Goal: Transaction & Acquisition: Purchase product/service

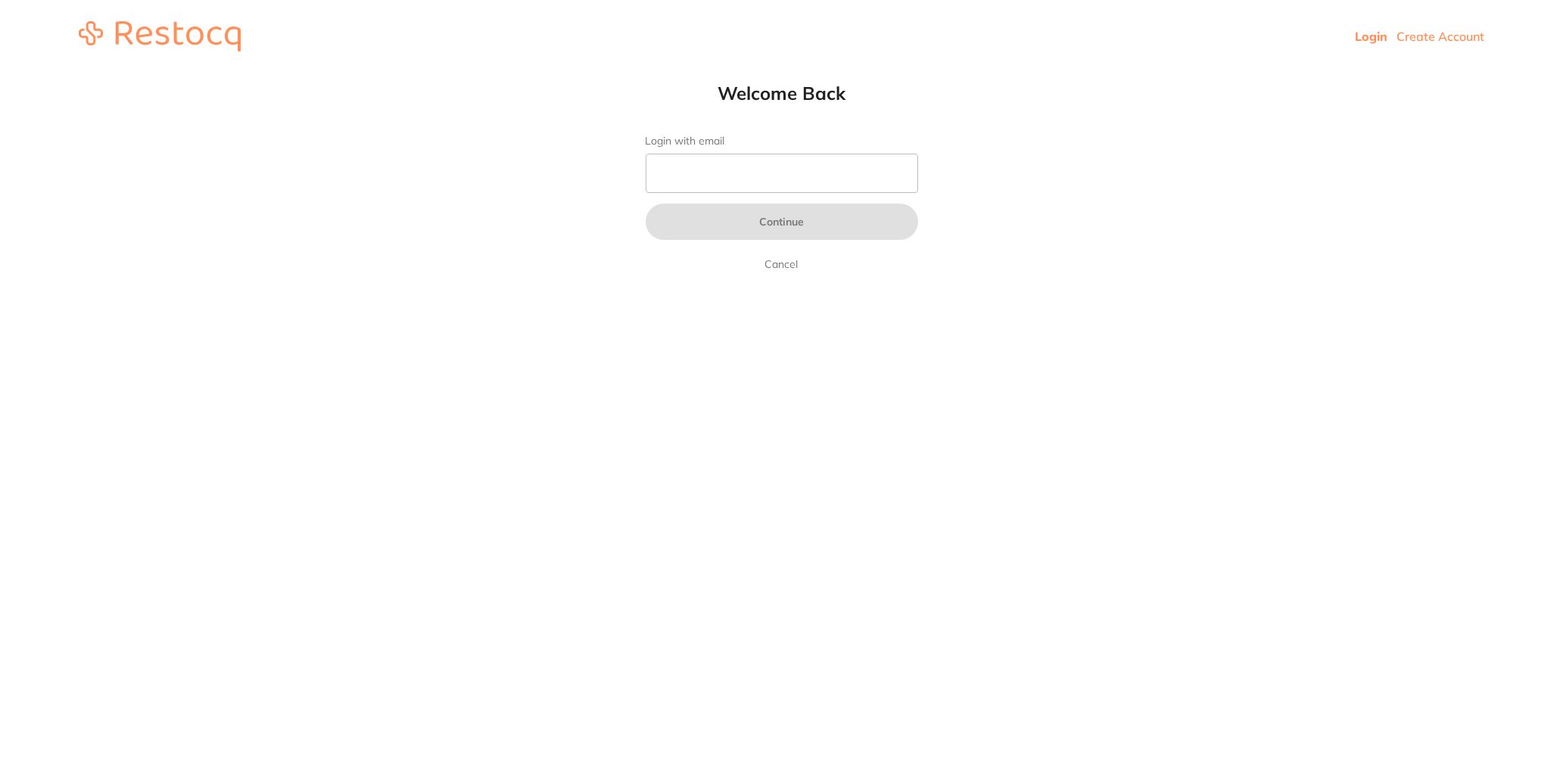
type input "[EMAIL_ADDRESS][DOMAIN_NAME]"
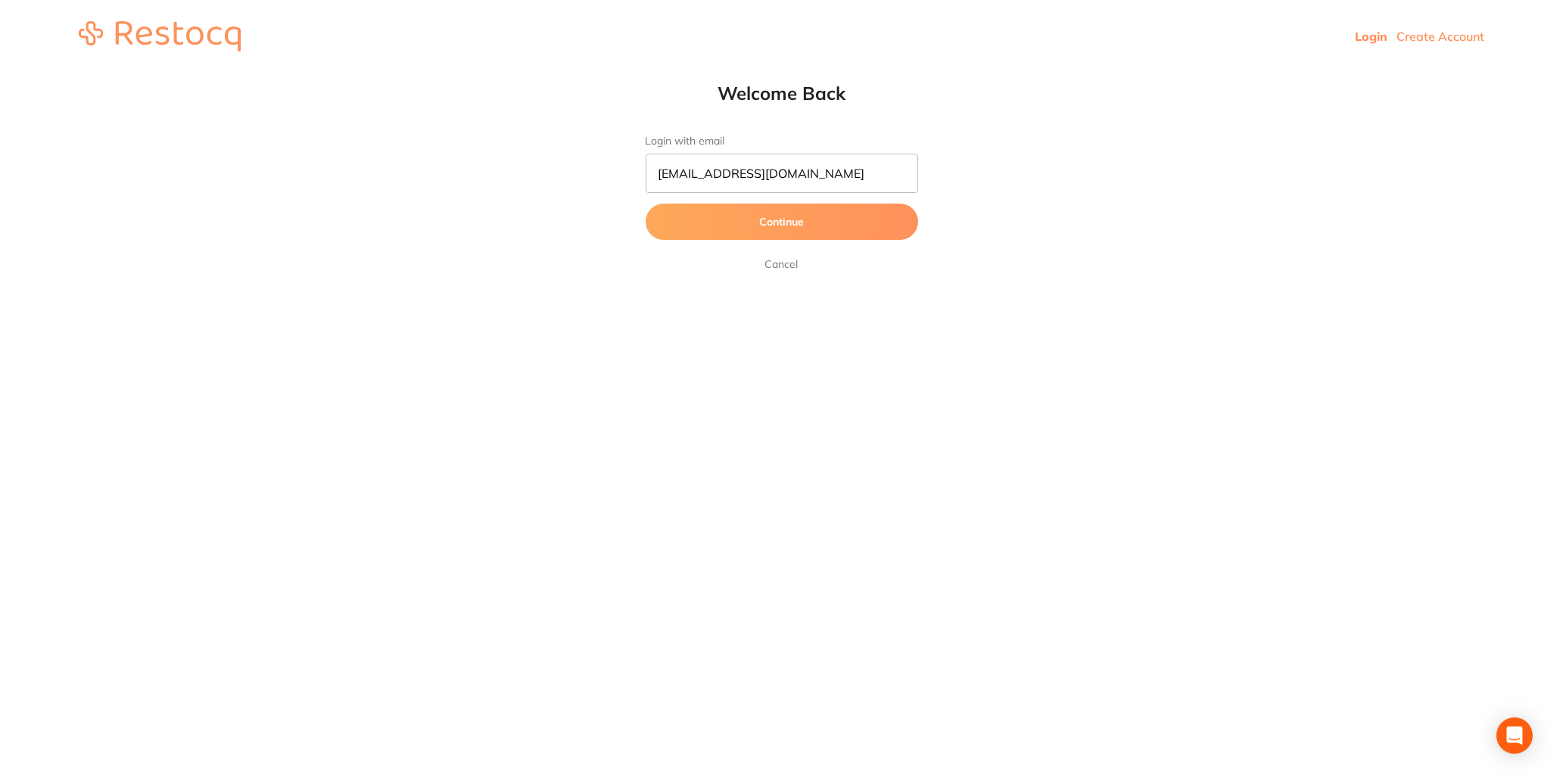
click at [785, 225] on button "Continue" at bounding box center [782, 222] width 272 height 36
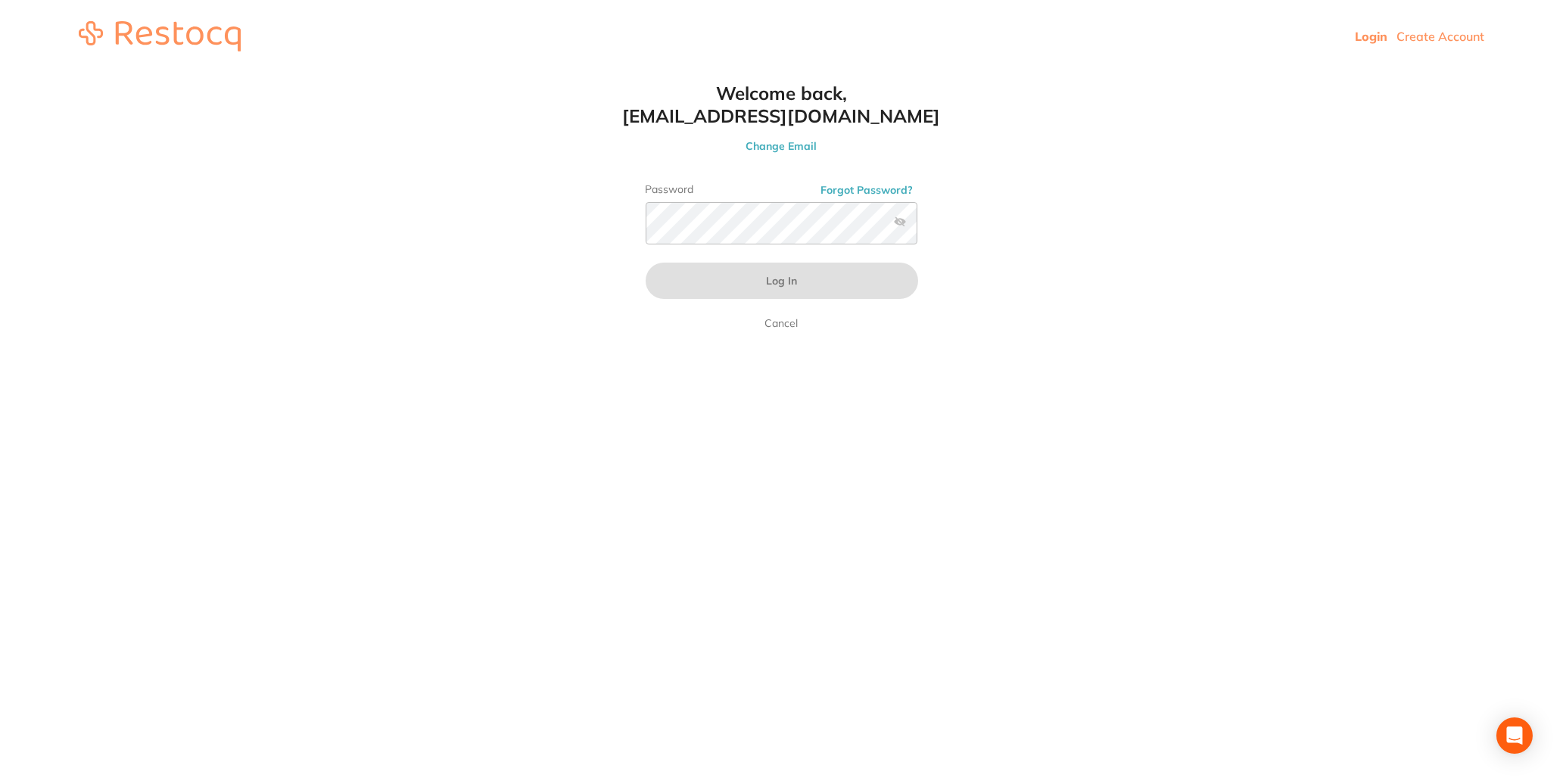
click at [832, 158] on div "Welcome back, [EMAIL_ADDRESS][DOMAIN_NAME] Change Email Password Forgot Passwor…" at bounding box center [782, 206] width 333 height 250
click at [846, 197] on button "Forgot Password?" at bounding box center [868, 190] width 101 height 13
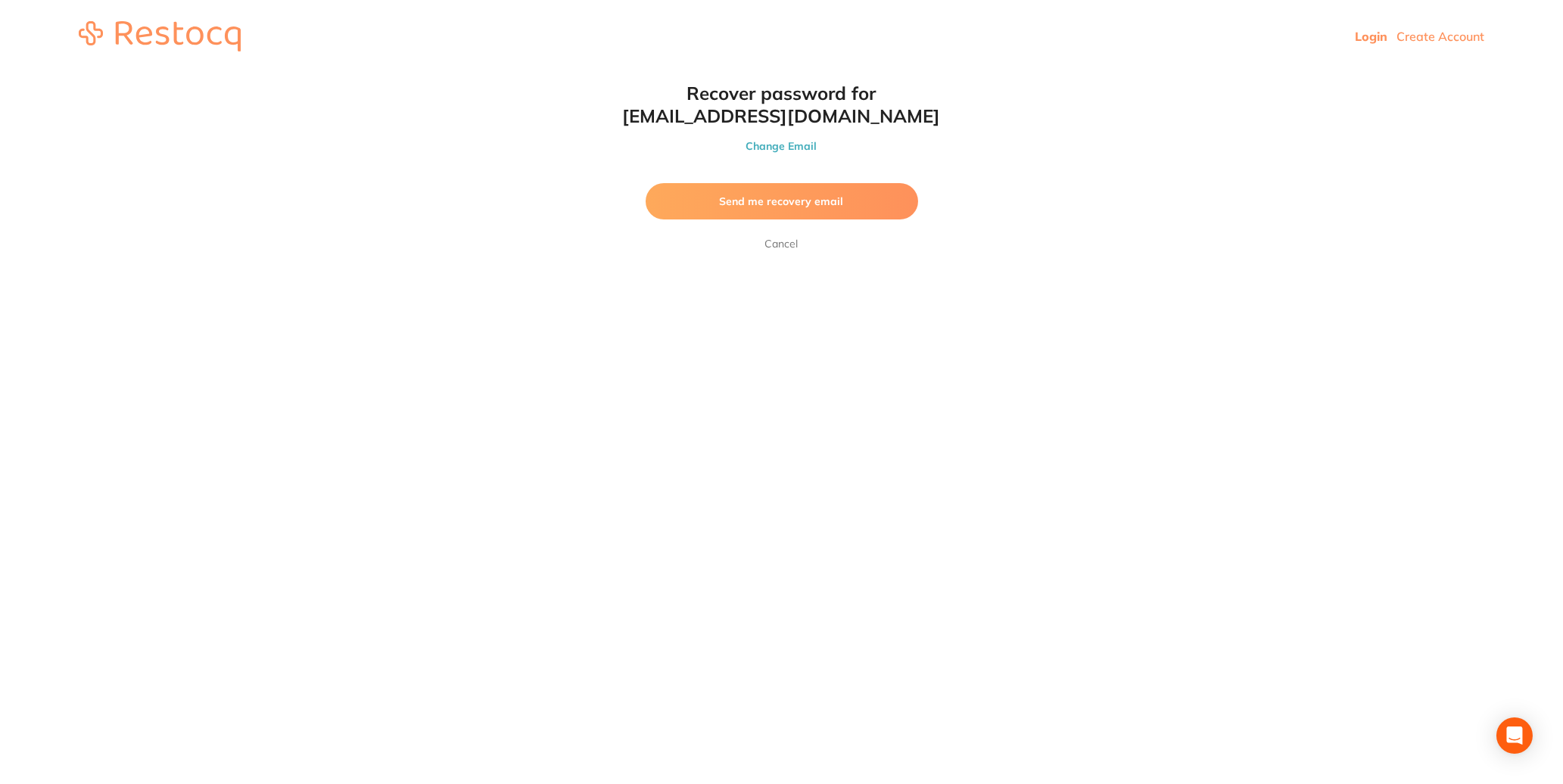
click at [742, 208] on span "Send me recovery email" at bounding box center [782, 201] width 124 height 13
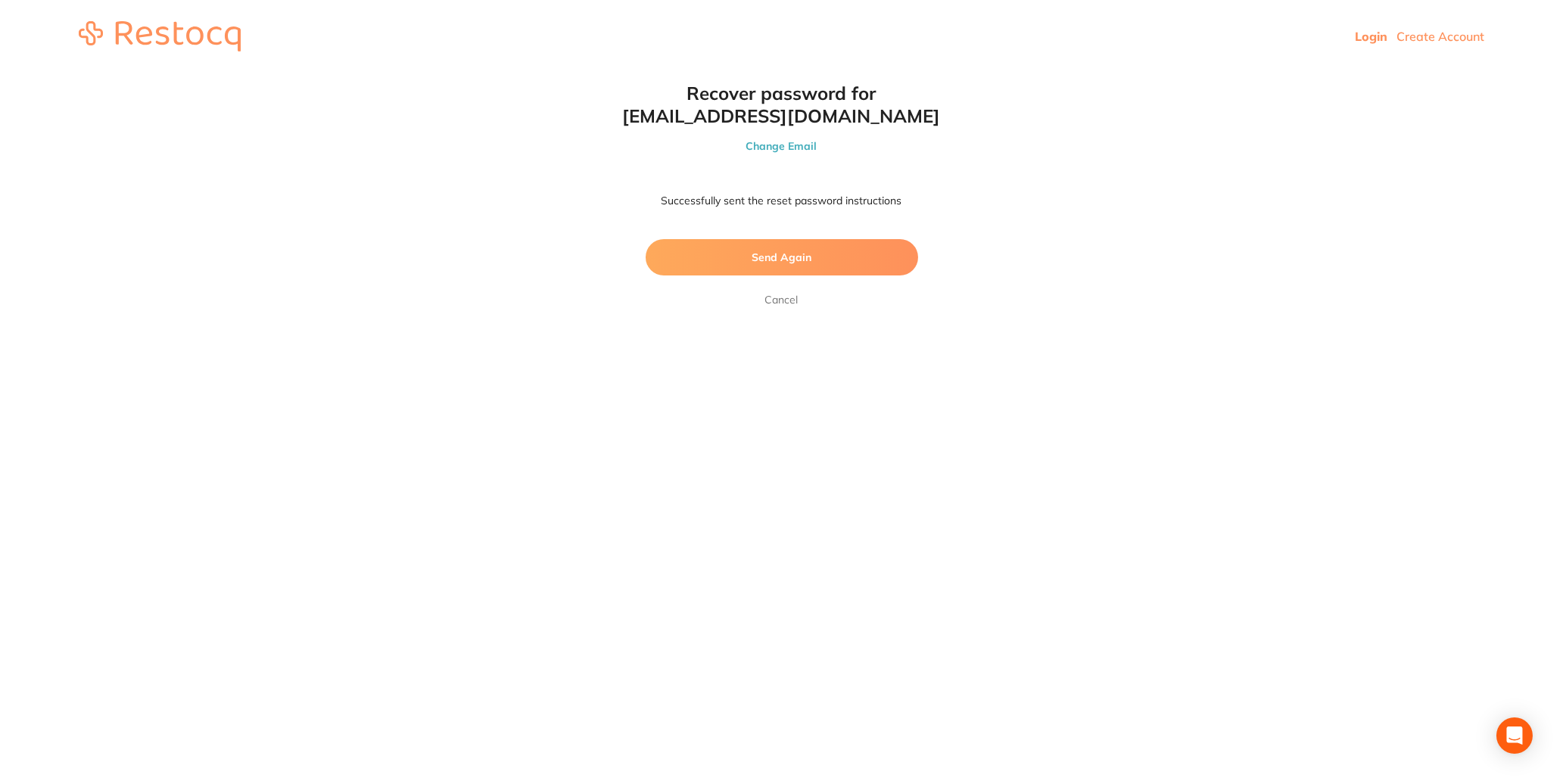
click at [939, 120] on h1 "Recover password for info.westondentistry@gmail.com" at bounding box center [782, 104] width 333 height 45
click at [937, 110] on h1 "Recover password for info.westondentistry@gmail.com" at bounding box center [782, 104] width 333 height 45
drag, startPoint x: 945, startPoint y: 113, endPoint x: 1008, endPoint y: 134, distance: 66.4
click at [1008, 73] on html "Login Create Account Welcome Back Login with email info.westondentistry@gmail.c…" at bounding box center [782, 36] width 1563 height 73
click at [992, 73] on html "Login Create Account Welcome Back Login with email info.westondentistry@gmail.c…" at bounding box center [782, 36] width 1563 height 73
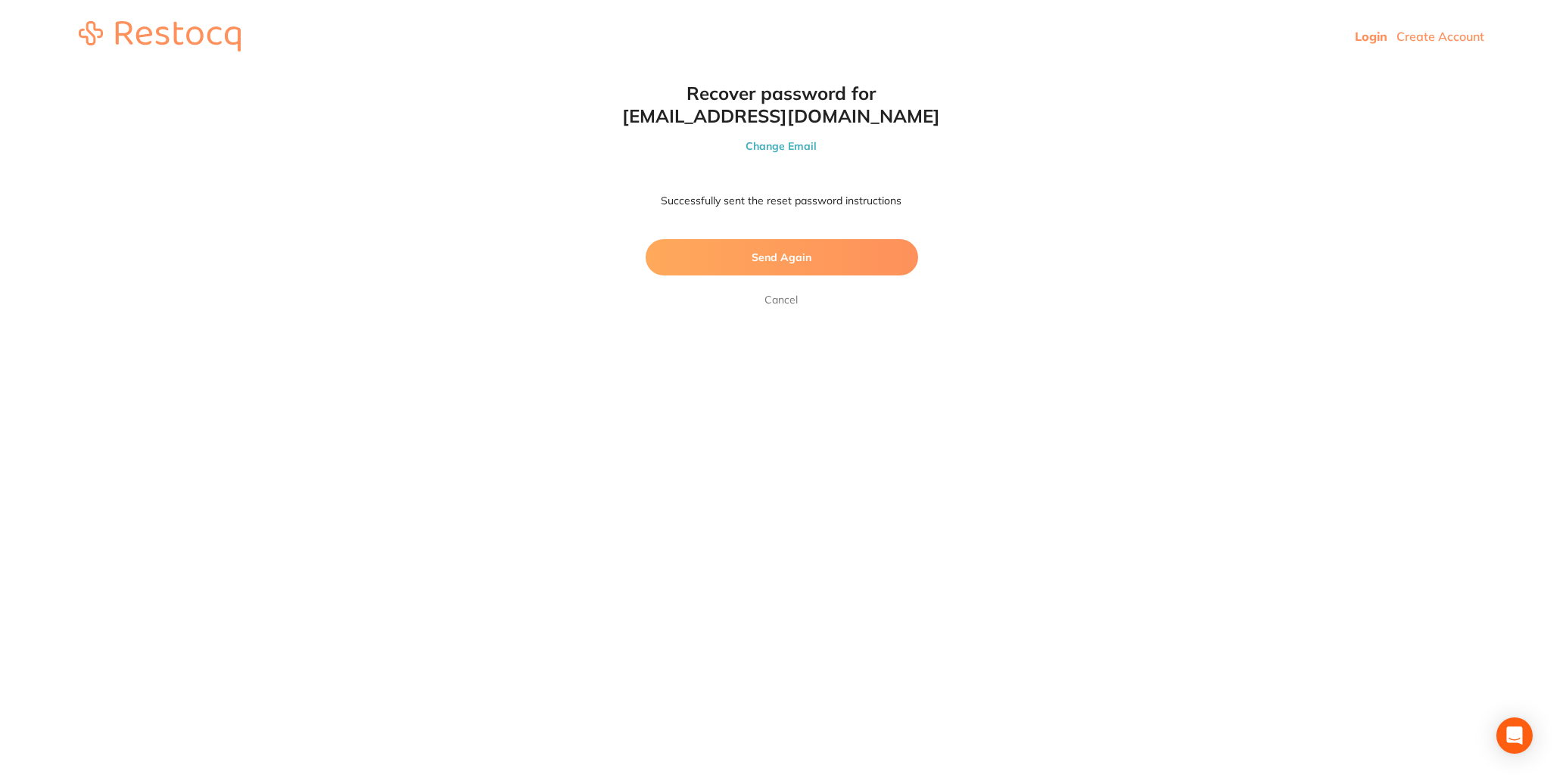
click at [780, 309] on link "Cancel" at bounding box center [782, 300] width 39 height 18
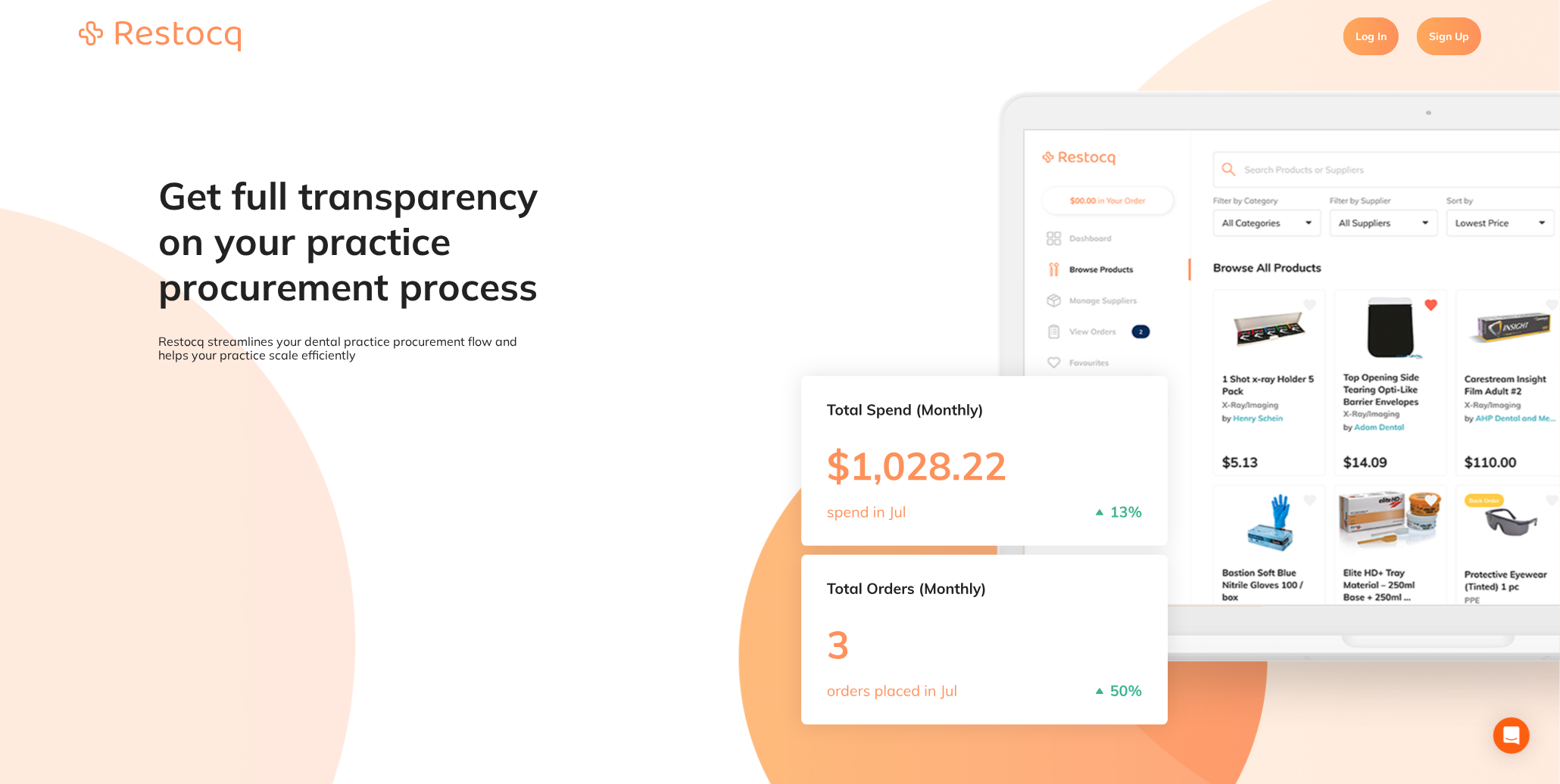
click at [1375, 33] on link "Log In" at bounding box center [1371, 36] width 55 height 38
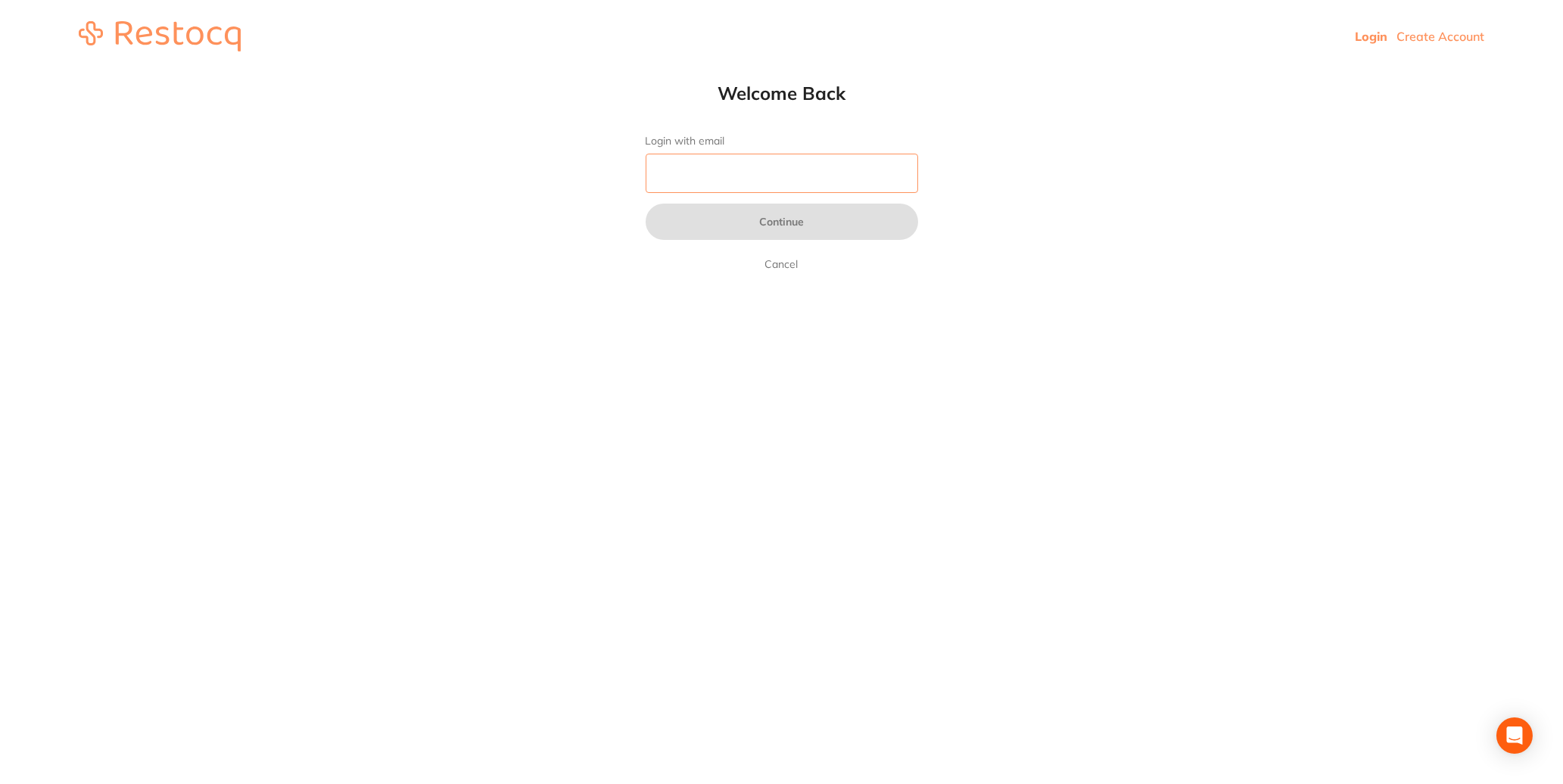
click at [725, 182] on input "Login with email" at bounding box center [782, 174] width 272 height 39
drag, startPoint x: 898, startPoint y: 177, endPoint x: 803, endPoint y: 174, distance: 95.0
click at [803, 174] on input "info.westondentistry@gmail.com" at bounding box center [782, 174] width 272 height 39
click at [691, 171] on input "info.westondentistry@gmail.com" at bounding box center [782, 174] width 272 height 39
drag, startPoint x: 684, startPoint y: 180, endPoint x: 939, endPoint y: 185, distance: 255.0
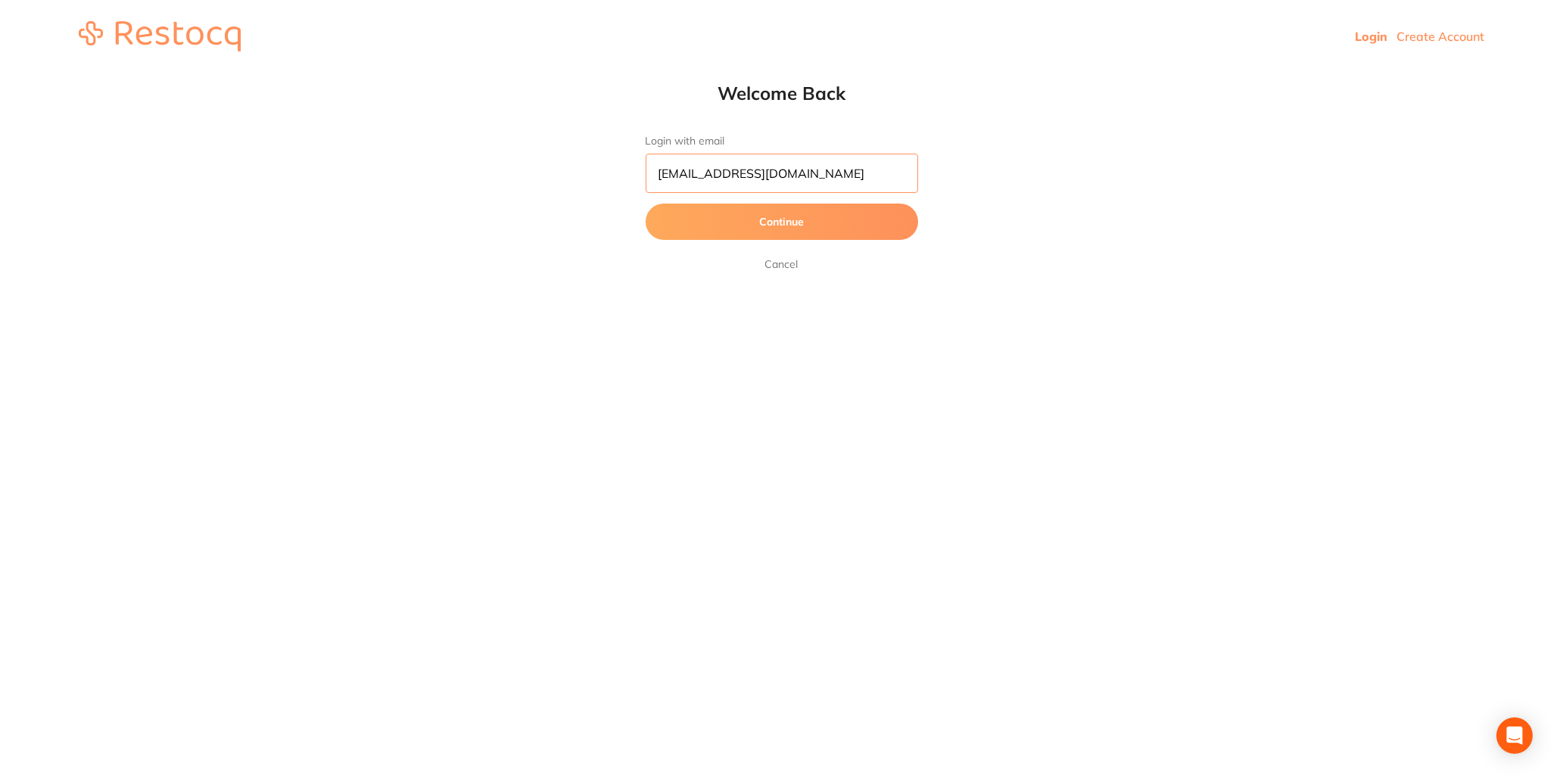
click at [939, 185] on div "Welcome Back Login with email info.westondentistry@gmail.com Continue Cancel" at bounding box center [782, 177] width 333 height 191
type input "[EMAIL_ADDRESS][DOMAIN_NAME]"
click at [822, 234] on button "Continue" at bounding box center [782, 222] width 272 height 36
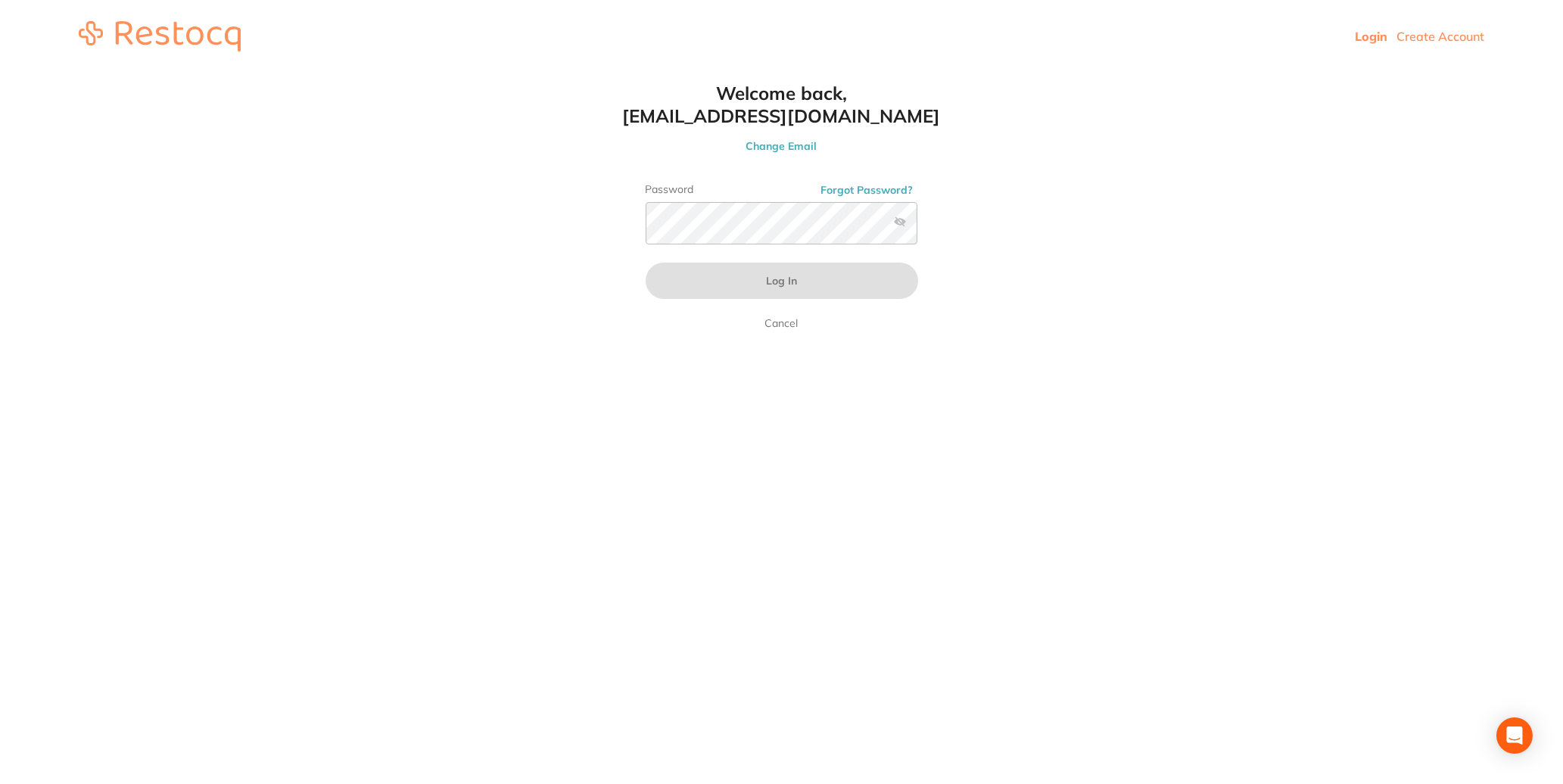
click at [849, 193] on button "Forgot Password?" at bounding box center [868, 190] width 101 height 13
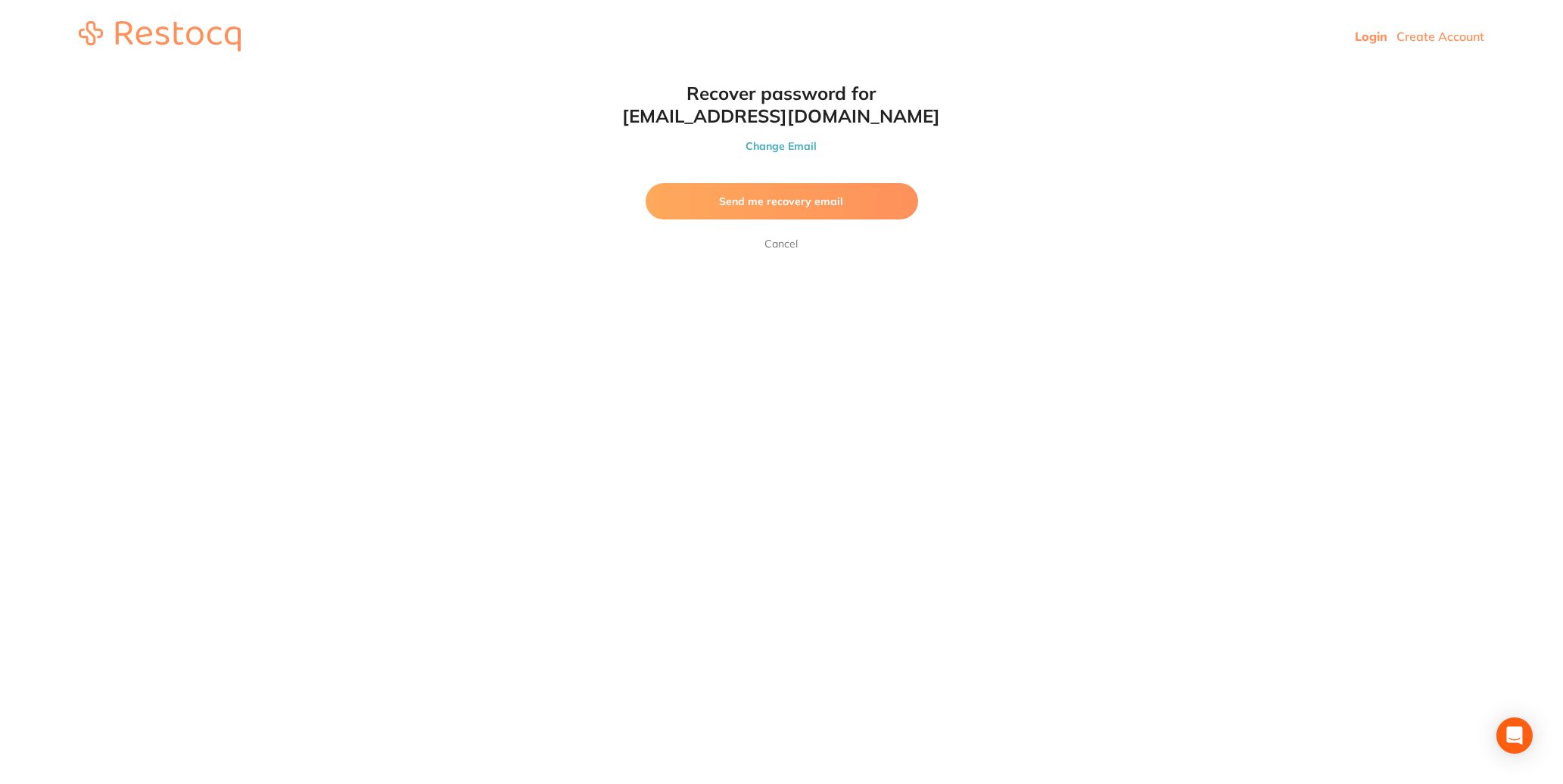
click at [788, 212] on button "Send me recovery email" at bounding box center [782, 201] width 272 height 36
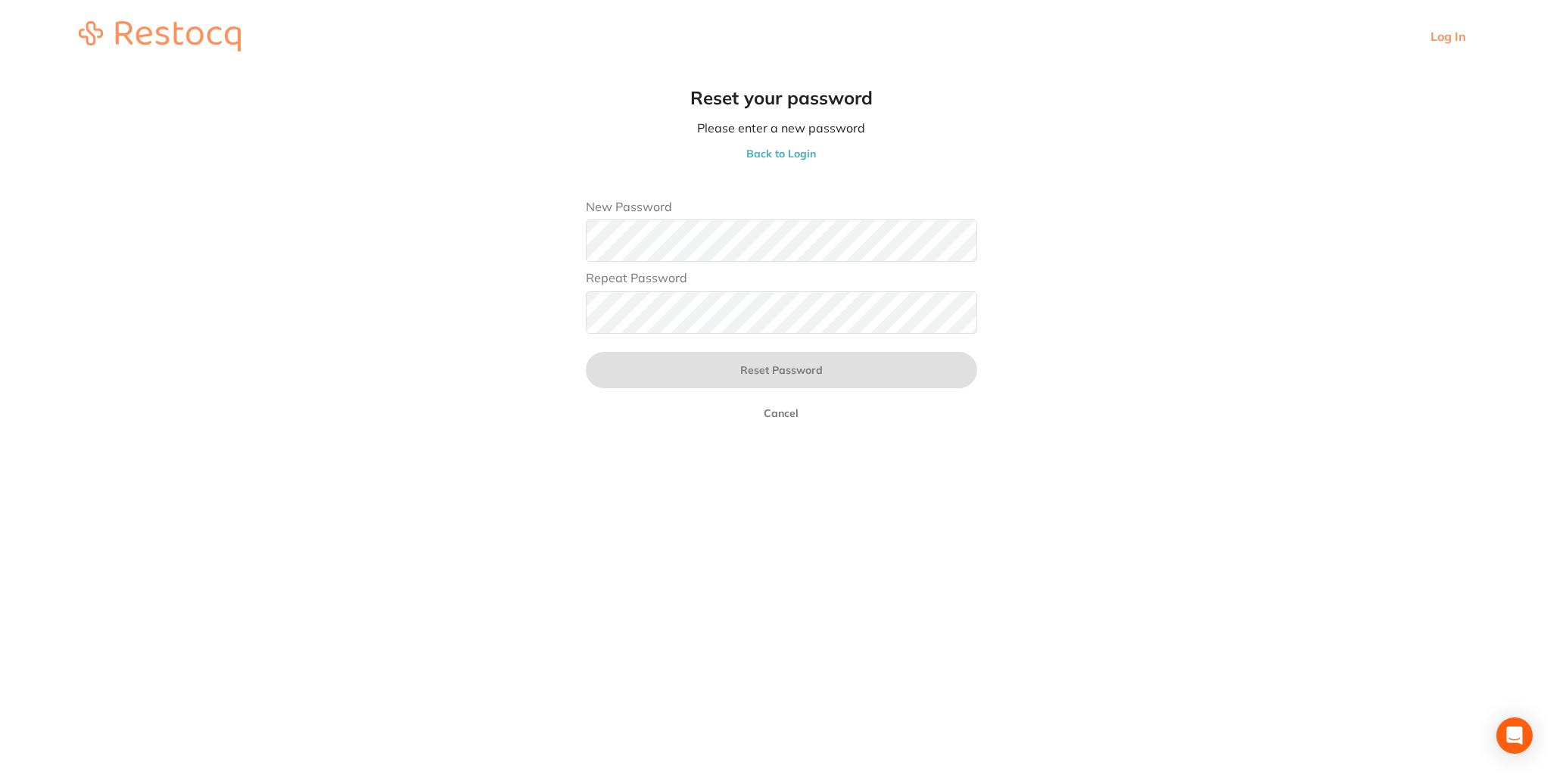
click at [551, 271] on main "Reset your password Please enter a new password Back to Login New Password Repe…" at bounding box center [782, 262] width 1563 height 377
click at [504, 337] on main "Reset your password Please enter a new password Back to Login New Password Repe…" at bounding box center [782, 262] width 1563 height 377
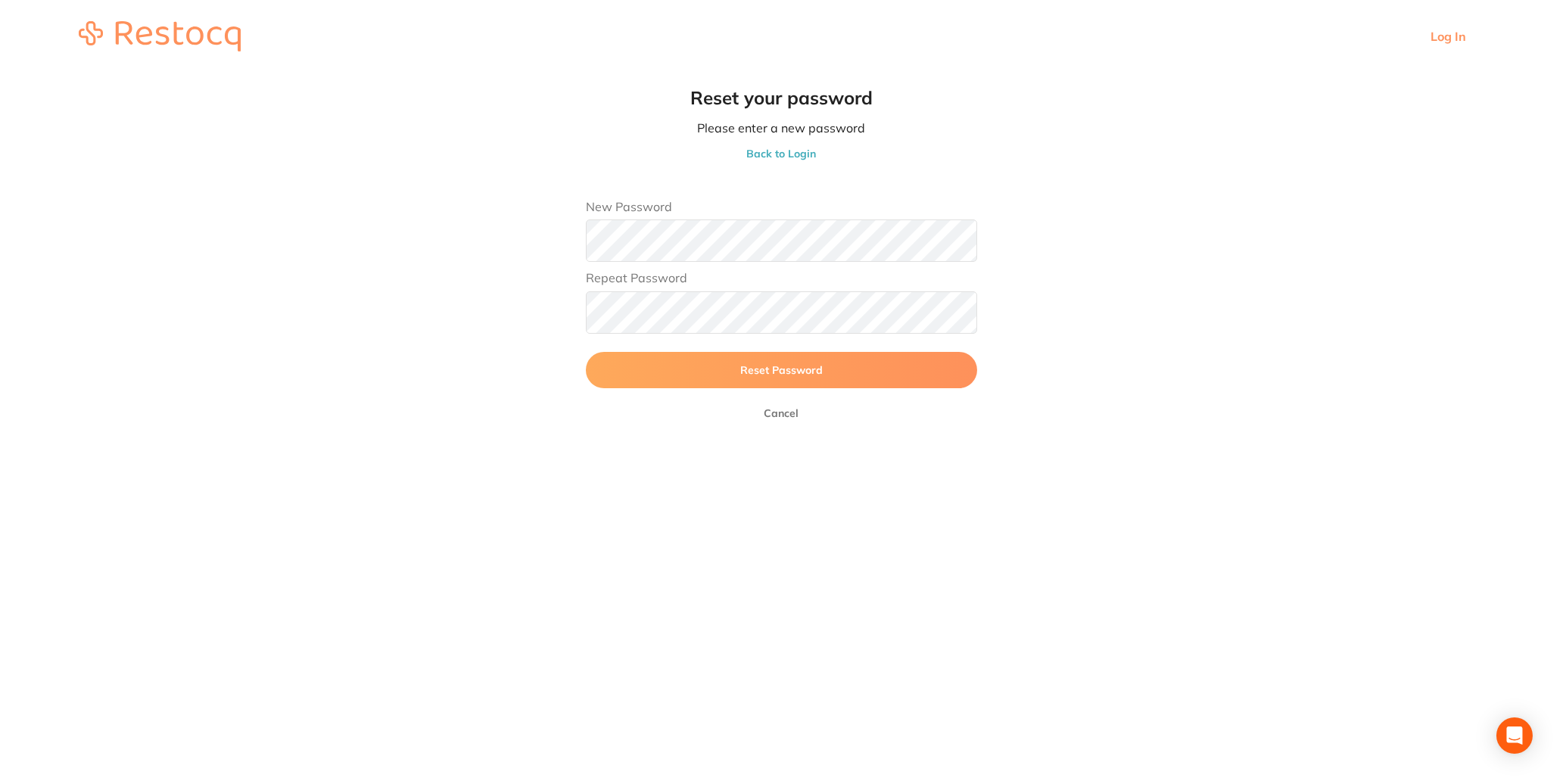
click at [794, 387] on button "Reset Password" at bounding box center [781, 369] width 391 height 36
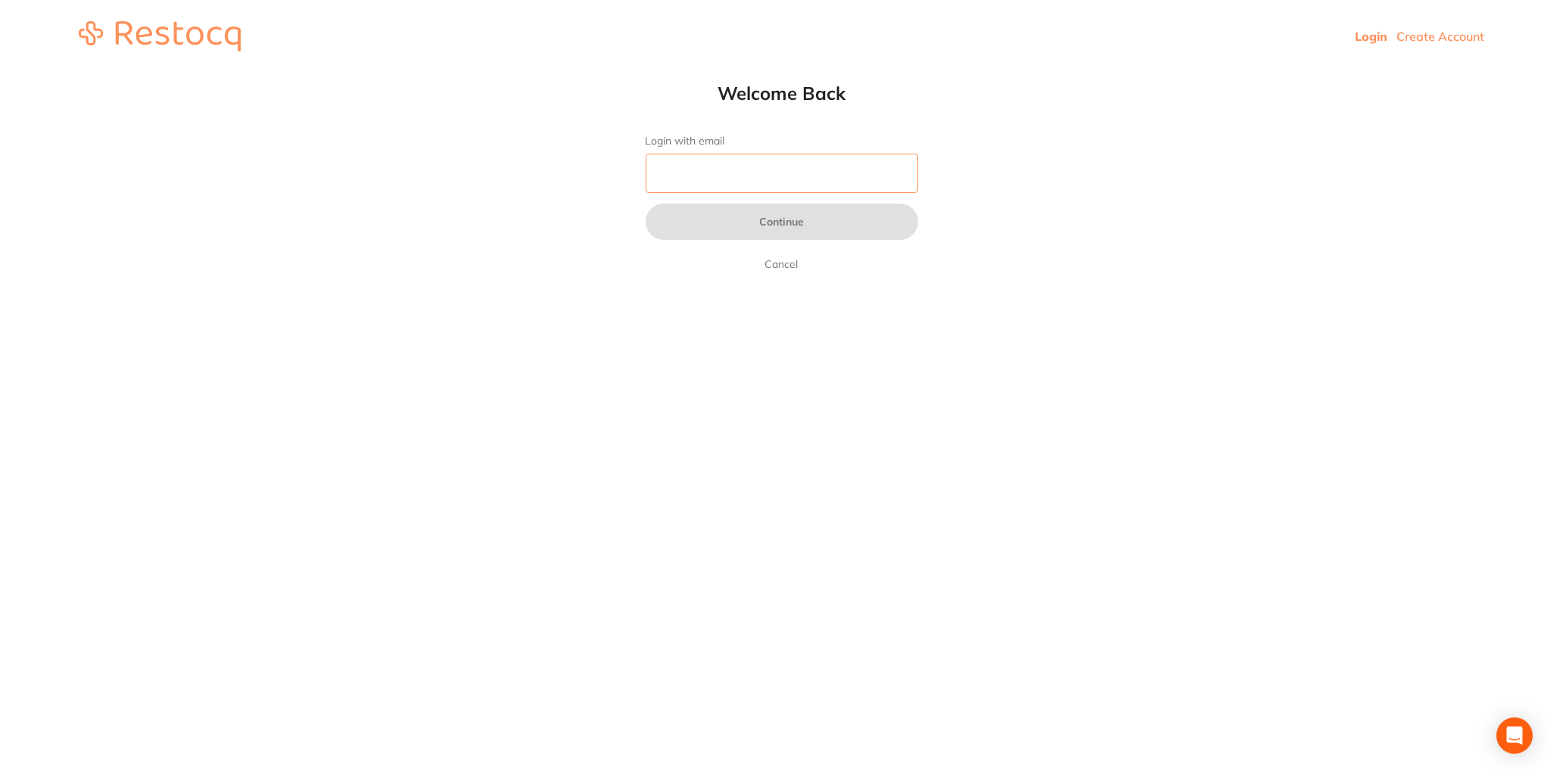
click at [714, 174] on input "Login with email" at bounding box center [782, 174] width 272 height 39
type input "[EMAIL_ADDRESS][DOMAIN_NAME]"
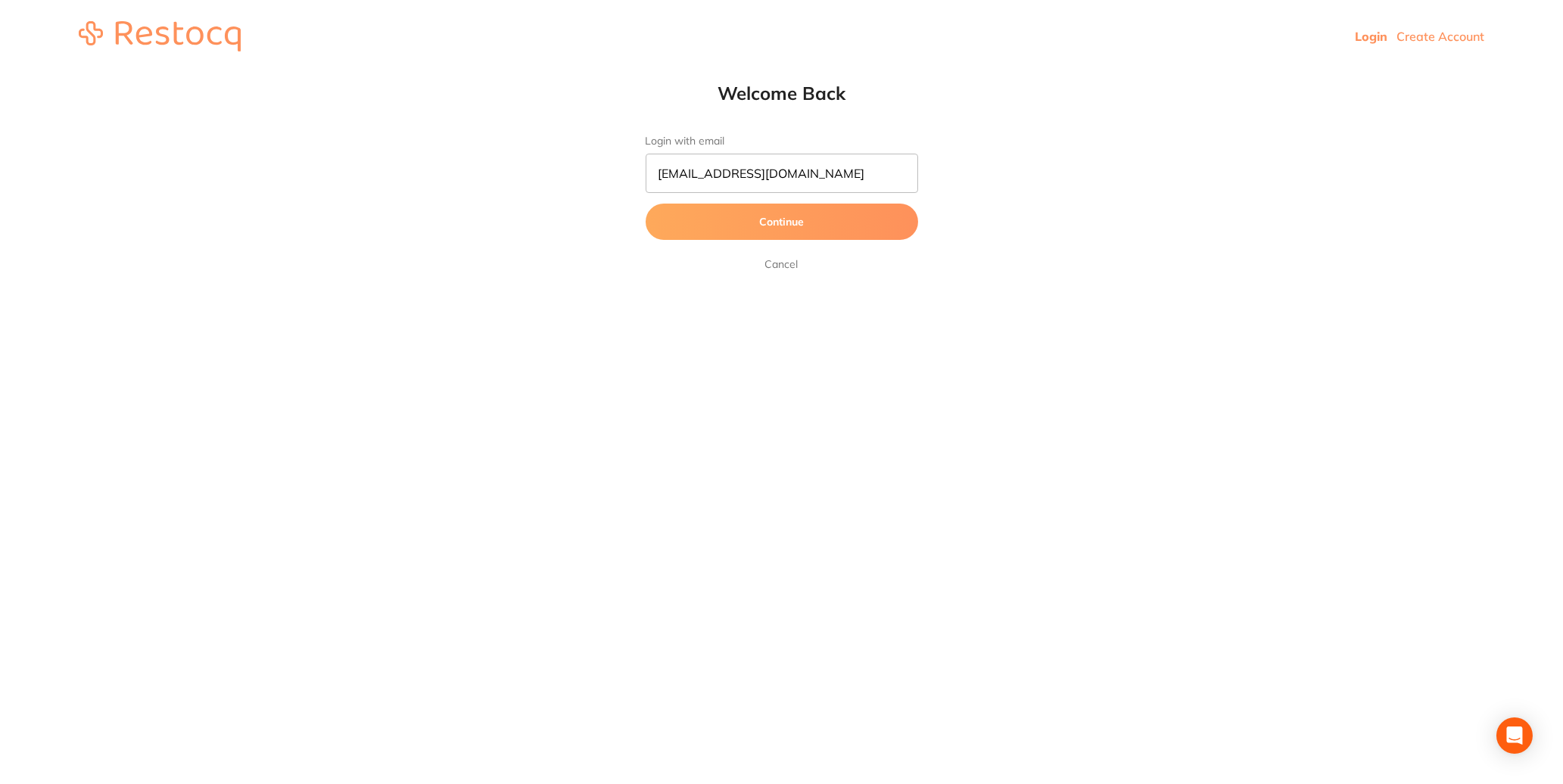
click at [688, 73] on html "Login Create Account Welcome Back Login with email info@westondentistry.com.au …" at bounding box center [782, 36] width 1563 height 73
click at [743, 230] on button "Continue" at bounding box center [782, 222] width 272 height 36
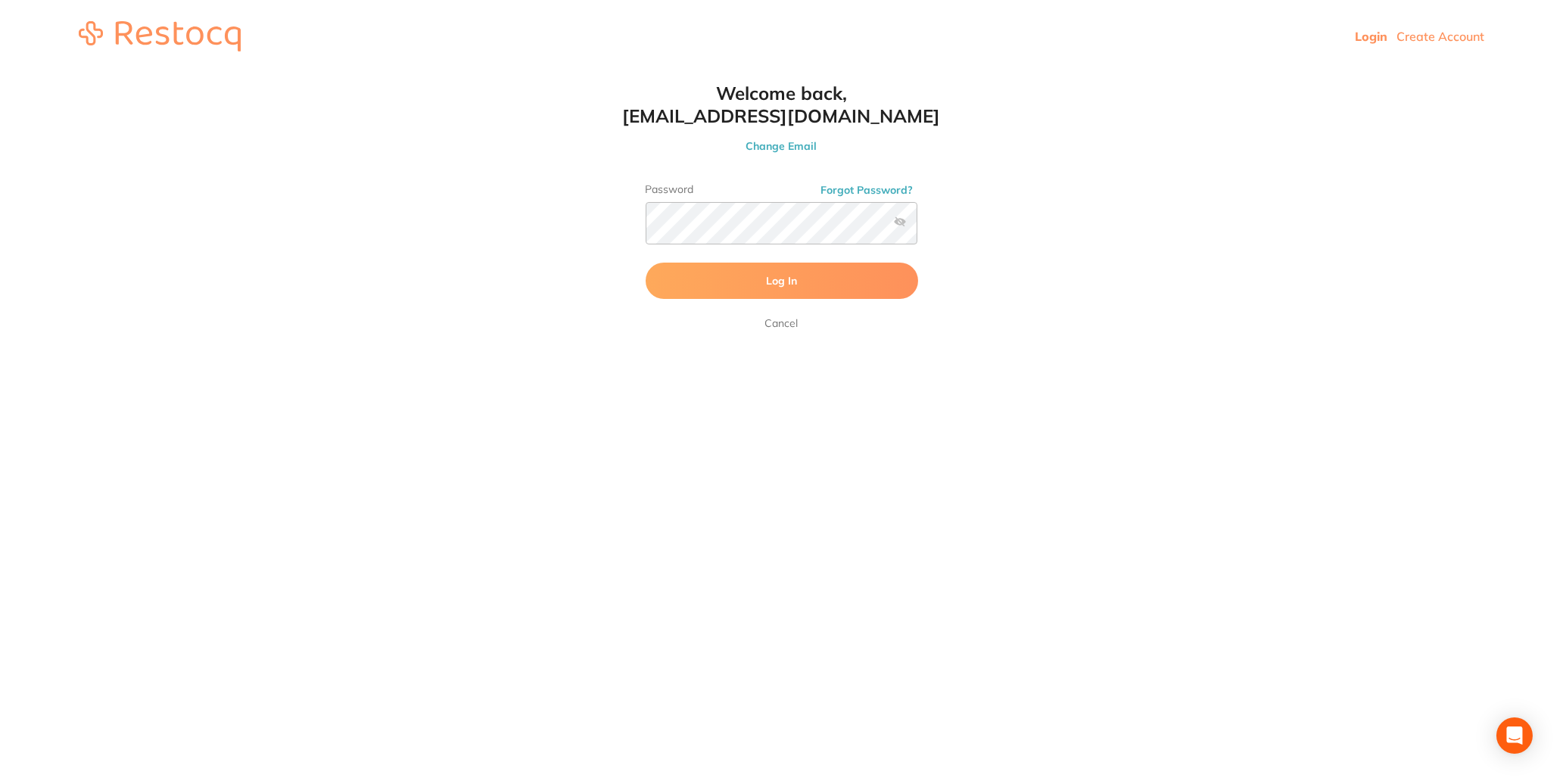
click at [902, 225] on label at bounding box center [900, 222] width 12 height 12
click at [918, 228] on input "checkbox" at bounding box center [918, 228] width 0 height 0
click at [782, 286] on span "Log In" at bounding box center [782, 280] width 31 height 13
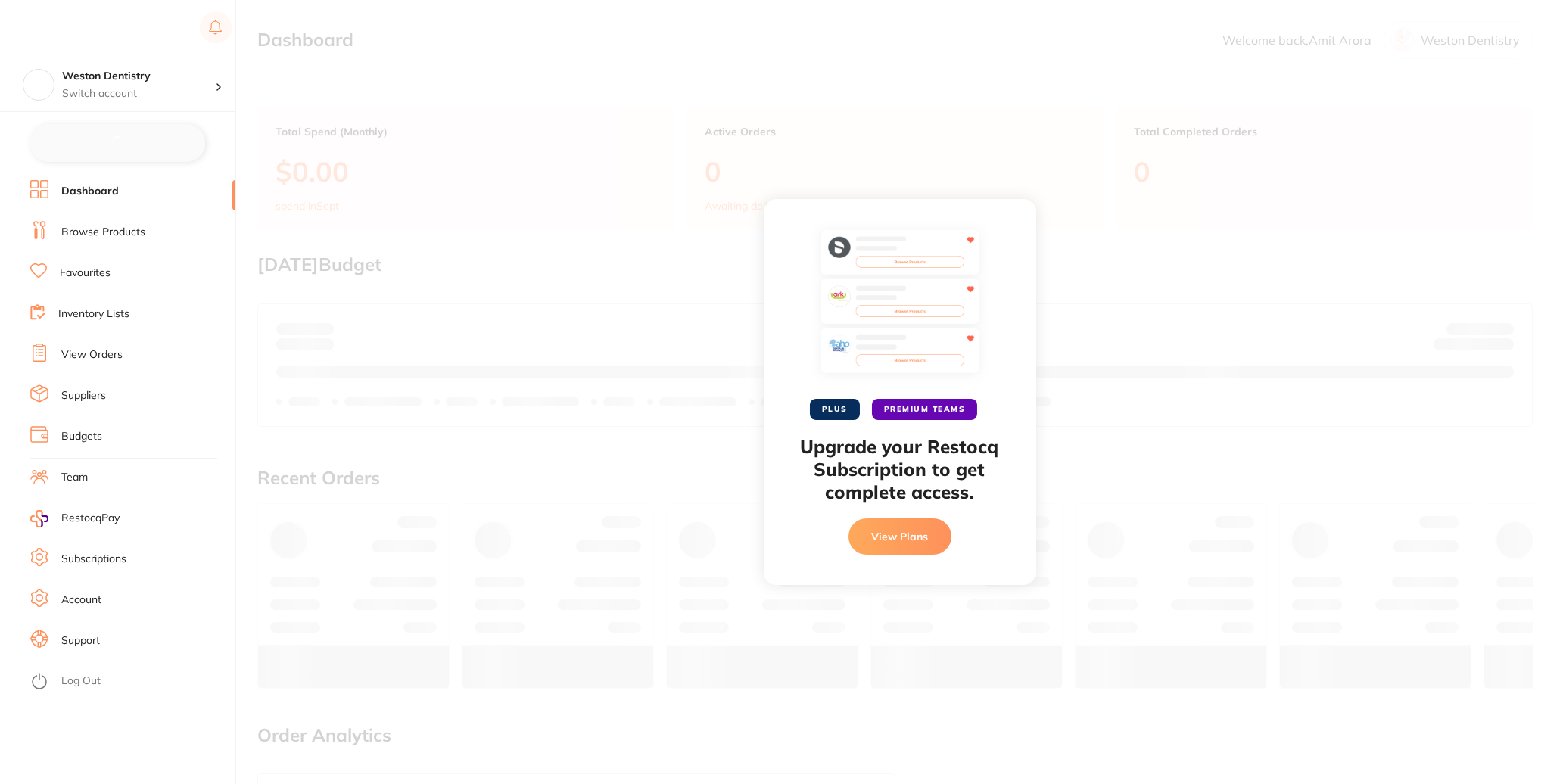
checkbox input "false"
click at [889, 531] on button "View Plans" at bounding box center [898, 537] width 103 height 36
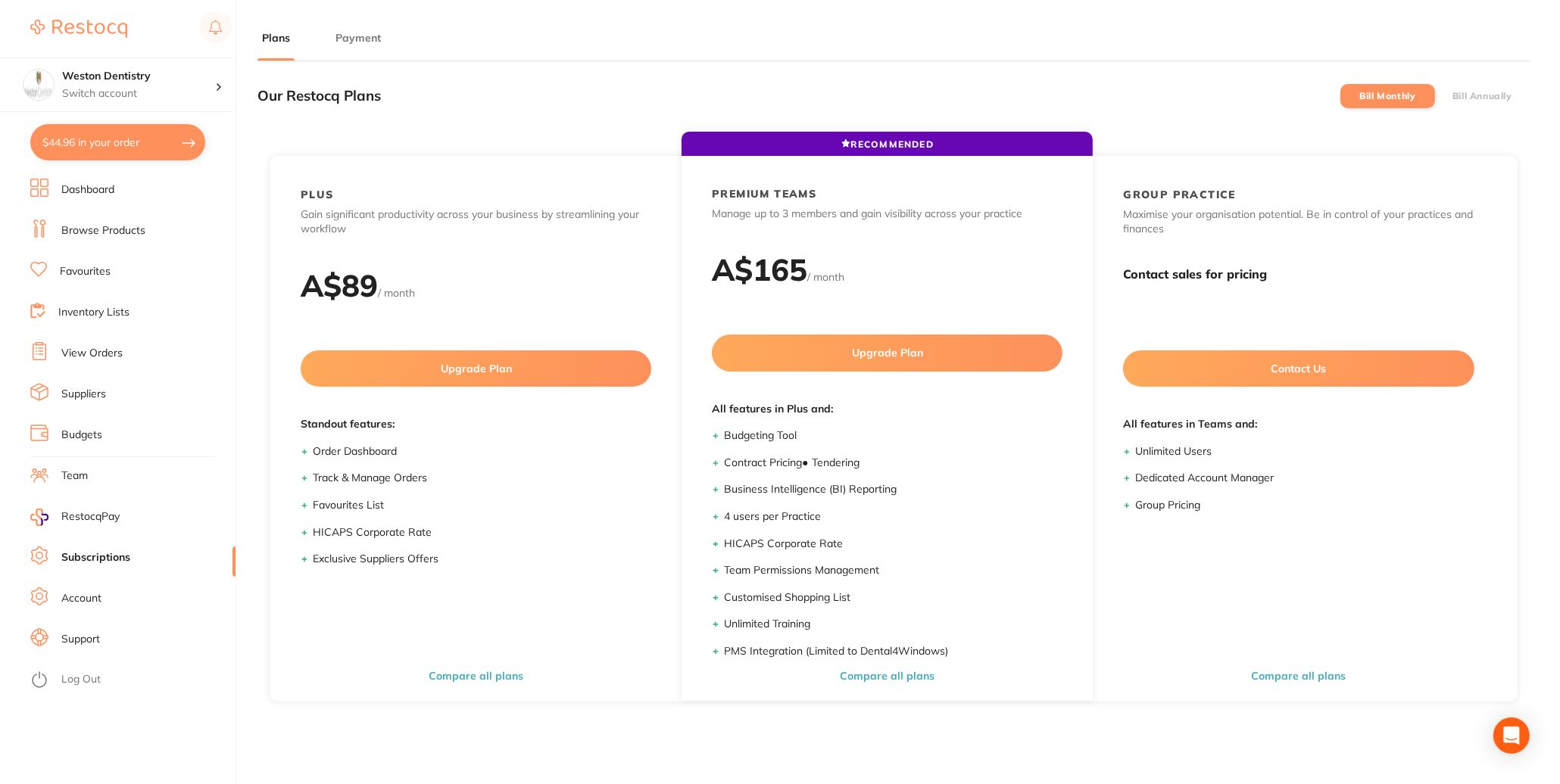
scroll to position [209, 0]
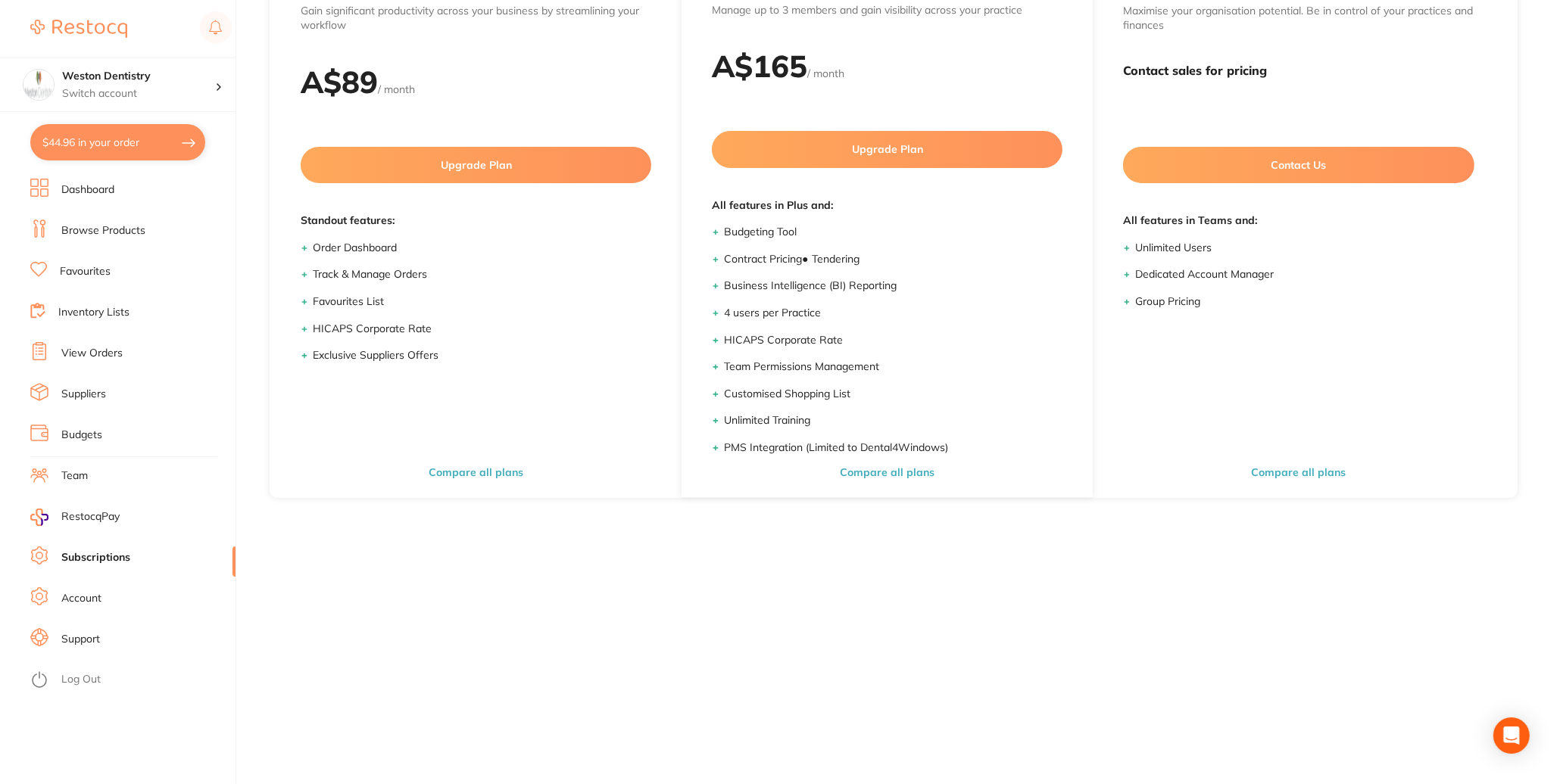
click at [94, 598] on link "Account" at bounding box center [81, 598] width 40 height 15
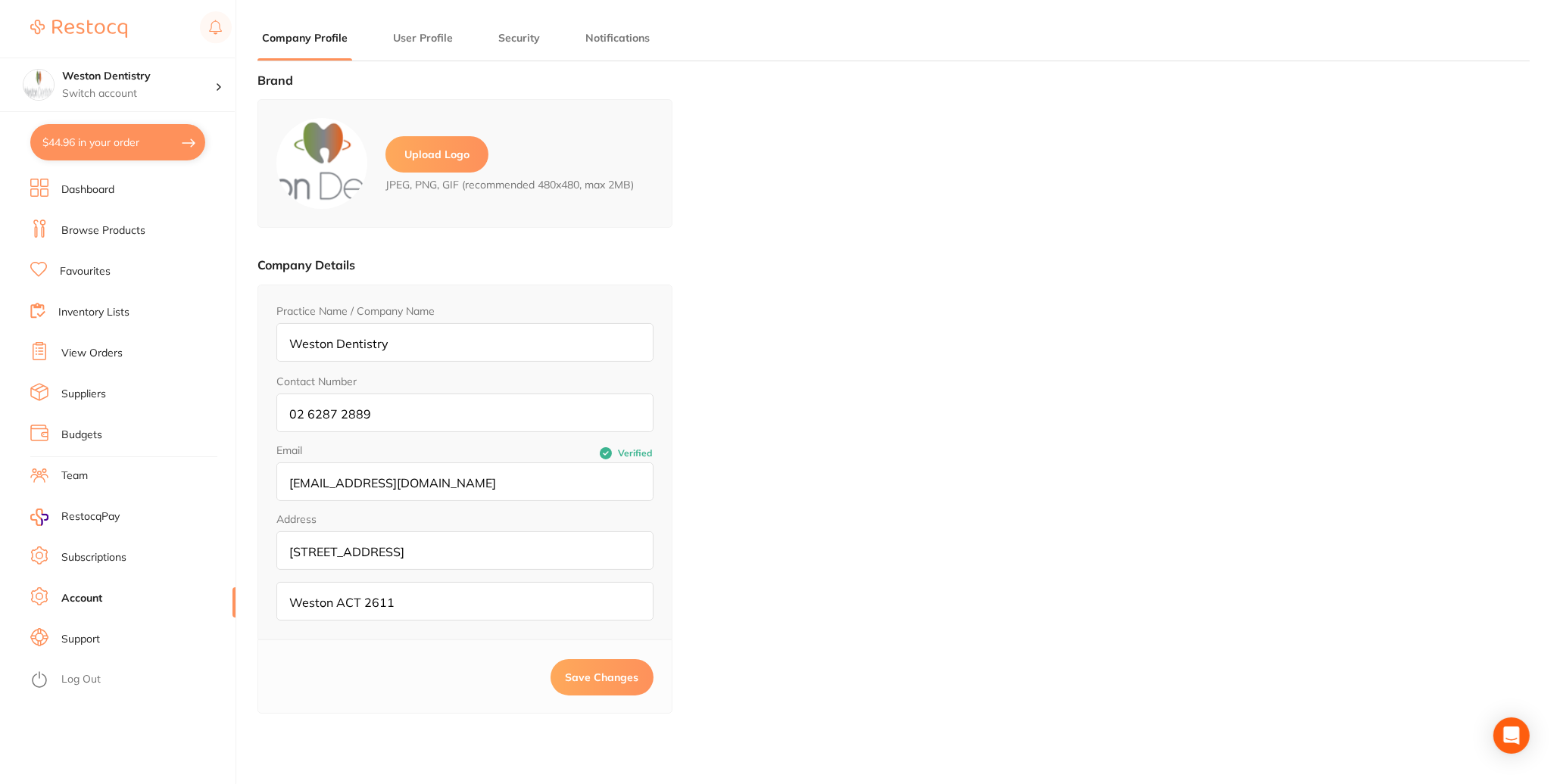
type input "Amit"
type input "Arora"
type input "[EMAIL_ADDRESS][DOMAIN_NAME]"
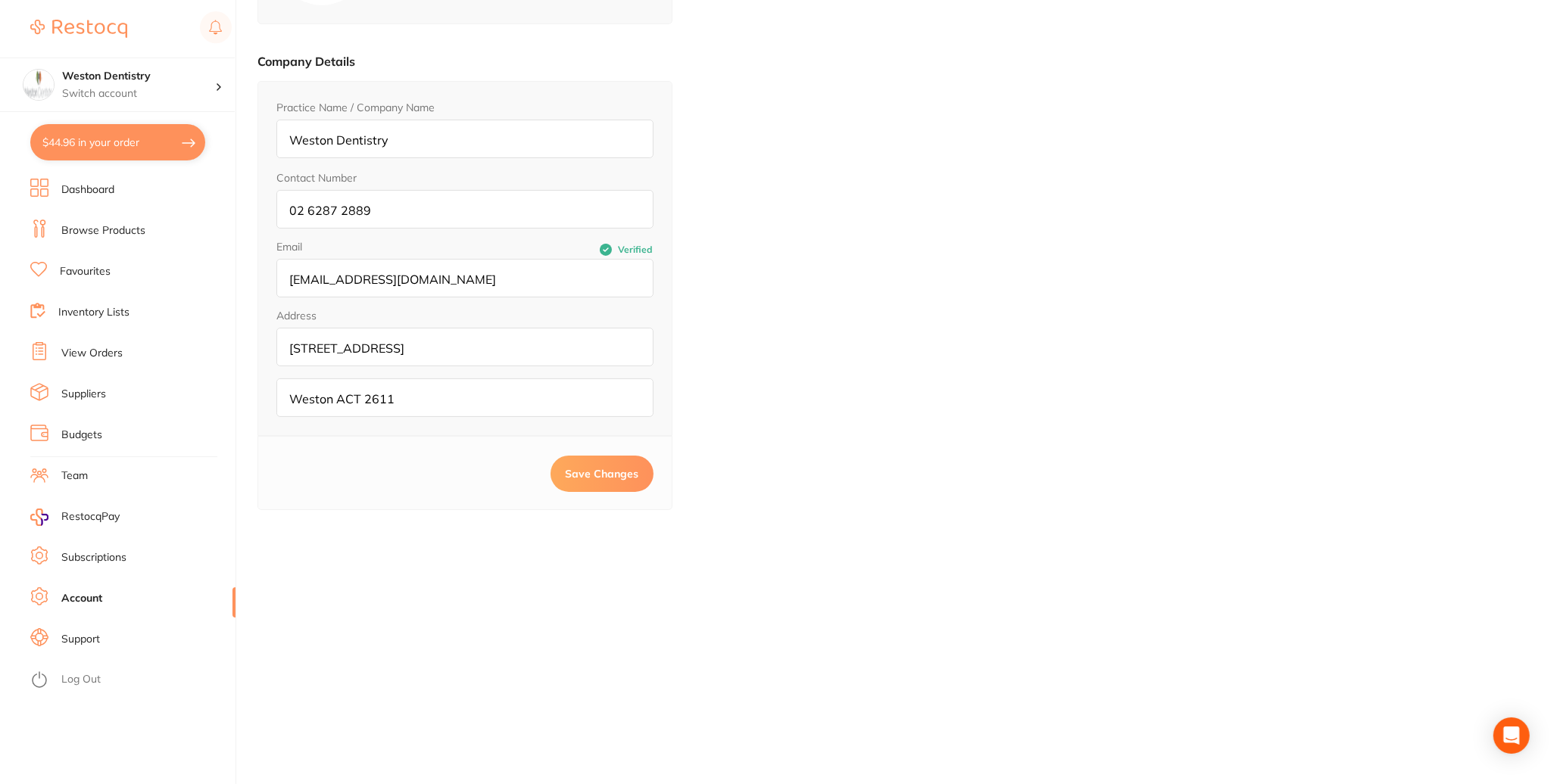
click at [87, 640] on link "Support" at bounding box center [80, 639] width 38 height 15
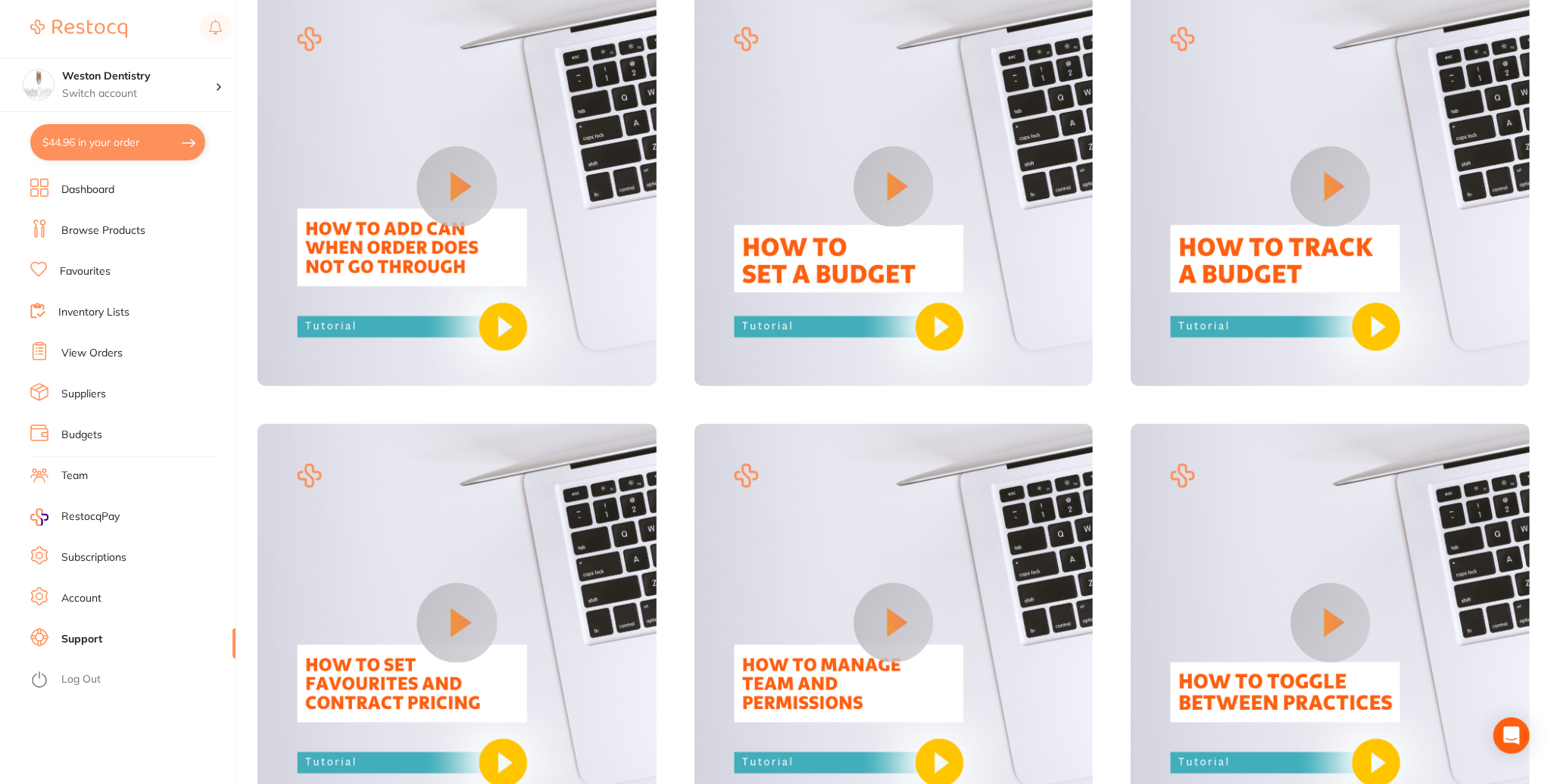
scroll to position [1303, 0]
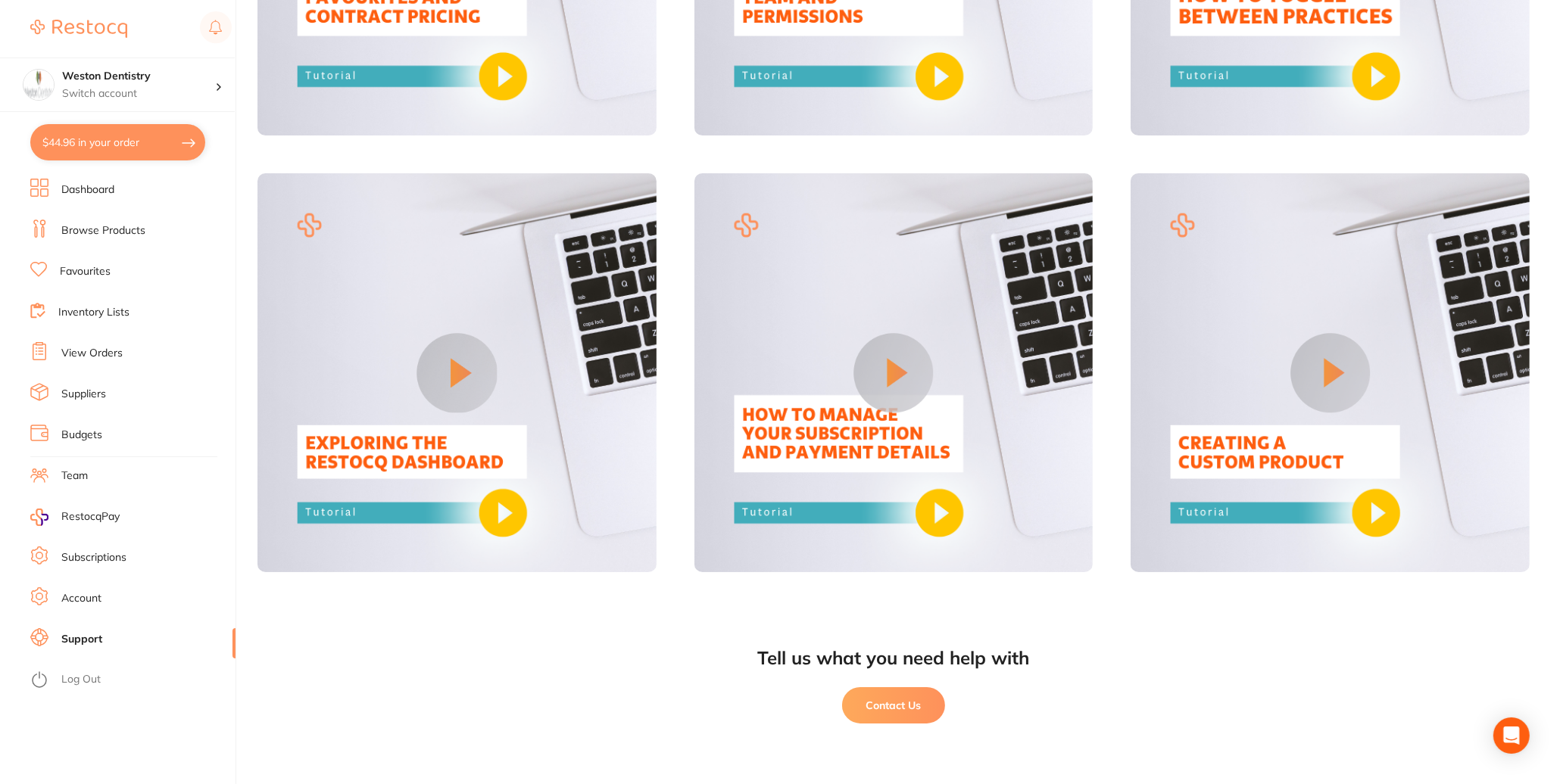
click at [904, 706] on button "Contact Us" at bounding box center [894, 705] width 103 height 36
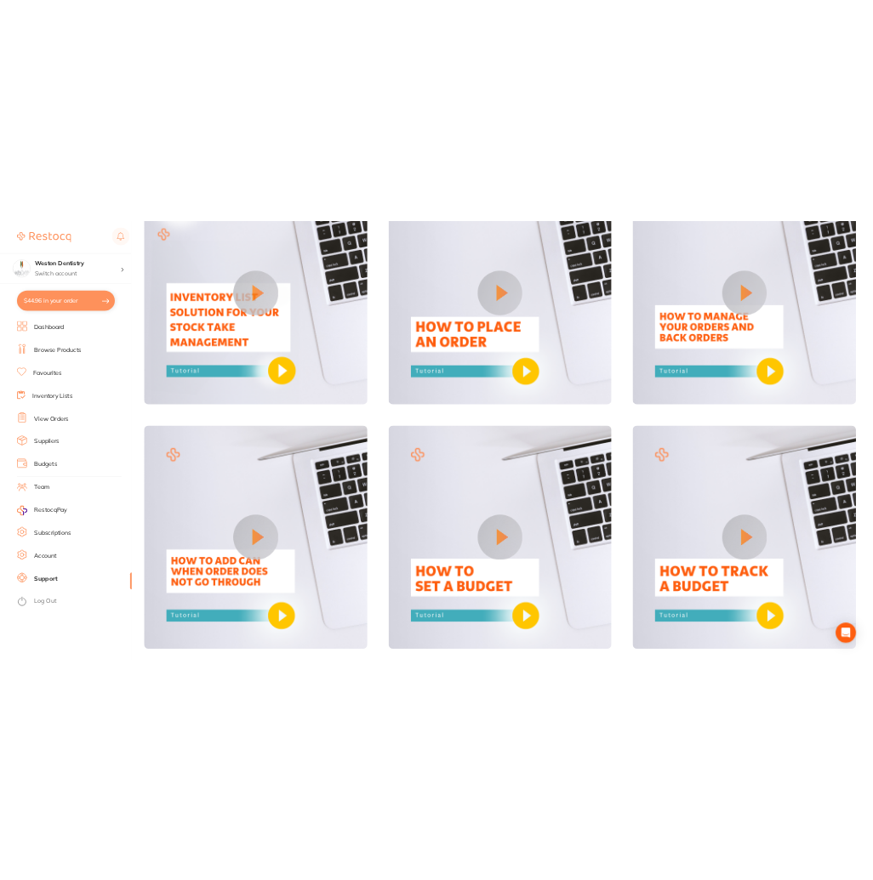
scroll to position [425, 0]
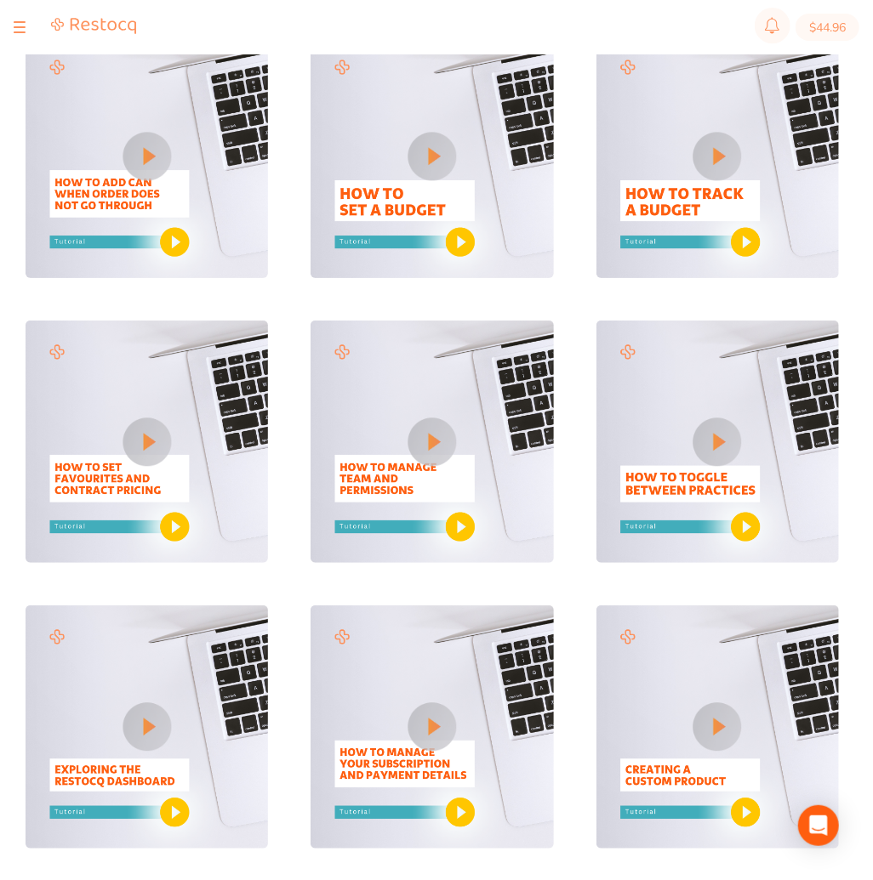
click at [856, 319] on div "Explore The Restocq Video Tutorial Library" at bounding box center [449, 287] width 847 height 1207
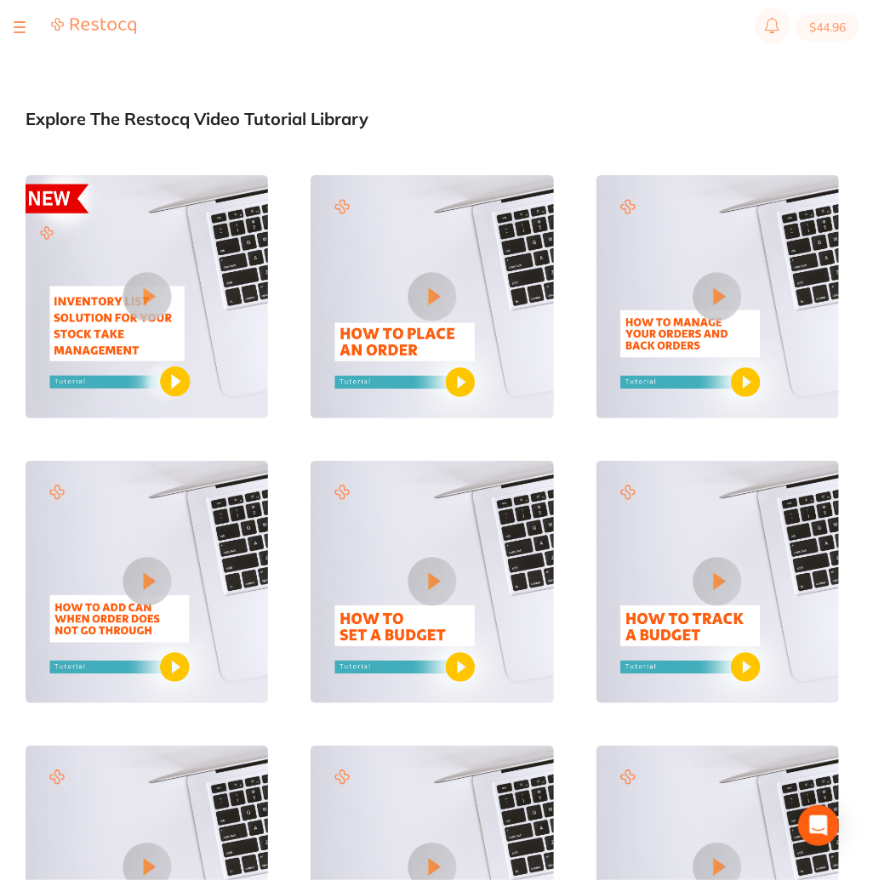
click at [577, 128] on div "Explore The Restocq Video Tutorial Library" at bounding box center [432, 119] width 813 height 20
click at [65, 21] on img at bounding box center [93, 26] width 85 height 18
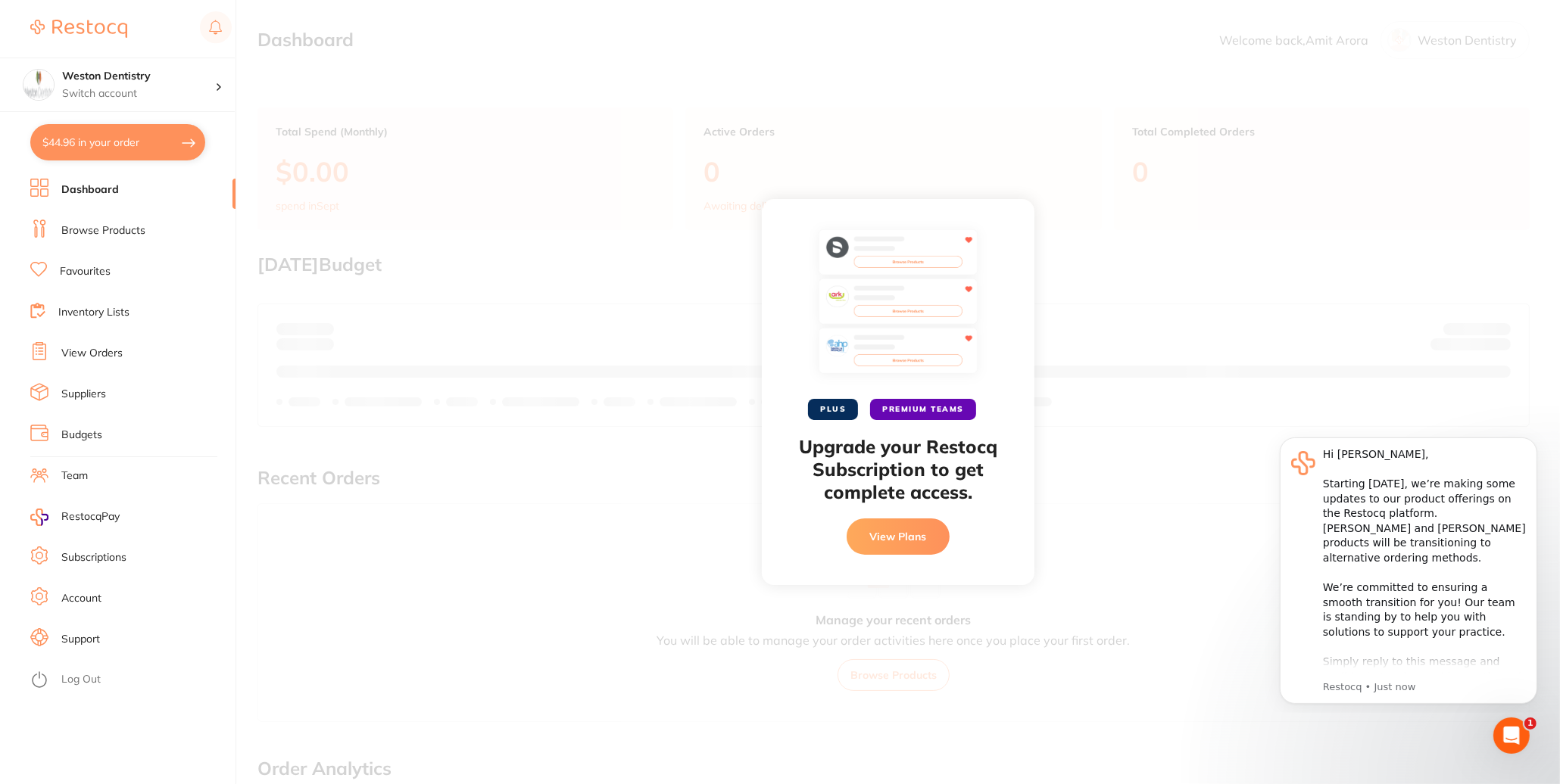
click at [1284, 323] on div "PLUS PREMIUM TEAMS Upgrade your Restocq Subscription to get complete access. Vi…" at bounding box center [898, 392] width 1324 height 784
click at [215, 135] on section "Weston Dentistry Switch account Weston Dentistry $44.96 in your order Dashboard…" at bounding box center [118, 392] width 236 height 784
click at [210, 93] on p "Switch account" at bounding box center [139, 93] width 153 height 15
click at [175, 133] on h4 "Weston Dentistry" at bounding box center [134, 131] width 136 height 15
click at [924, 544] on button "View Plans" at bounding box center [898, 537] width 103 height 36
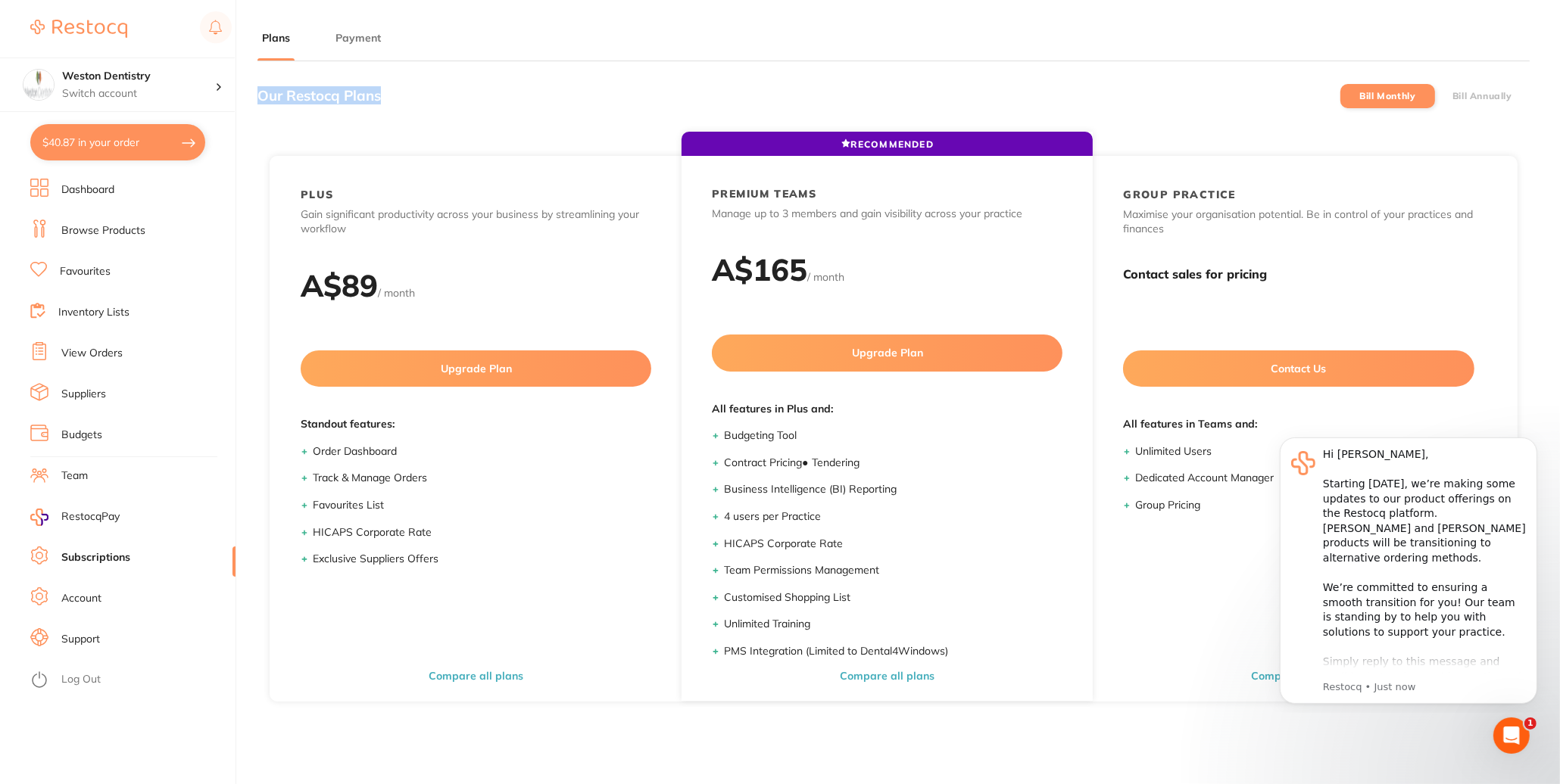
drag, startPoint x: 414, startPoint y: 110, endPoint x: 260, endPoint y: 112, distance: 154.0
click at [260, 112] on div "Our Restocq Plans Bill Monthly Bill Annually" at bounding box center [893, 95] width 1272 height 44
click at [890, 85] on div "Our Restocq Plans Bill Monthly Bill Annually" at bounding box center [893, 95] width 1272 height 44
click at [381, 118] on div "Our Restocq Plans" at bounding box center [319, 95] width 124 height 44
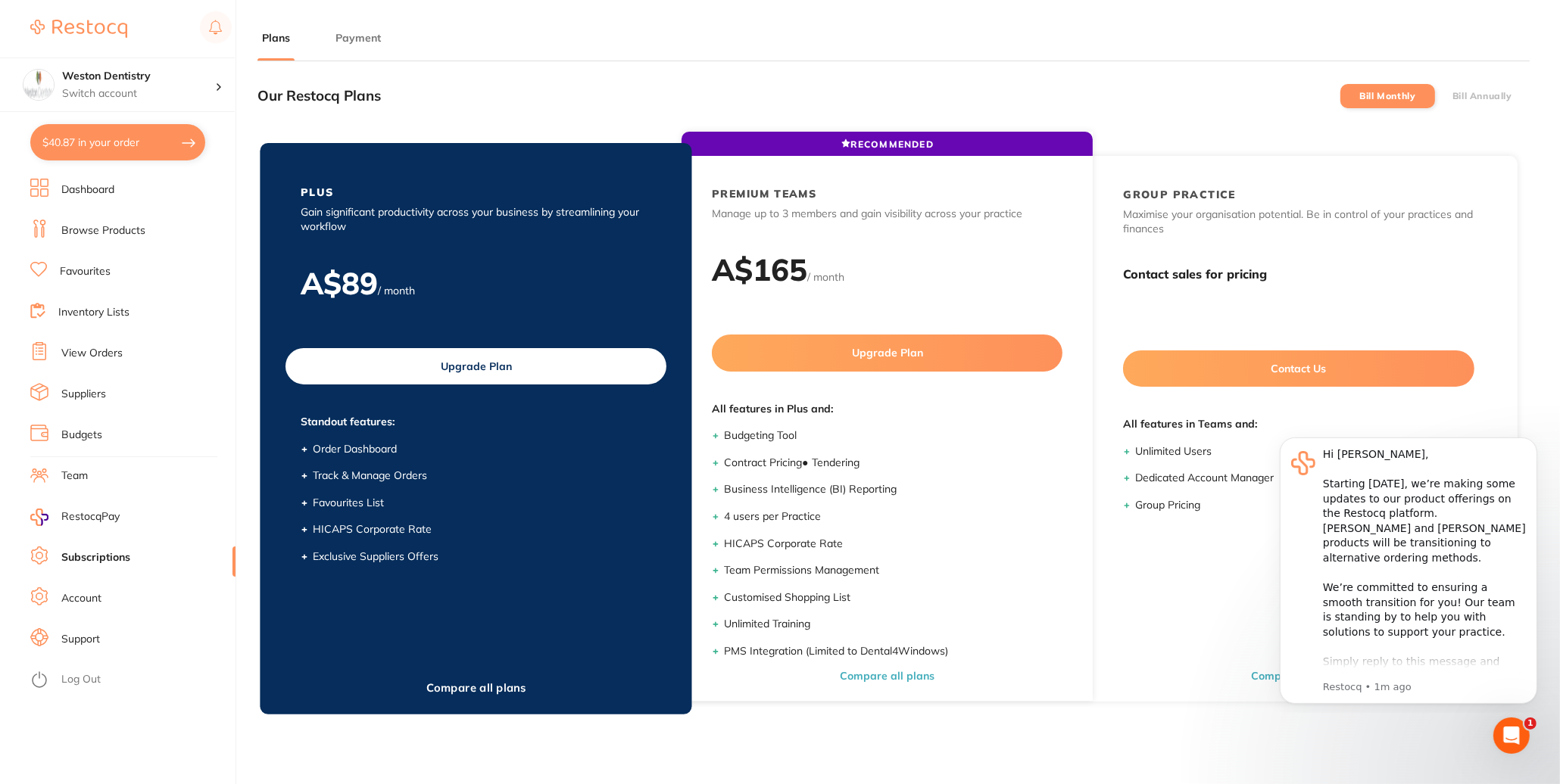
scroll to position [209, 0]
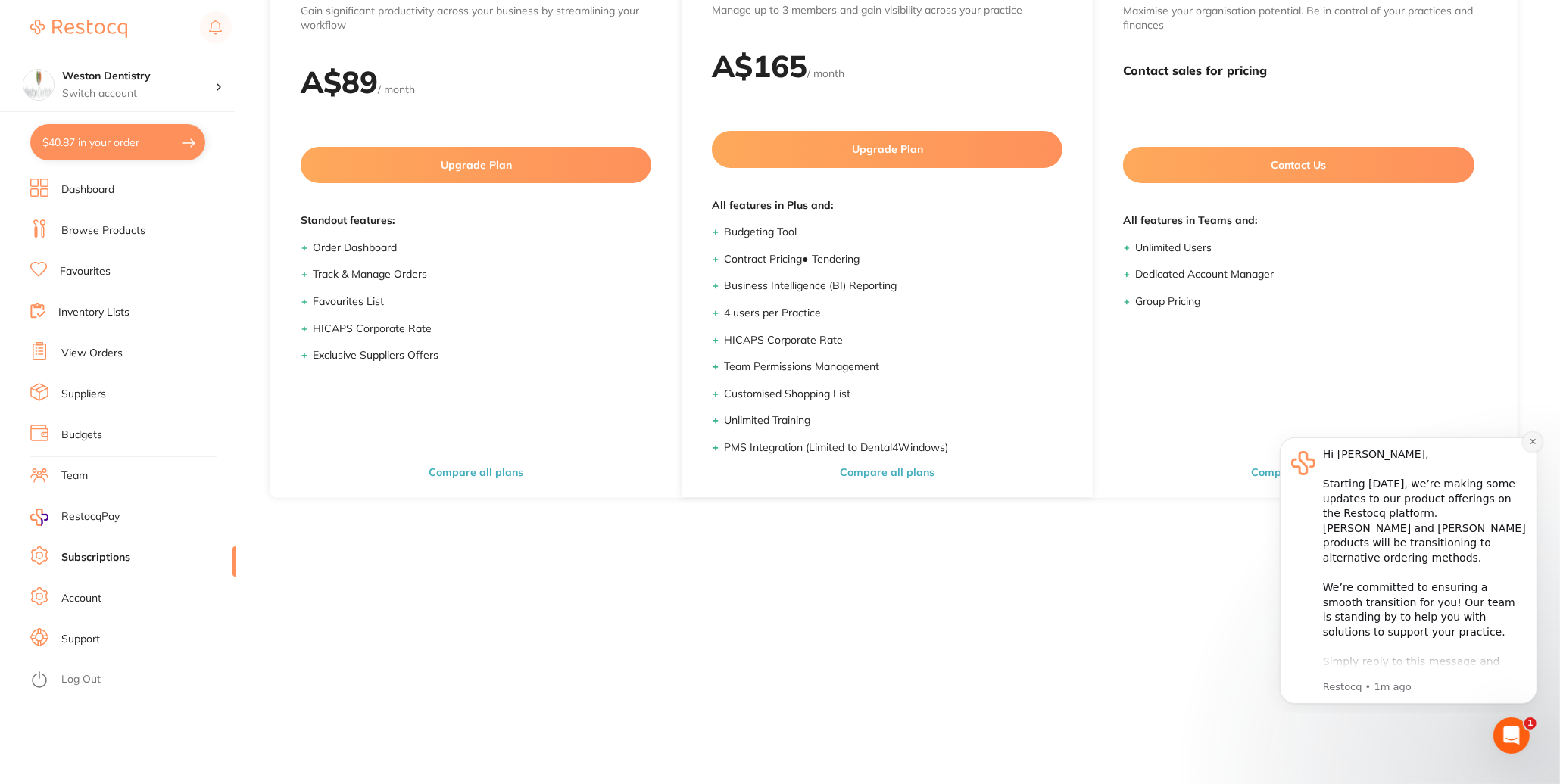
click at [1531, 443] on icon "Dismiss notification" at bounding box center [1532, 440] width 8 height 8
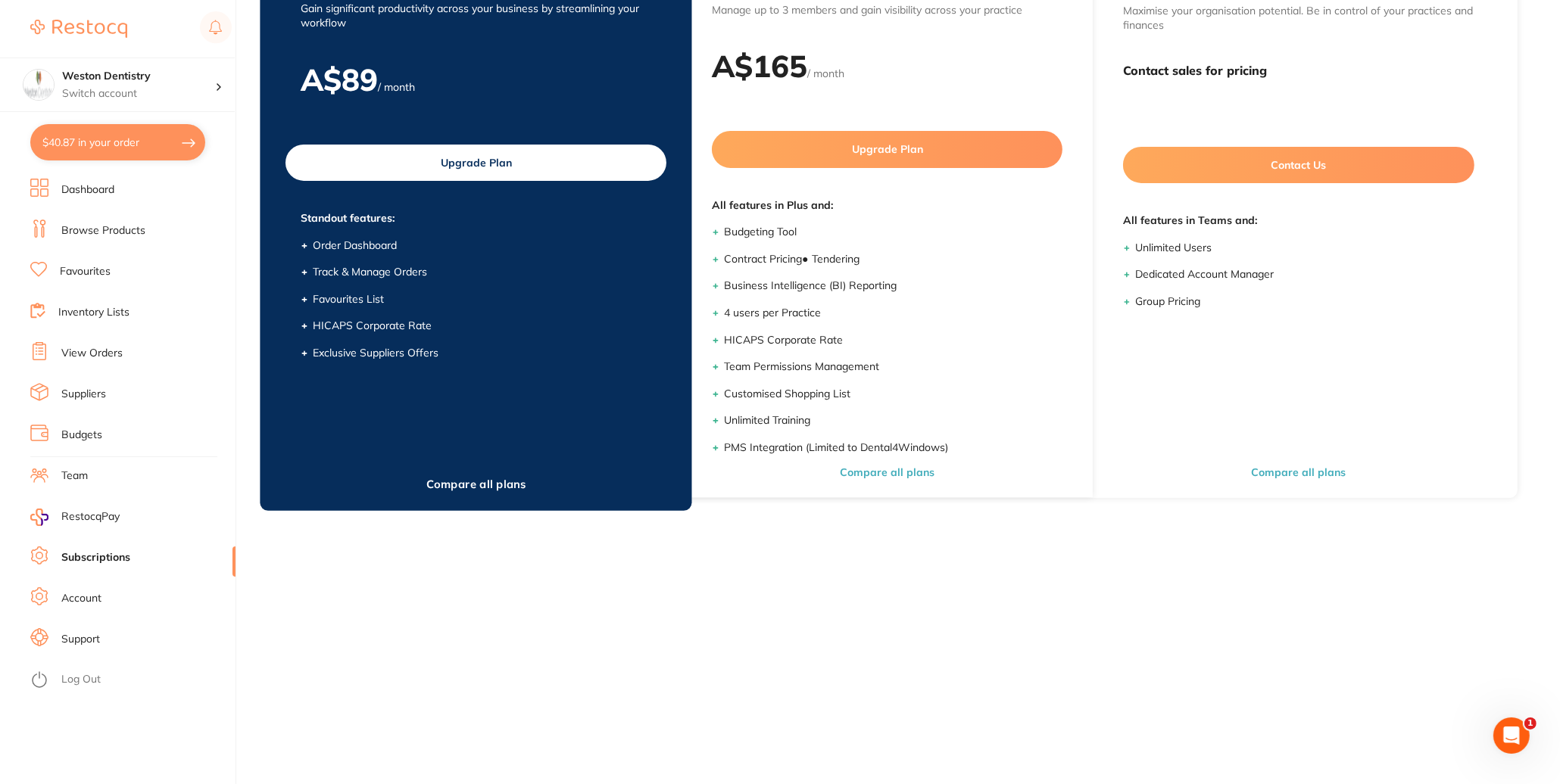
scroll to position [0, 0]
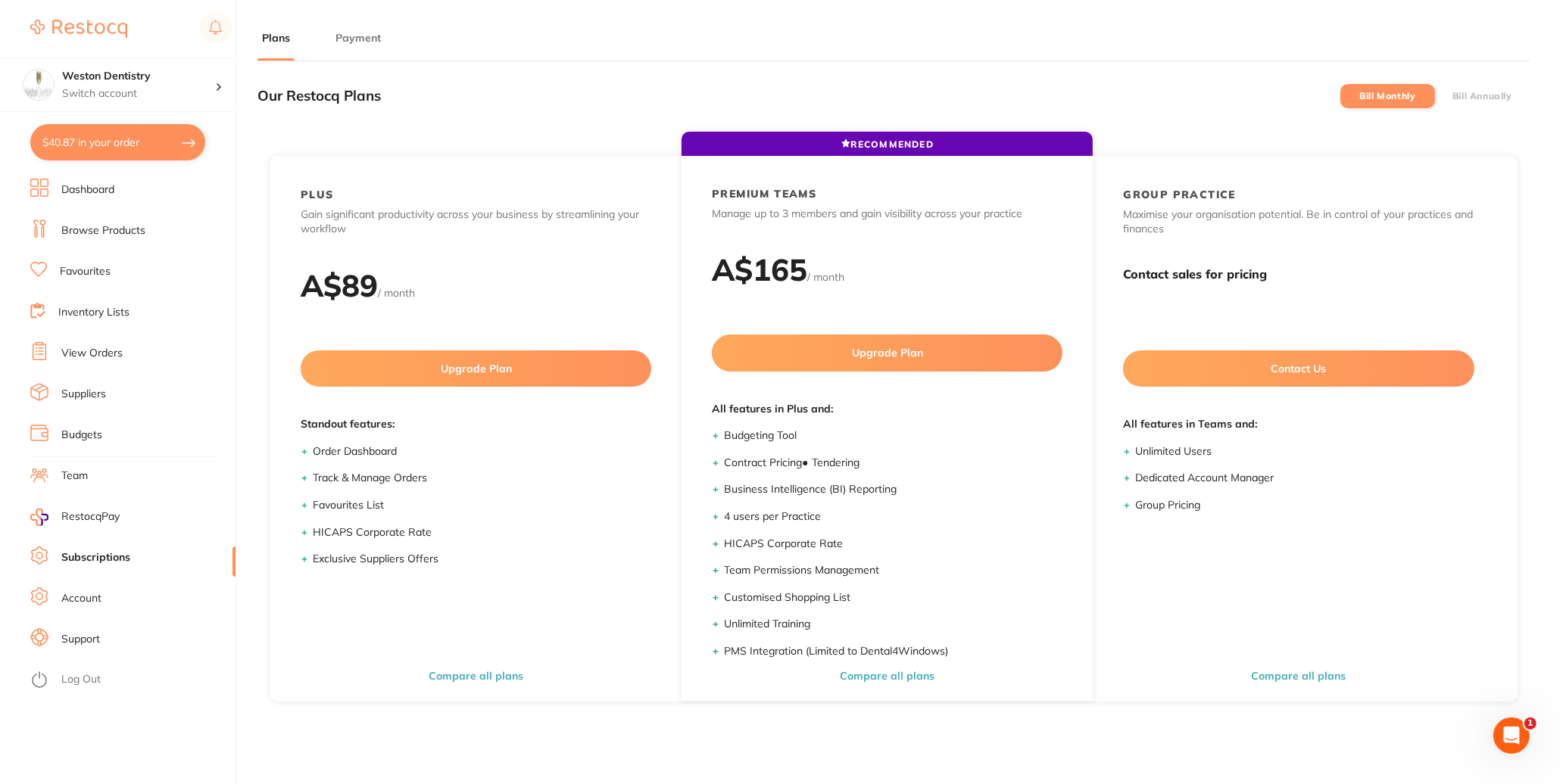
click at [767, 114] on div "Our Restocq Plans Bill Monthly Bill Annually" at bounding box center [893, 95] width 1272 height 44
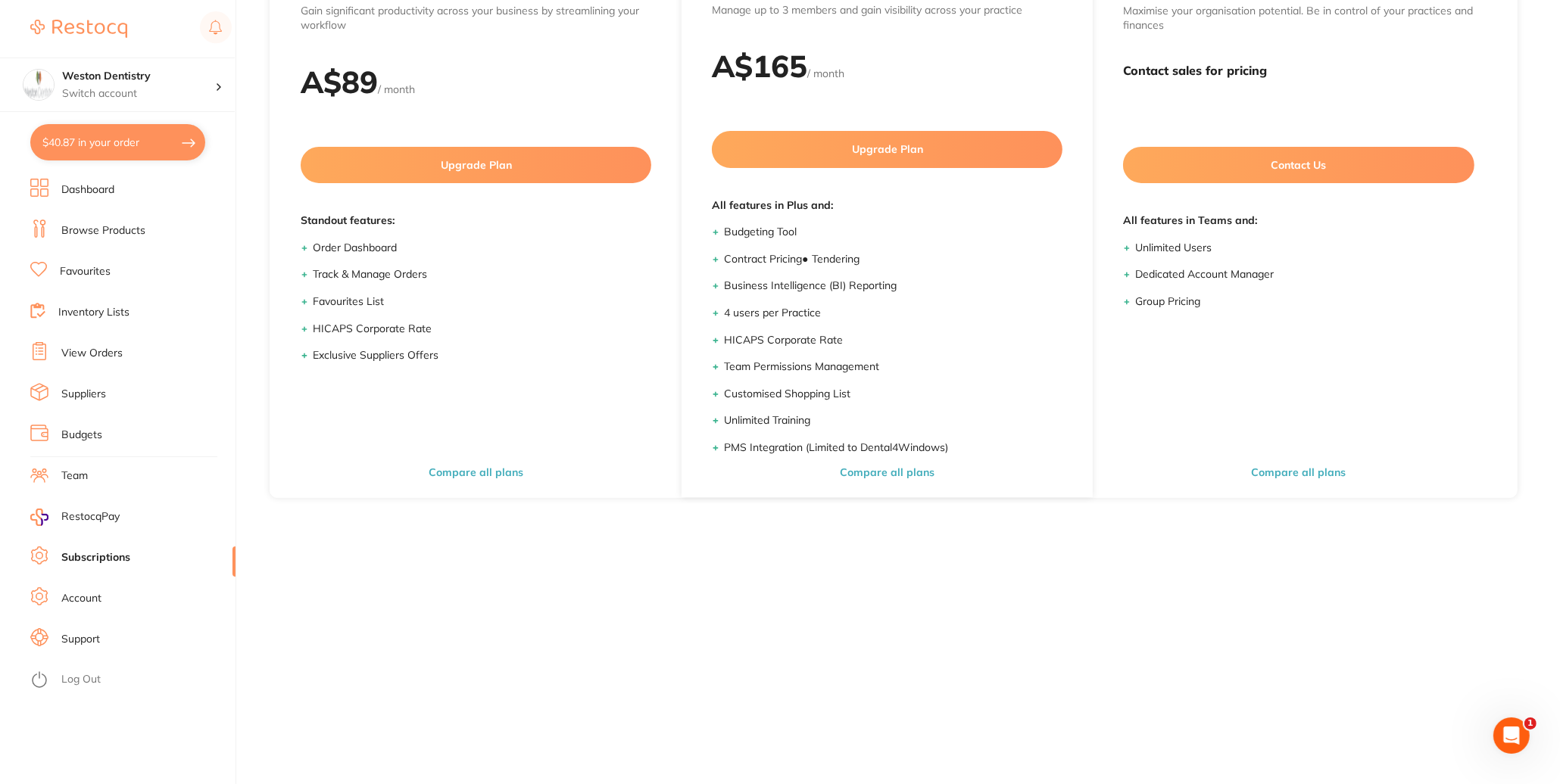
click at [89, 598] on link "Account" at bounding box center [81, 598] width 40 height 15
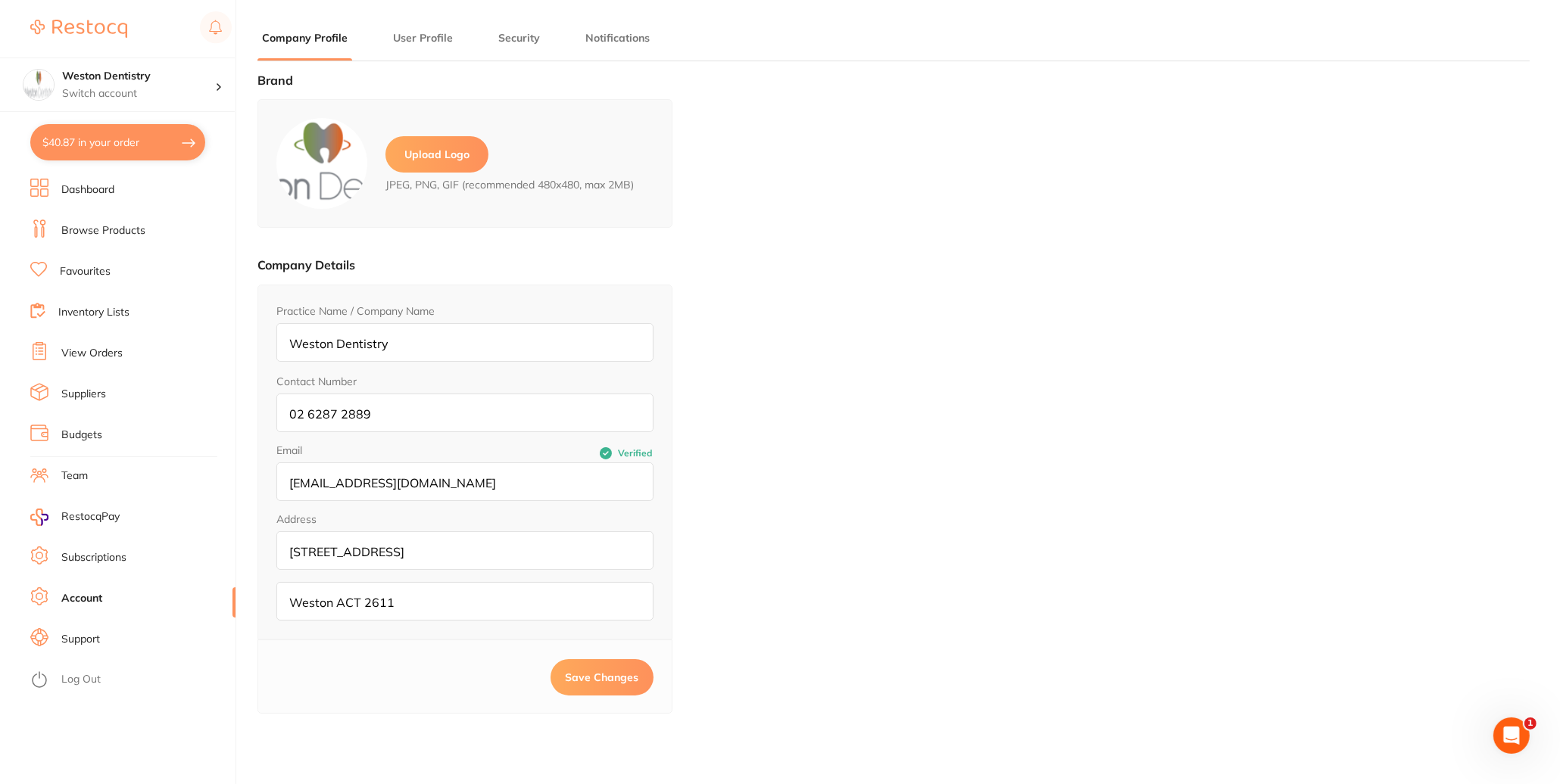
type input "Amit"
type input "Arora"
type input "[EMAIL_ADDRESS][DOMAIN_NAME]"
click at [111, 599] on link "Subscriptions" at bounding box center [93, 598] width 65 height 15
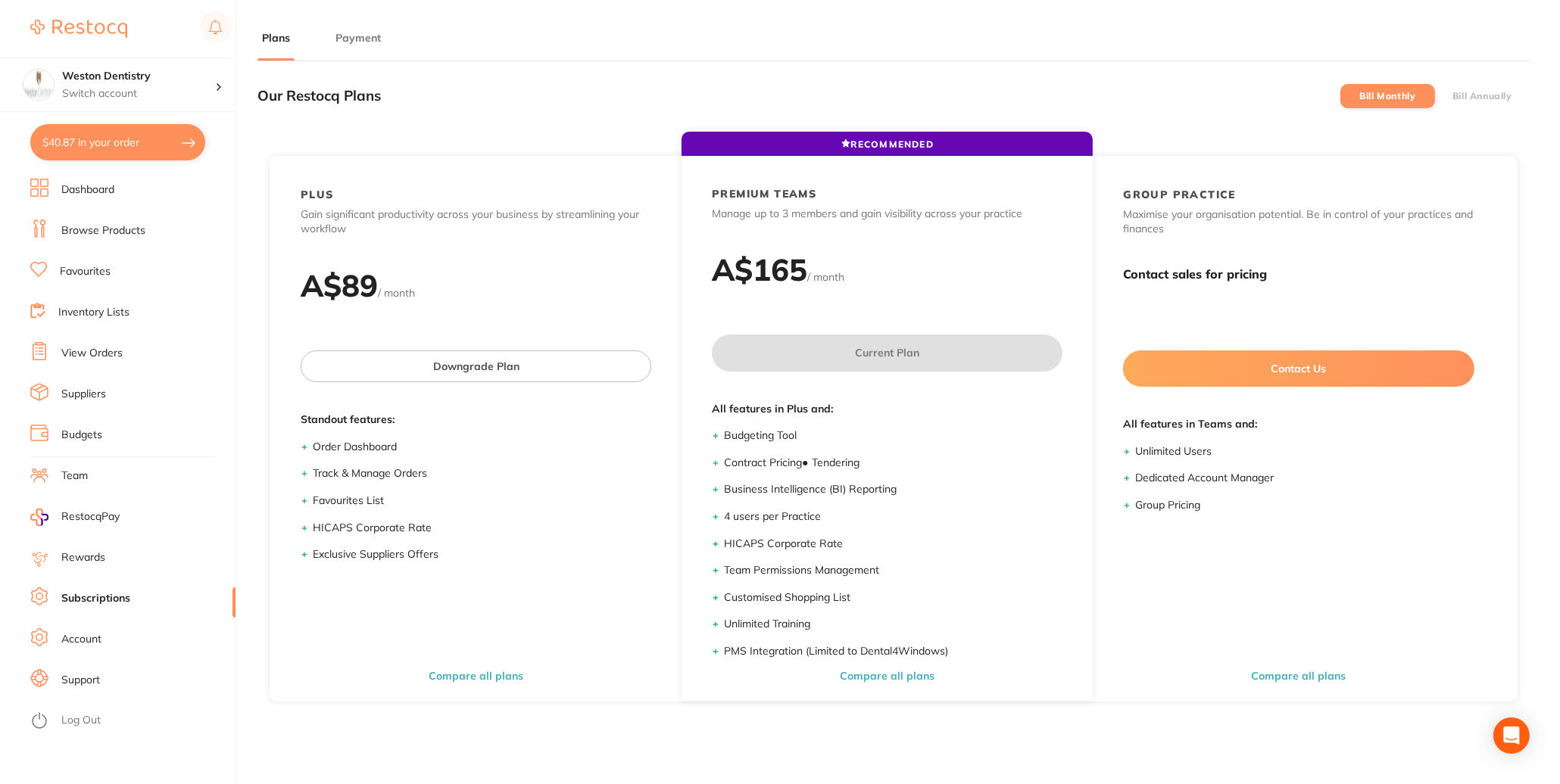
click at [581, 109] on div "Our Restocq Plans Bill Monthly Bill Annually" at bounding box center [893, 95] width 1272 height 44
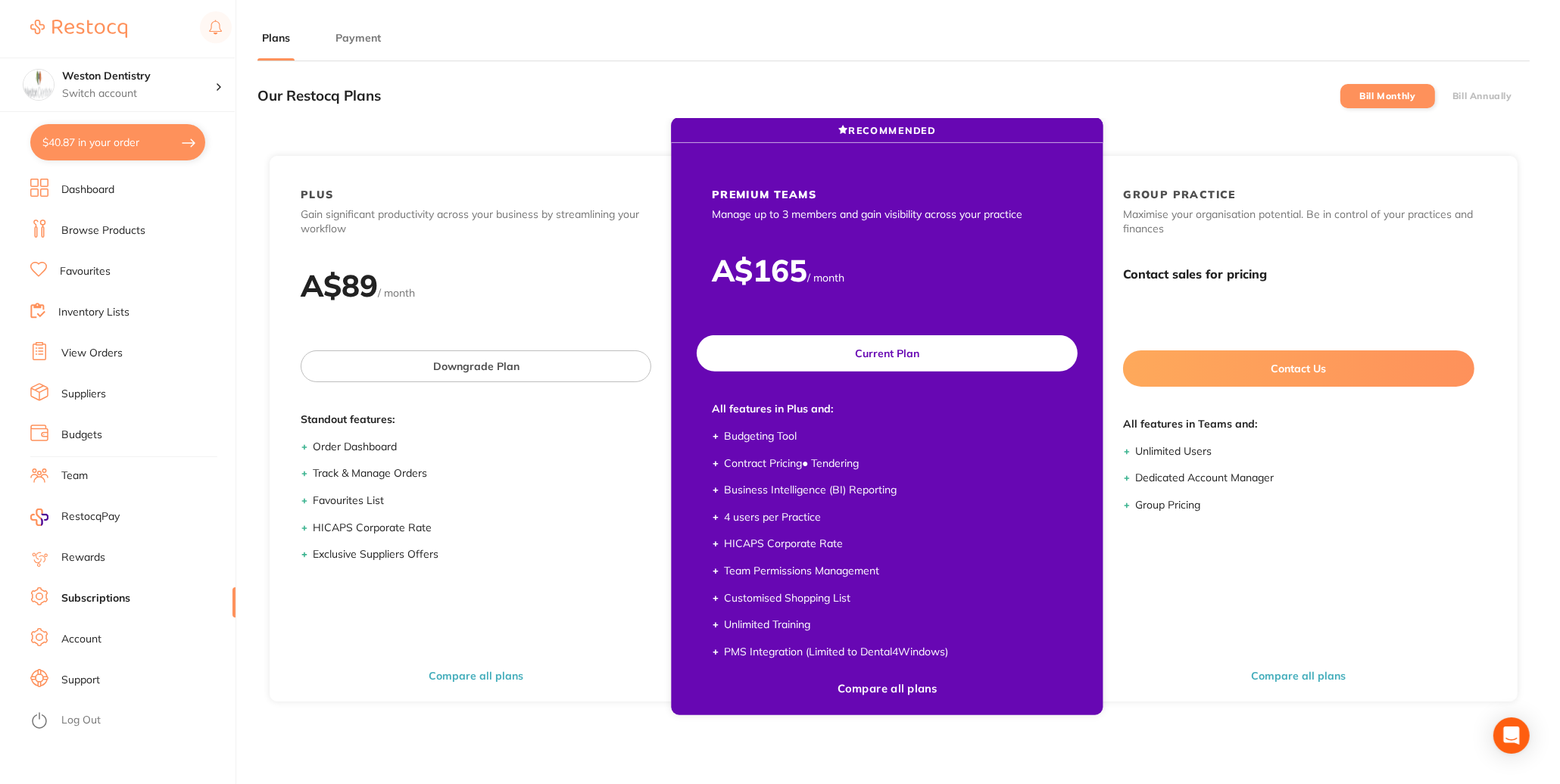
click at [919, 222] on div "PREMIUM TEAMS Manage up to 3 members and gain visibility across your practice" at bounding box center [887, 204] width 411 height 35
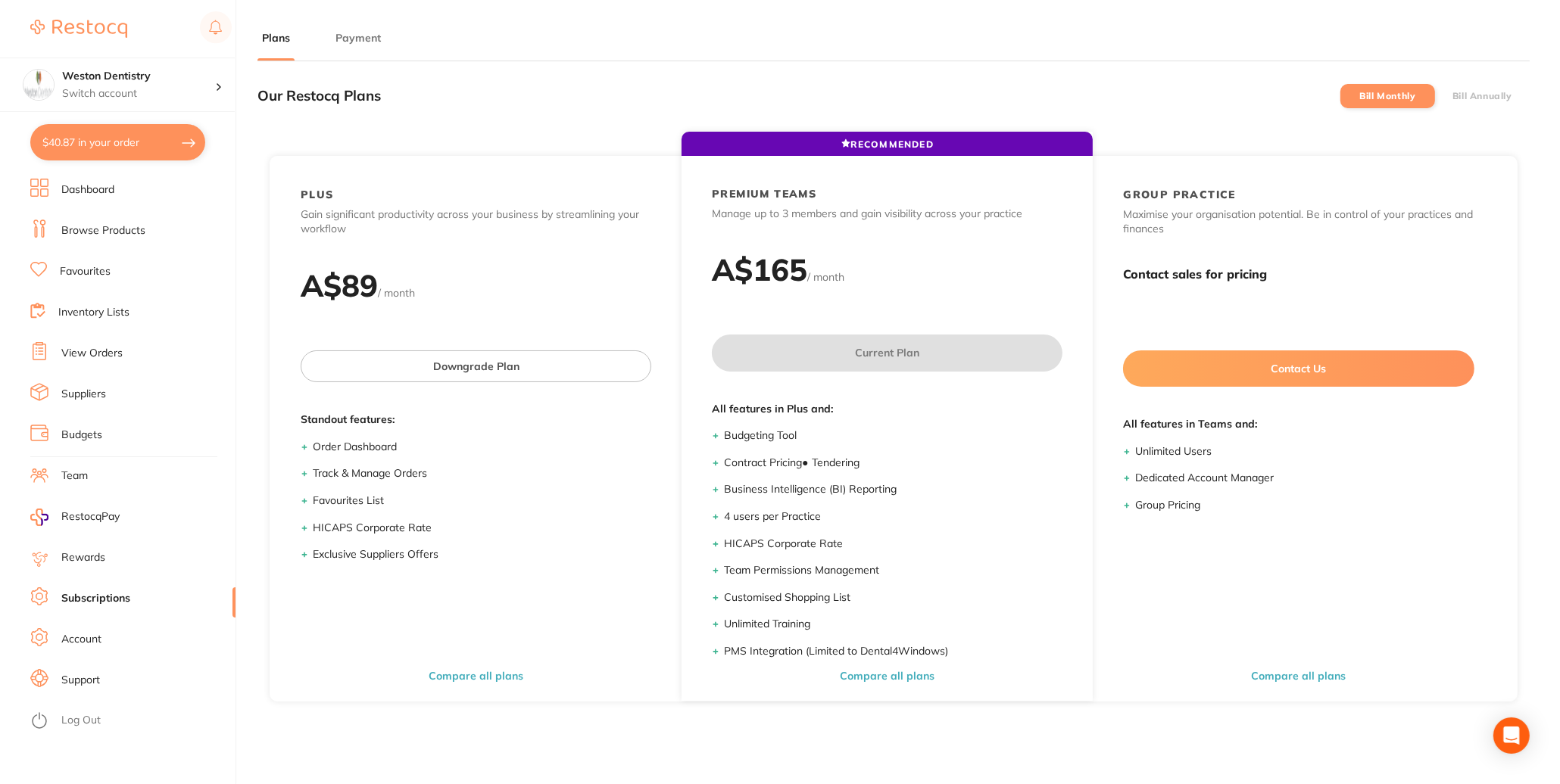
click at [1378, 101] on label "Bill Monthly" at bounding box center [1387, 96] width 56 height 11
click at [1360, 96] on input "Bill Monthly" at bounding box center [1360, 96] width 0 height 0
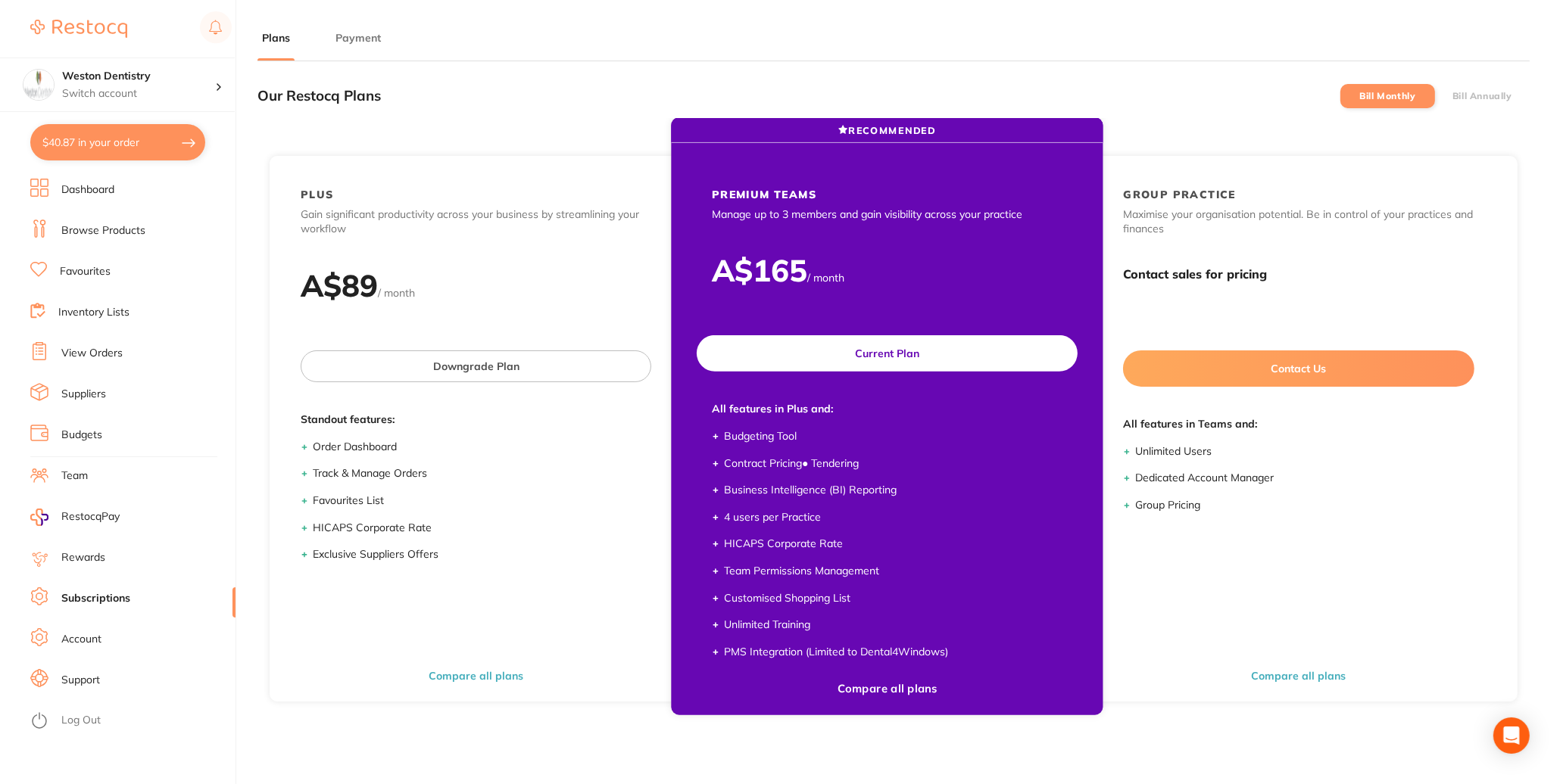
click at [898, 222] on p "Manage up to 3 members and gain visibility across your practice" at bounding box center [887, 214] width 351 height 15
click at [955, 417] on span "All features in Plus and:" at bounding box center [887, 409] width 351 height 15
click at [924, 305] on div "A$ 165 / month" at bounding box center [887, 279] width 411 height 53
click at [825, 285] on span "/ month" at bounding box center [826, 277] width 37 height 13
drag, startPoint x: 1036, startPoint y: 296, endPoint x: 1004, endPoint y: 348, distance: 61.1
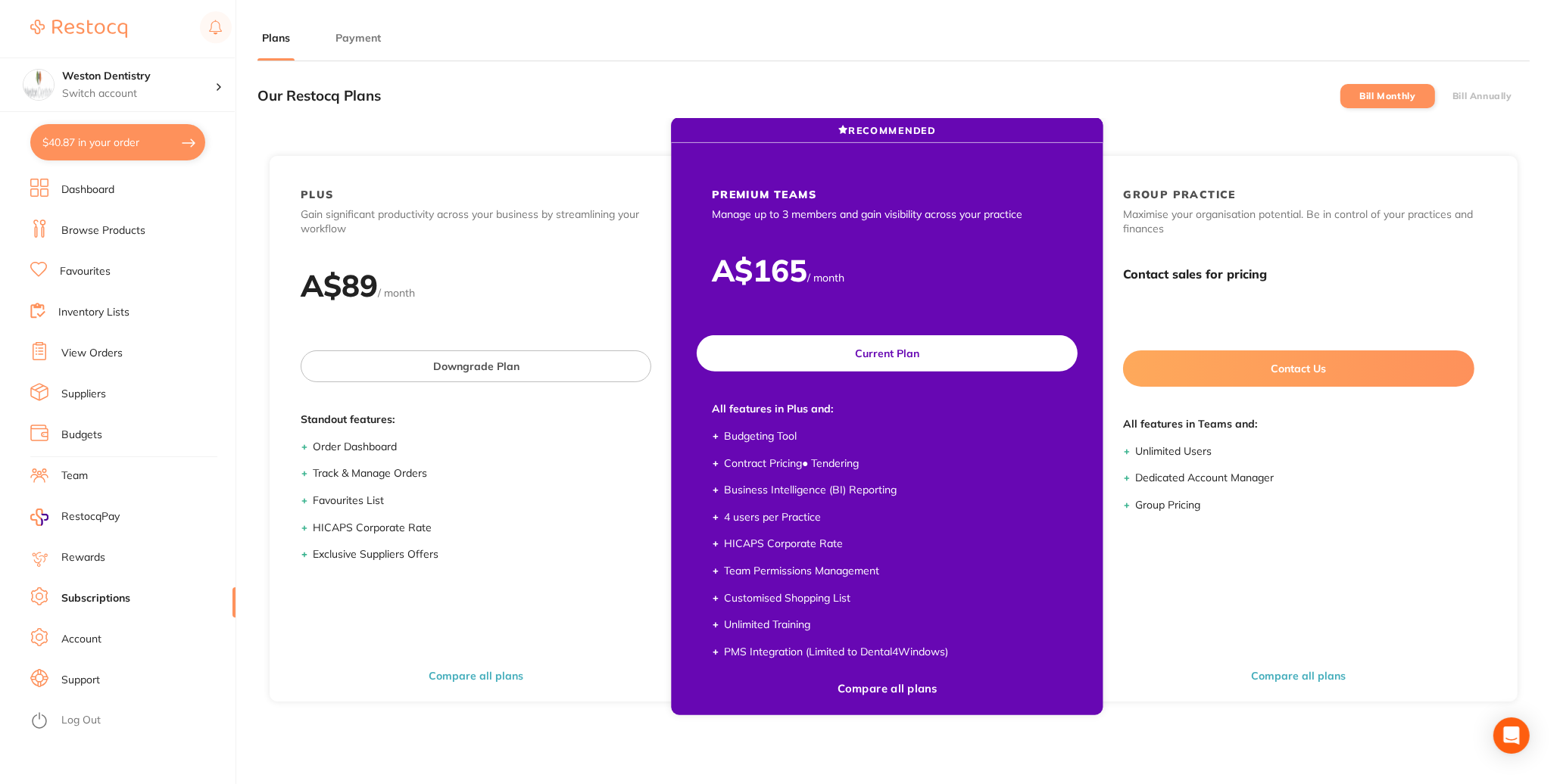
click at [1036, 297] on div "A$ 165 / month" at bounding box center [887, 279] width 411 height 53
click at [882, 696] on button "Compare all plans" at bounding box center [887, 689] width 109 height 14
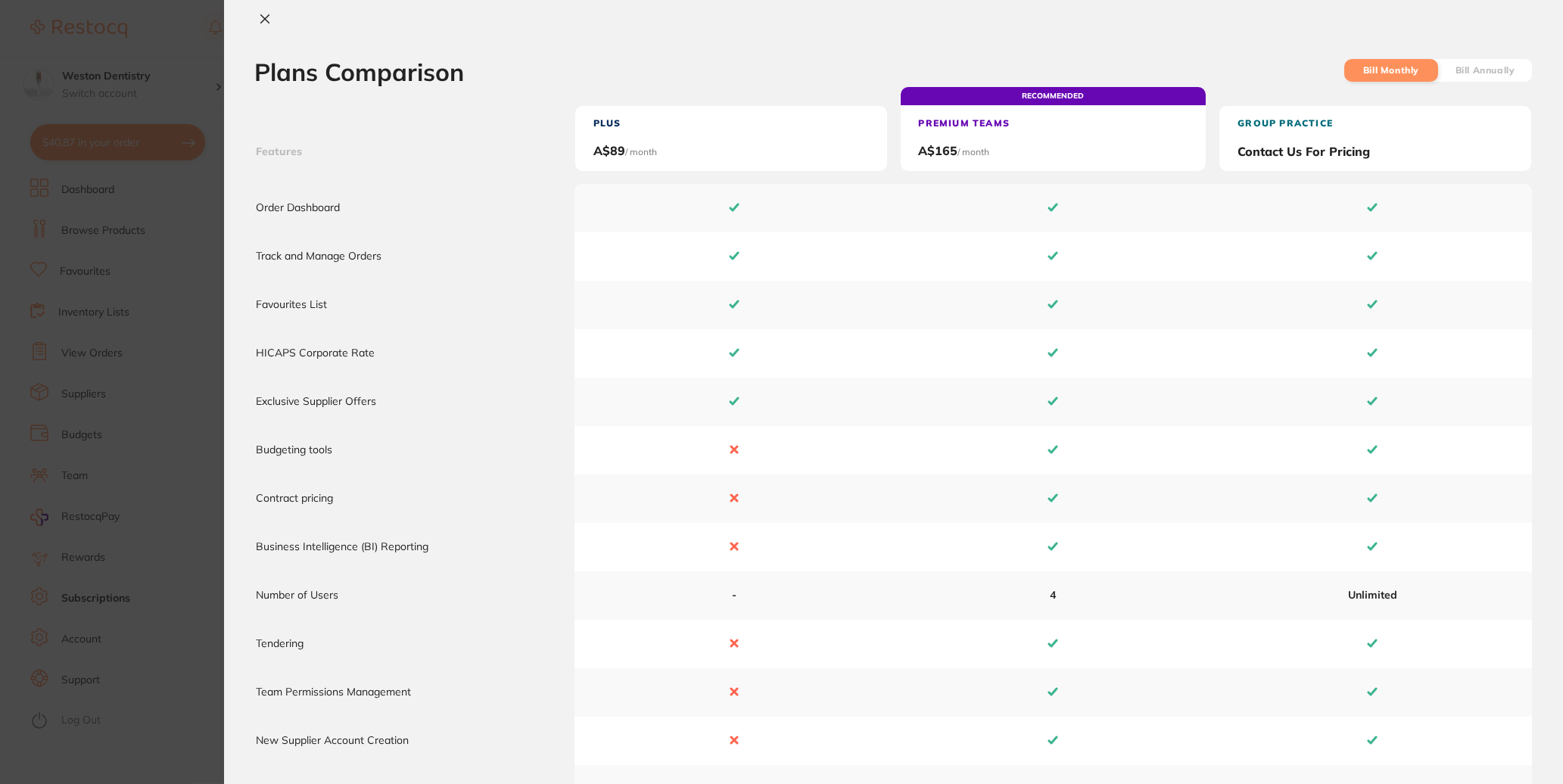
click at [974, 156] on span "/ month" at bounding box center [975, 151] width 32 height 12
click at [1407, 61] on li "Bill Monthly" at bounding box center [1390, 70] width 93 height 23
click at [268, 23] on icon at bounding box center [264, 19] width 8 height 8
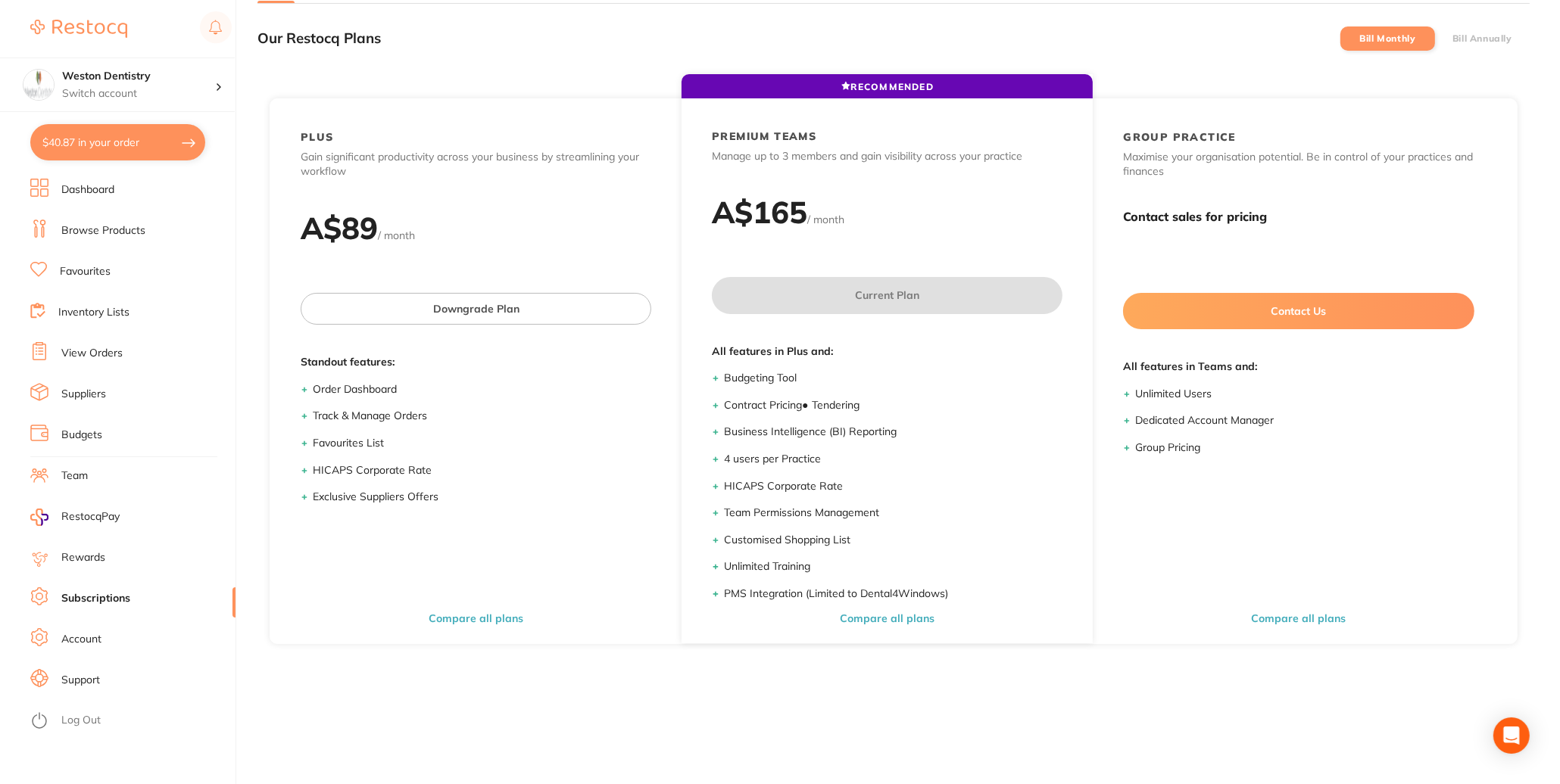
scroll to position [209, 0]
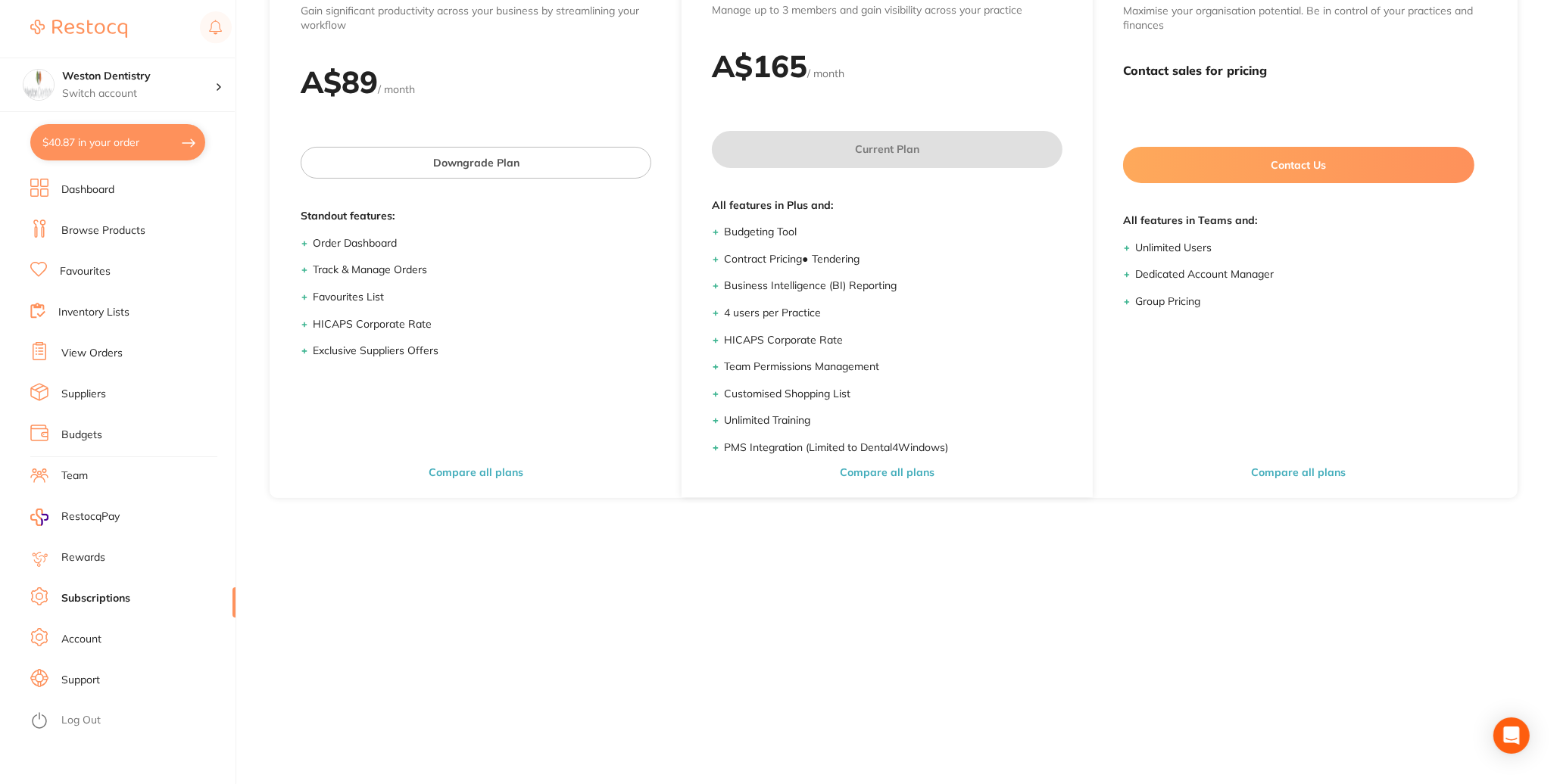
click at [78, 639] on link "Account" at bounding box center [81, 639] width 40 height 15
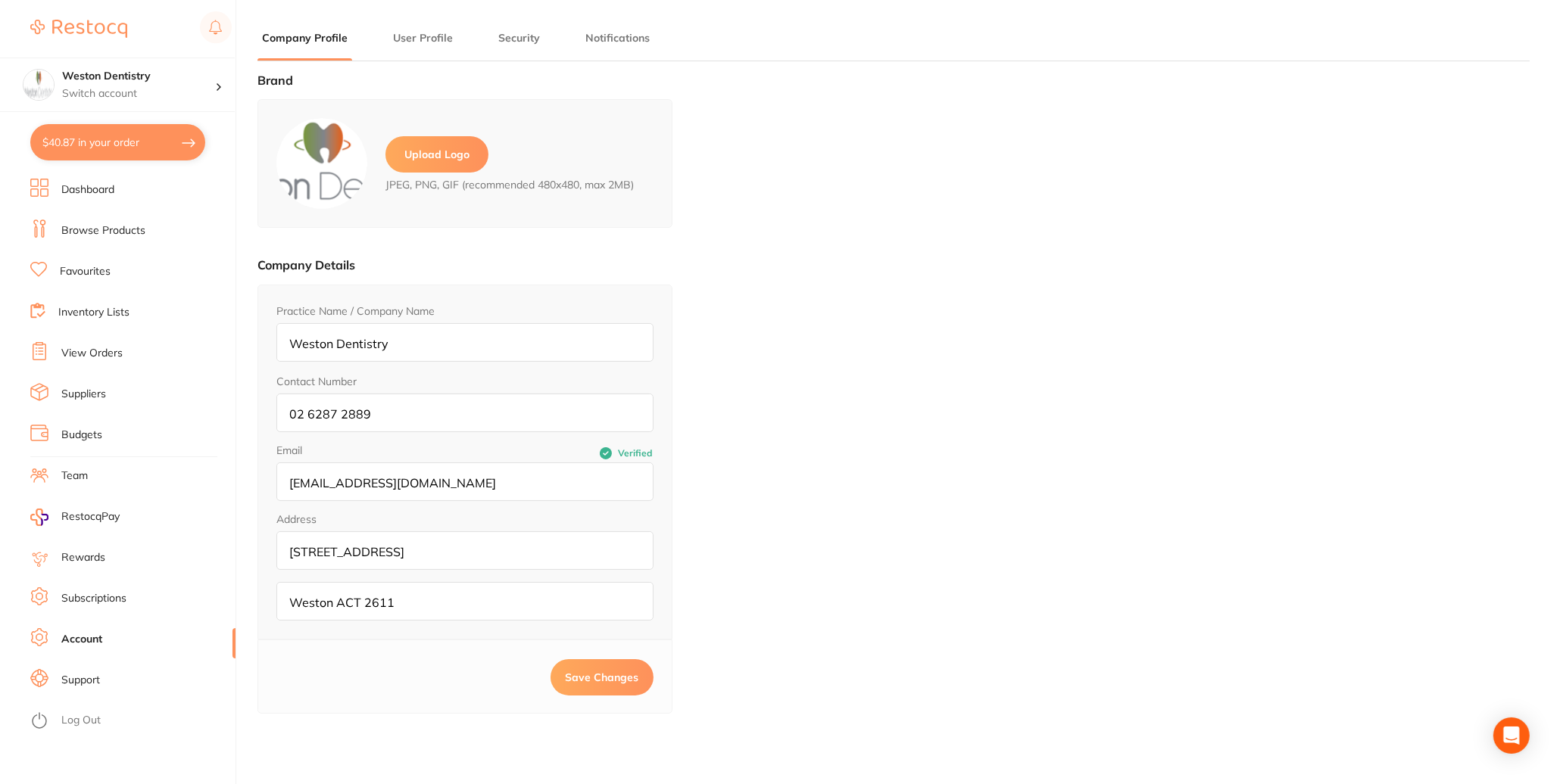
type input "Amit"
type input "Arora"
type input "[EMAIL_ADDRESS][DOMAIN_NAME]"
click at [418, 45] on button "User Profile" at bounding box center [422, 38] width 69 height 14
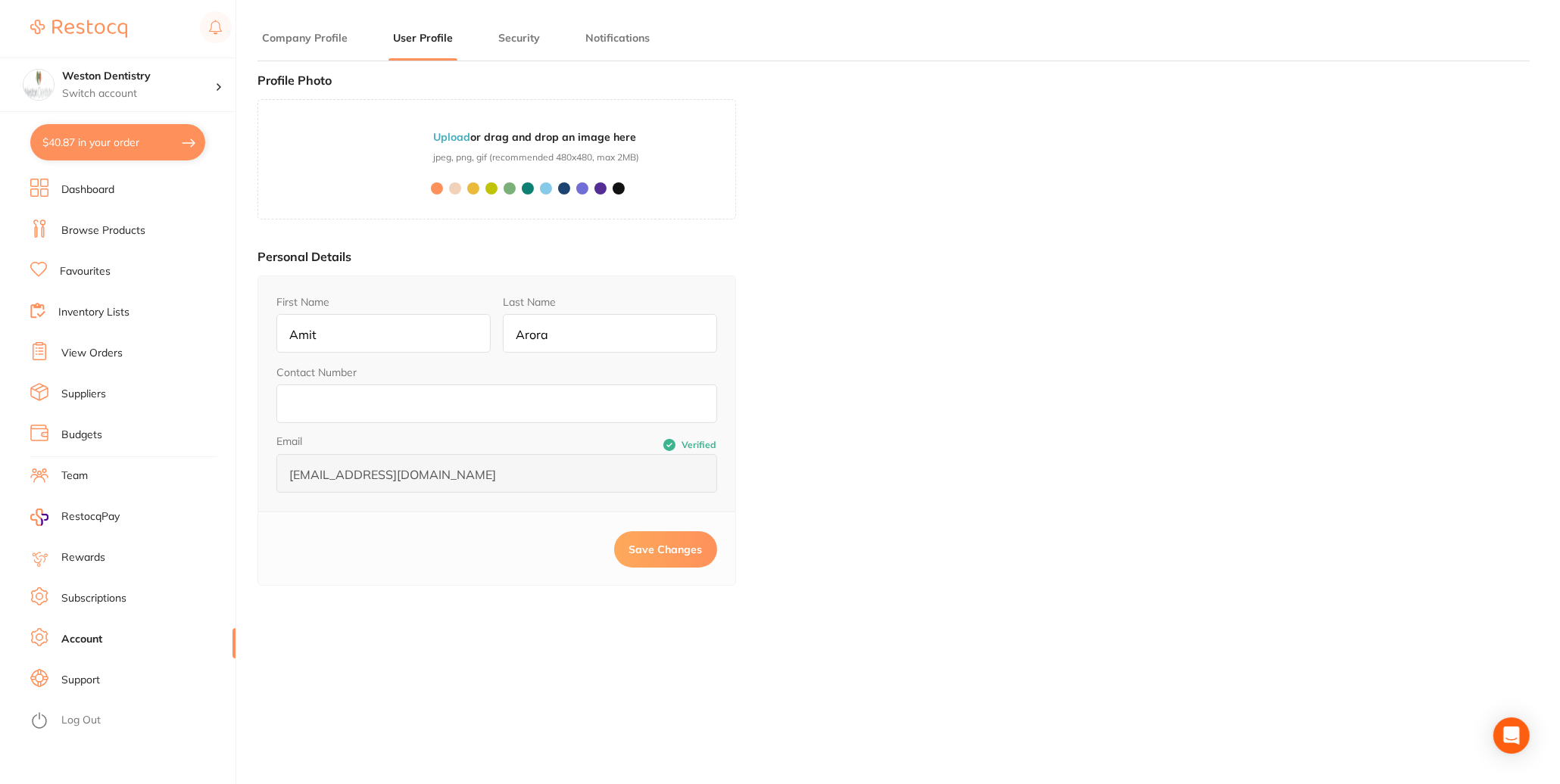
click at [93, 600] on link "Subscriptions" at bounding box center [93, 598] width 65 height 15
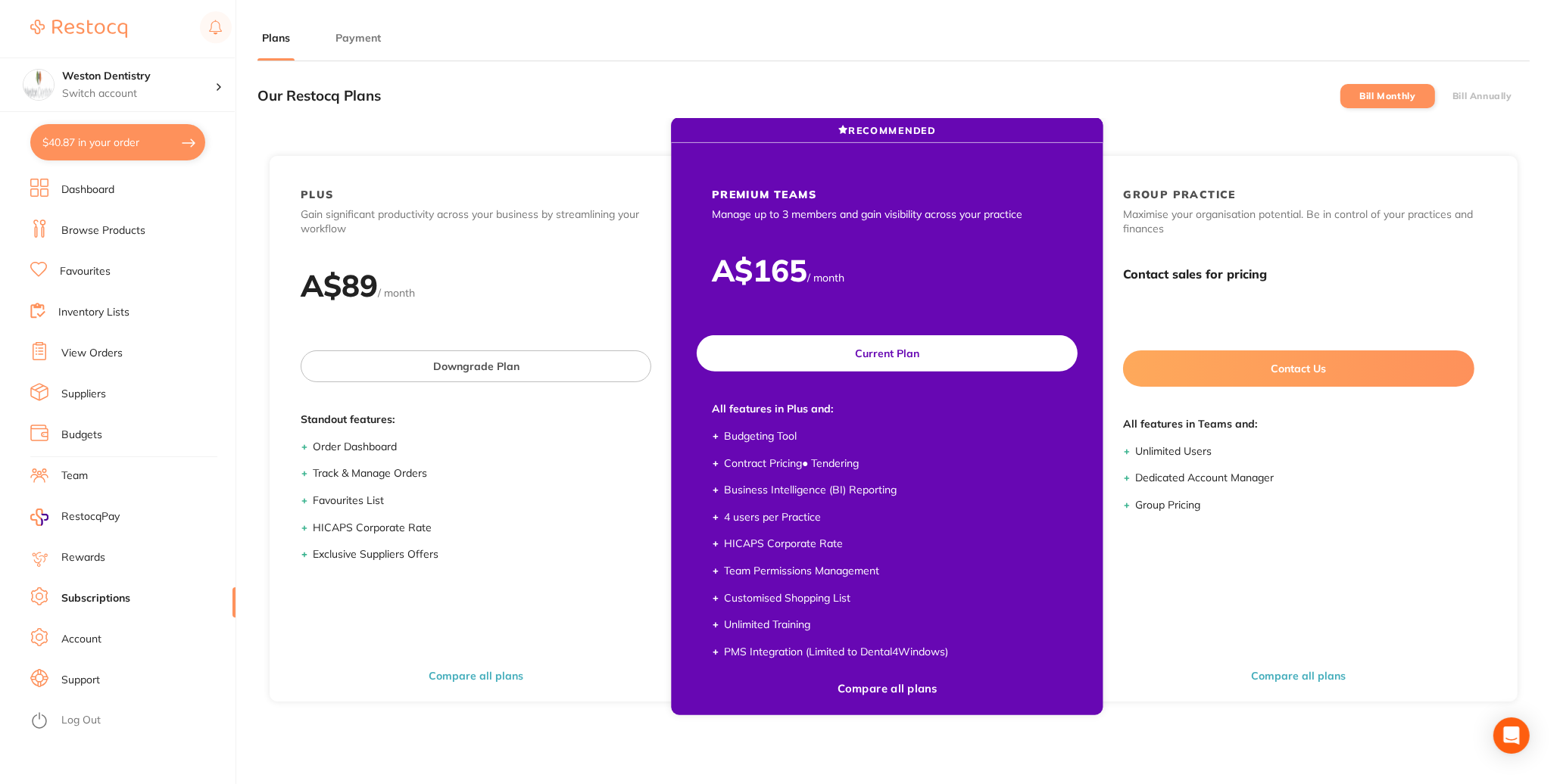
scroll to position [209, 0]
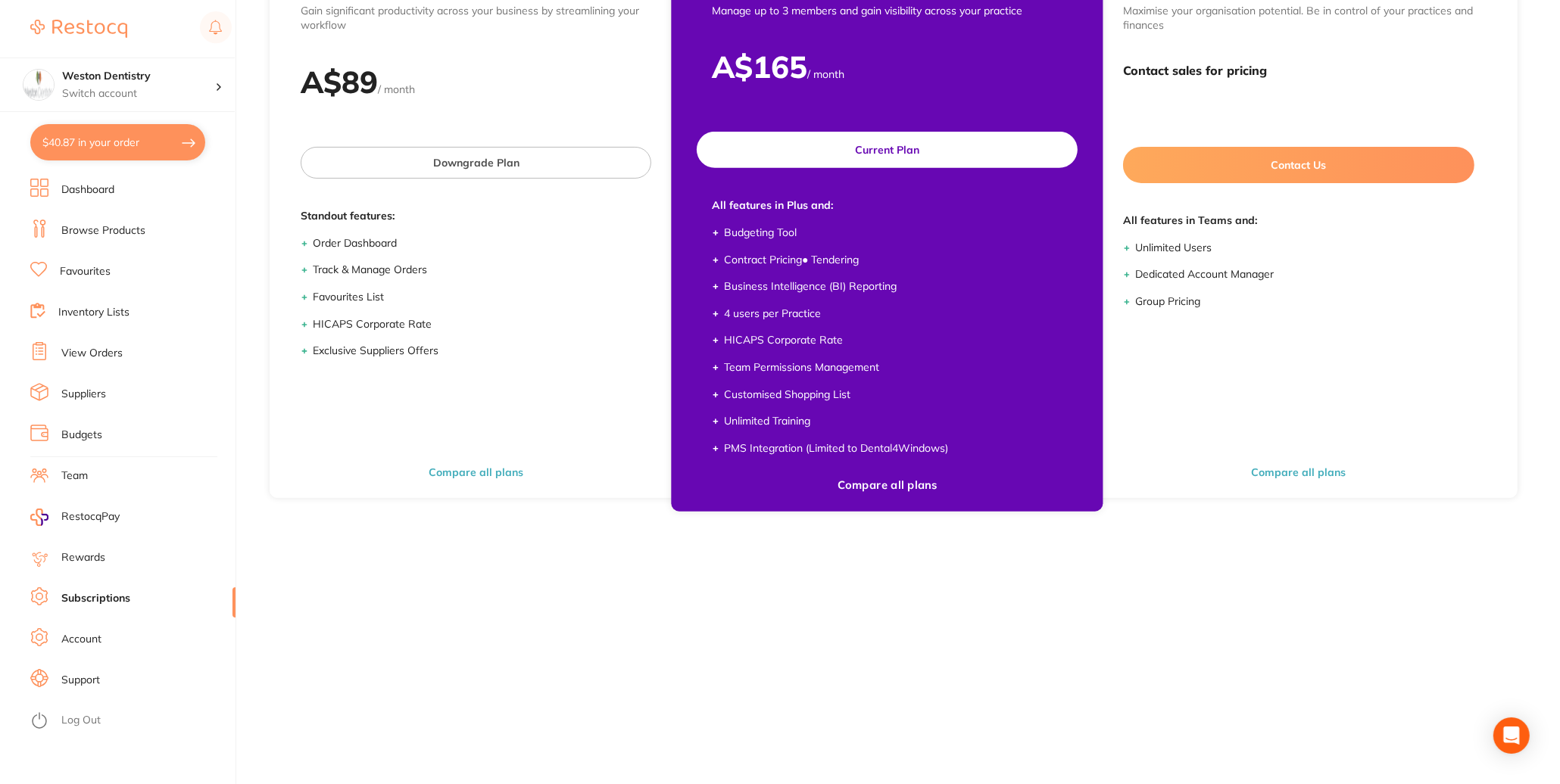
click at [1020, 400] on ul "Budgeting Tool Contract Pricing ● Tendering Business Intelligence (BI) Reportin…" at bounding box center [887, 340] width 351 height 230
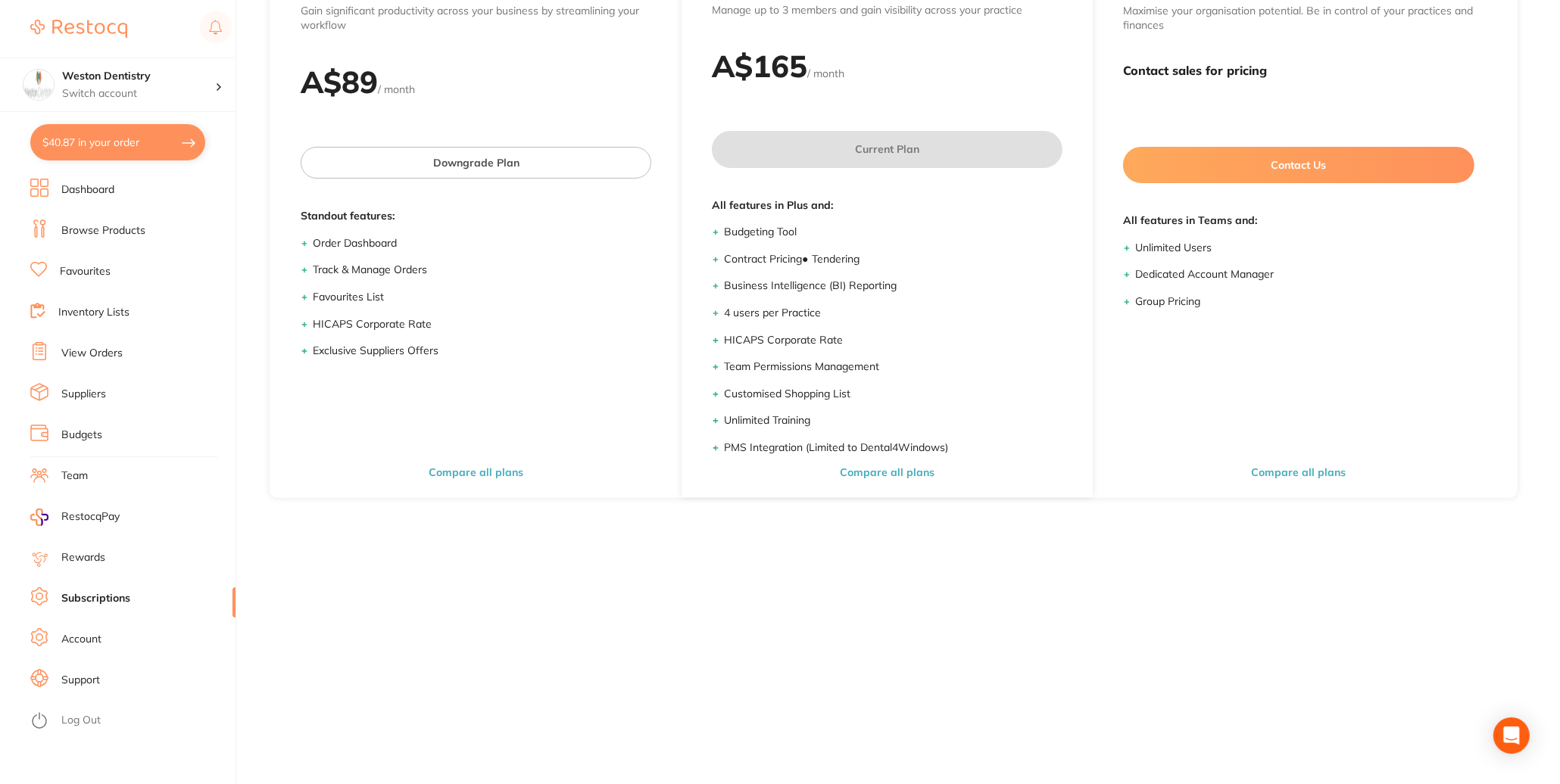
click at [64, 480] on link "Team" at bounding box center [75, 475] width 27 height 15
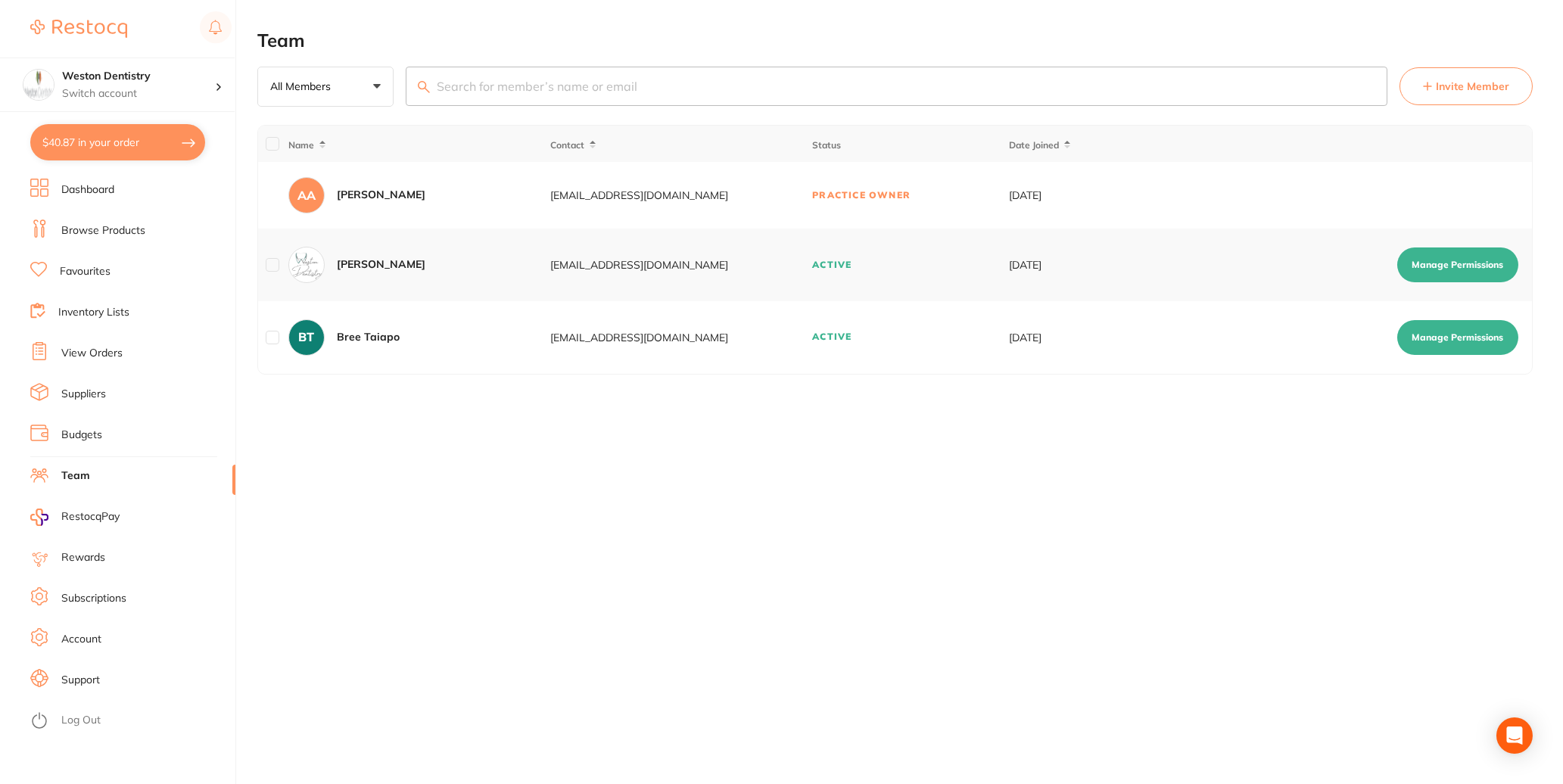
click at [101, 519] on span "RestocqPay" at bounding box center [90, 516] width 58 height 15
click at [147, 87] on p "Switch account" at bounding box center [139, 93] width 153 height 15
click at [126, 140] on div "Weston Dentistry" at bounding box center [117, 131] width 212 height 53
click at [75, 634] on link "Account" at bounding box center [81, 639] width 40 height 15
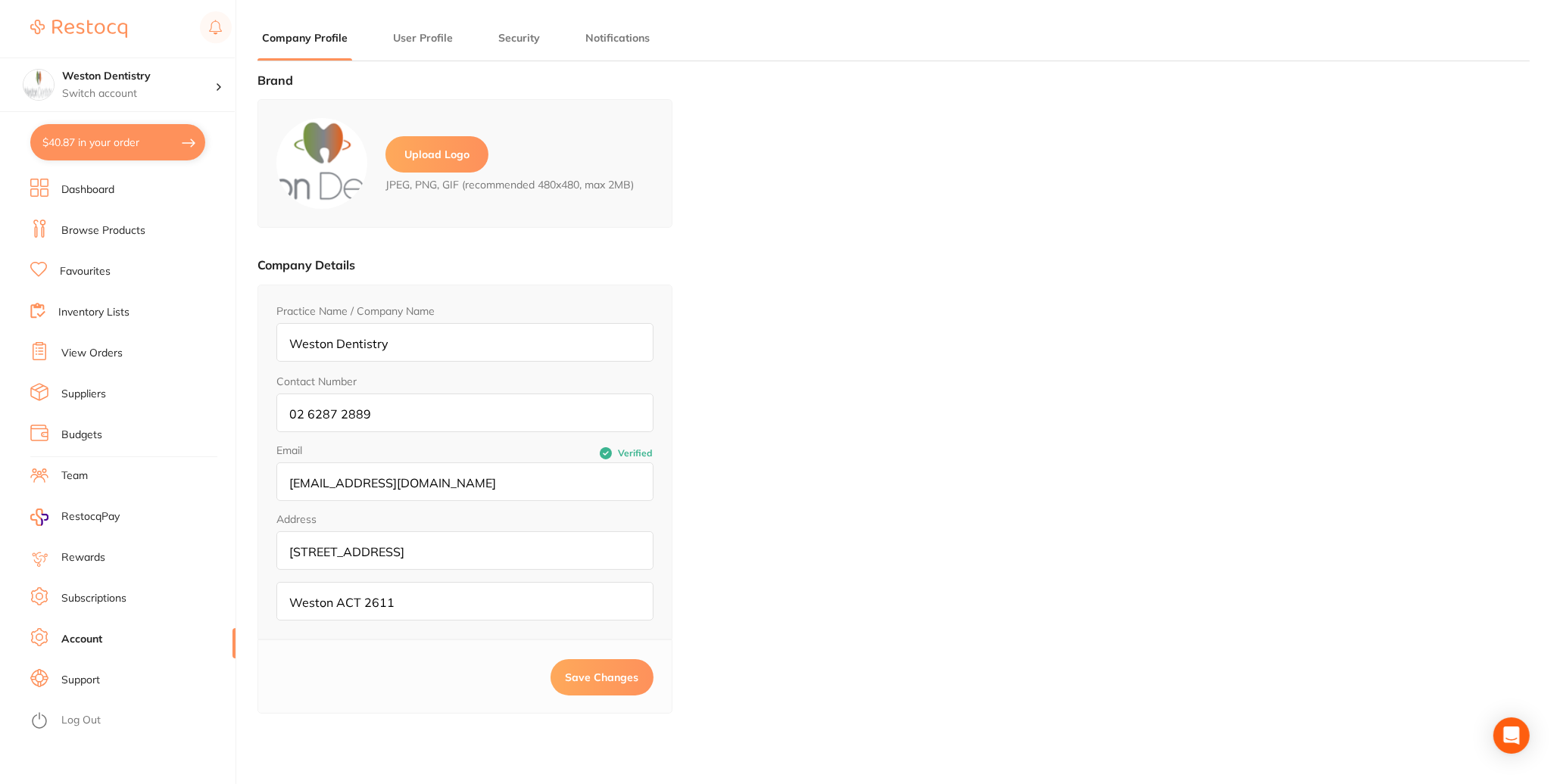
type input "Amit"
type input "Arora"
type input "[EMAIL_ADDRESS][DOMAIN_NAME]"
click at [508, 40] on button "Security" at bounding box center [518, 38] width 51 height 14
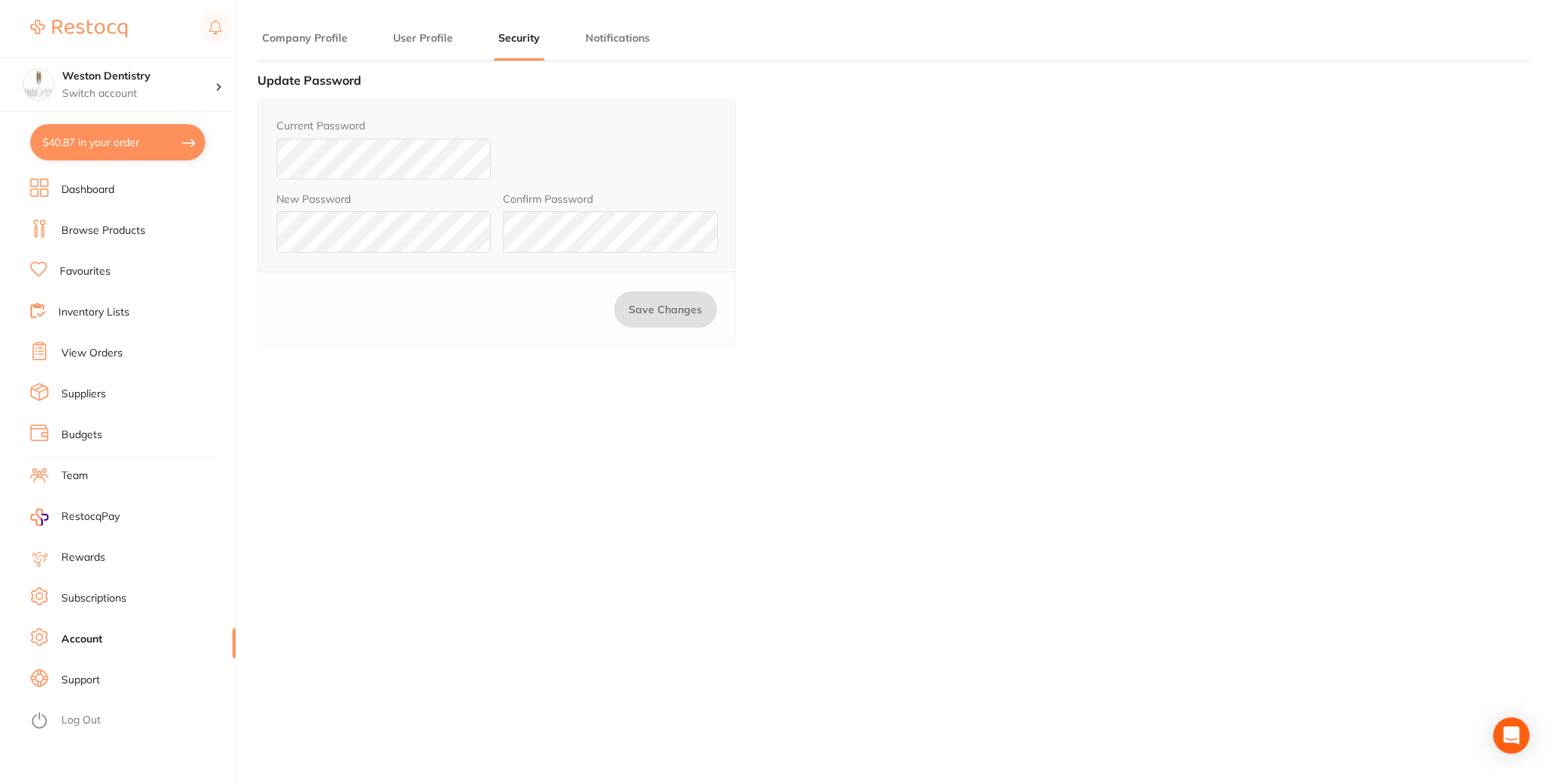
click at [619, 40] on button "Notifications" at bounding box center [617, 38] width 73 height 14
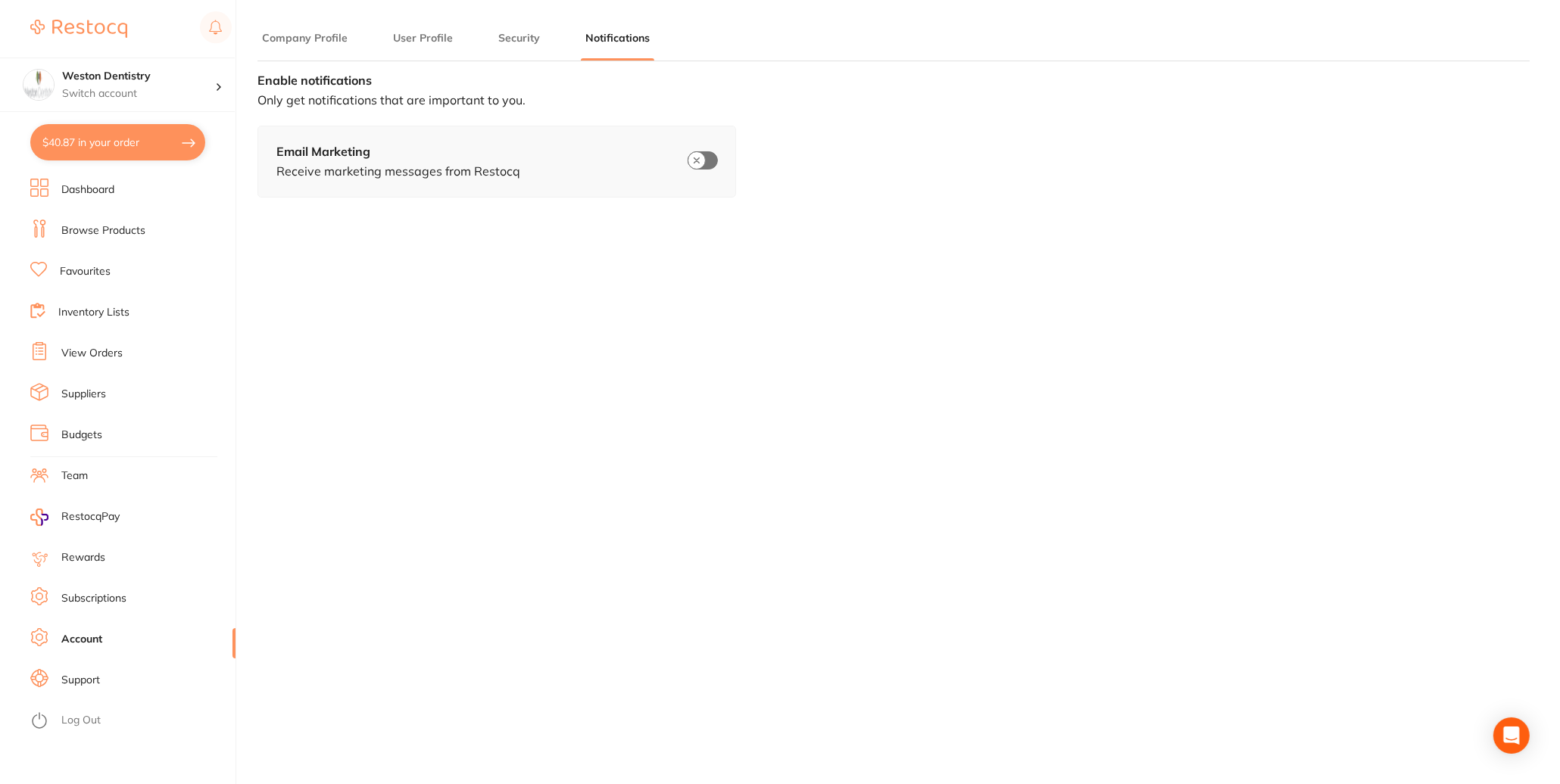
click at [306, 34] on button "Company Profile" at bounding box center [305, 38] width 94 height 14
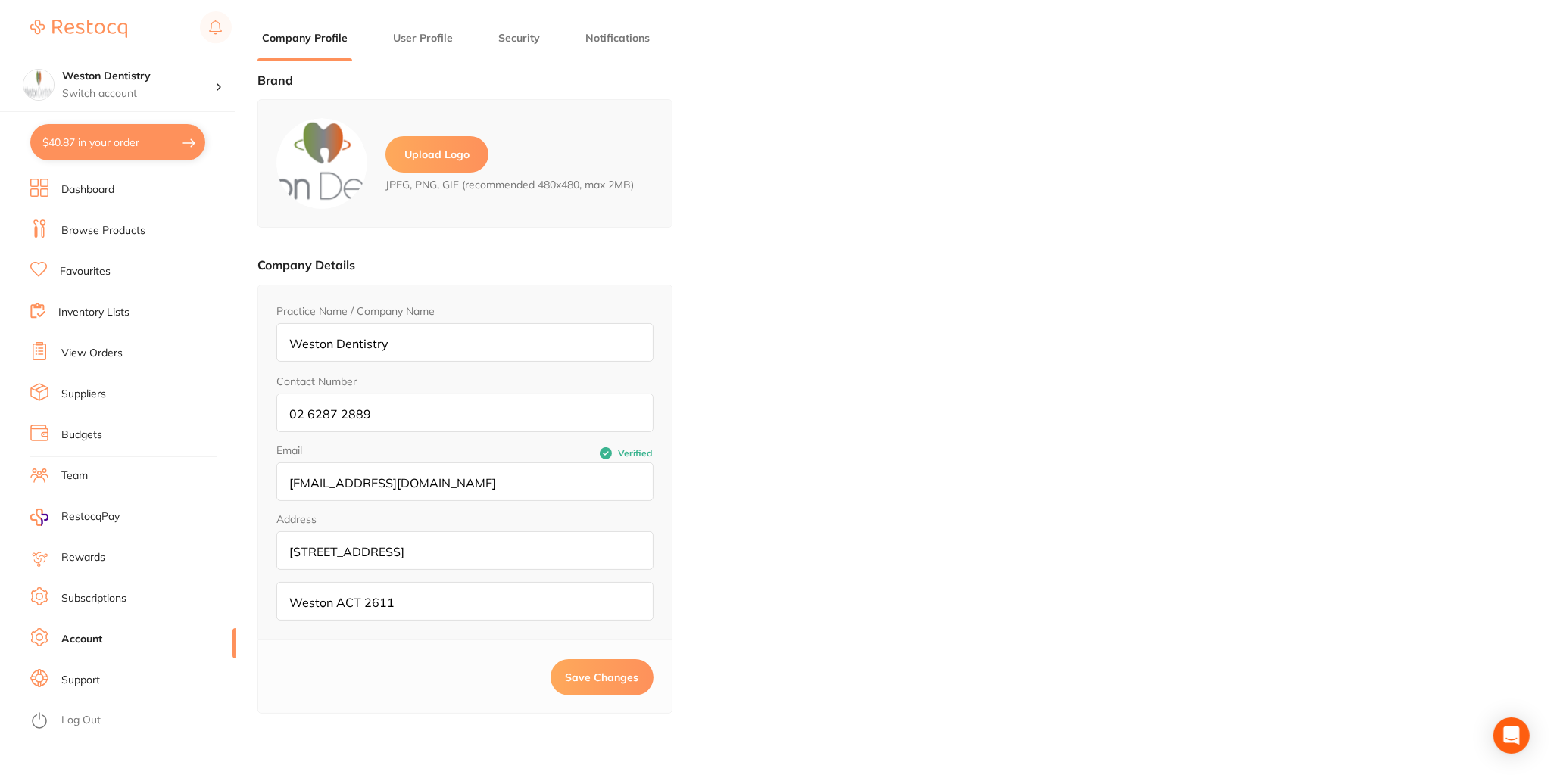
scroll to position [209, 0]
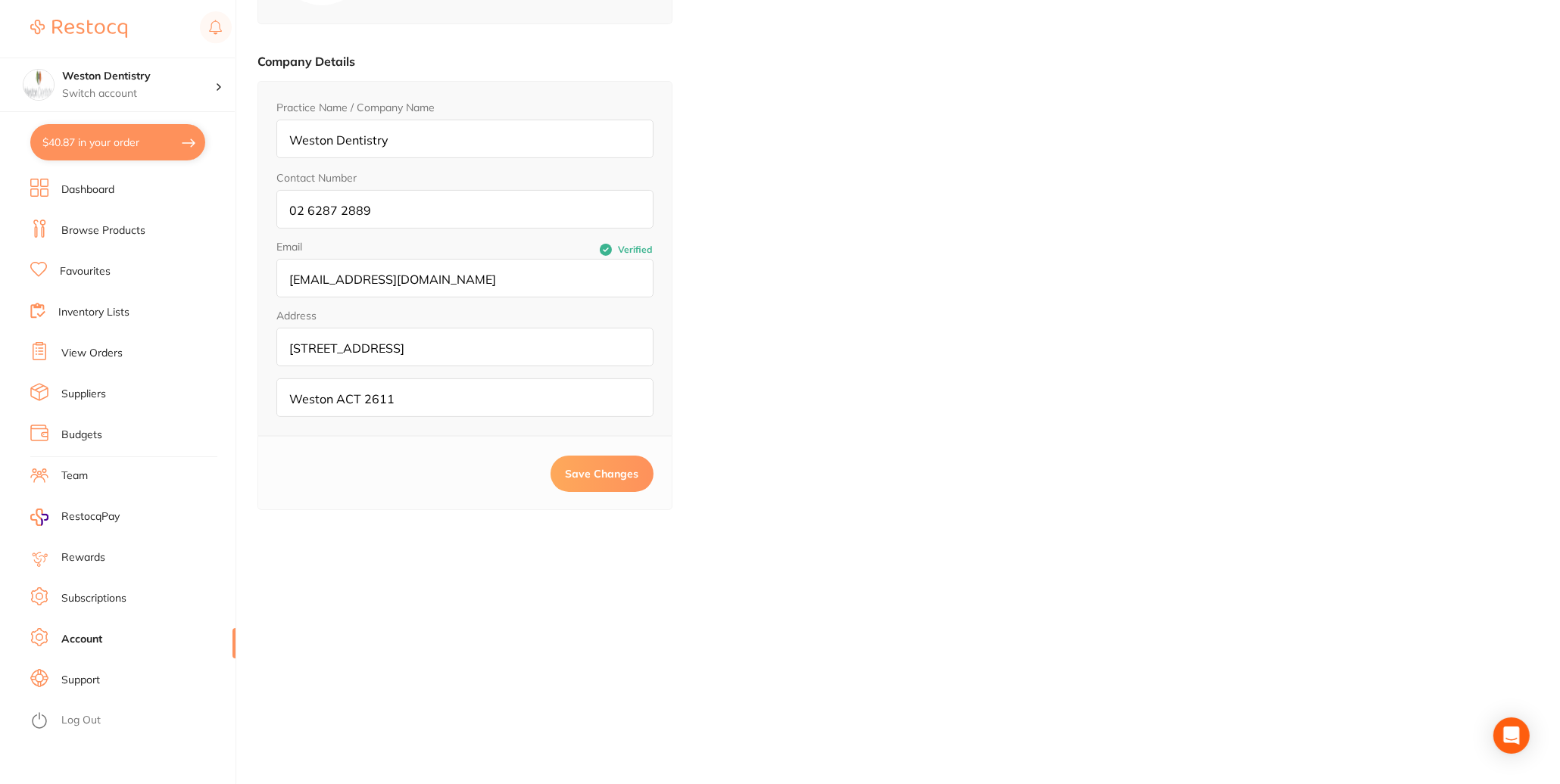
click at [95, 684] on link "Support" at bounding box center [80, 680] width 38 height 15
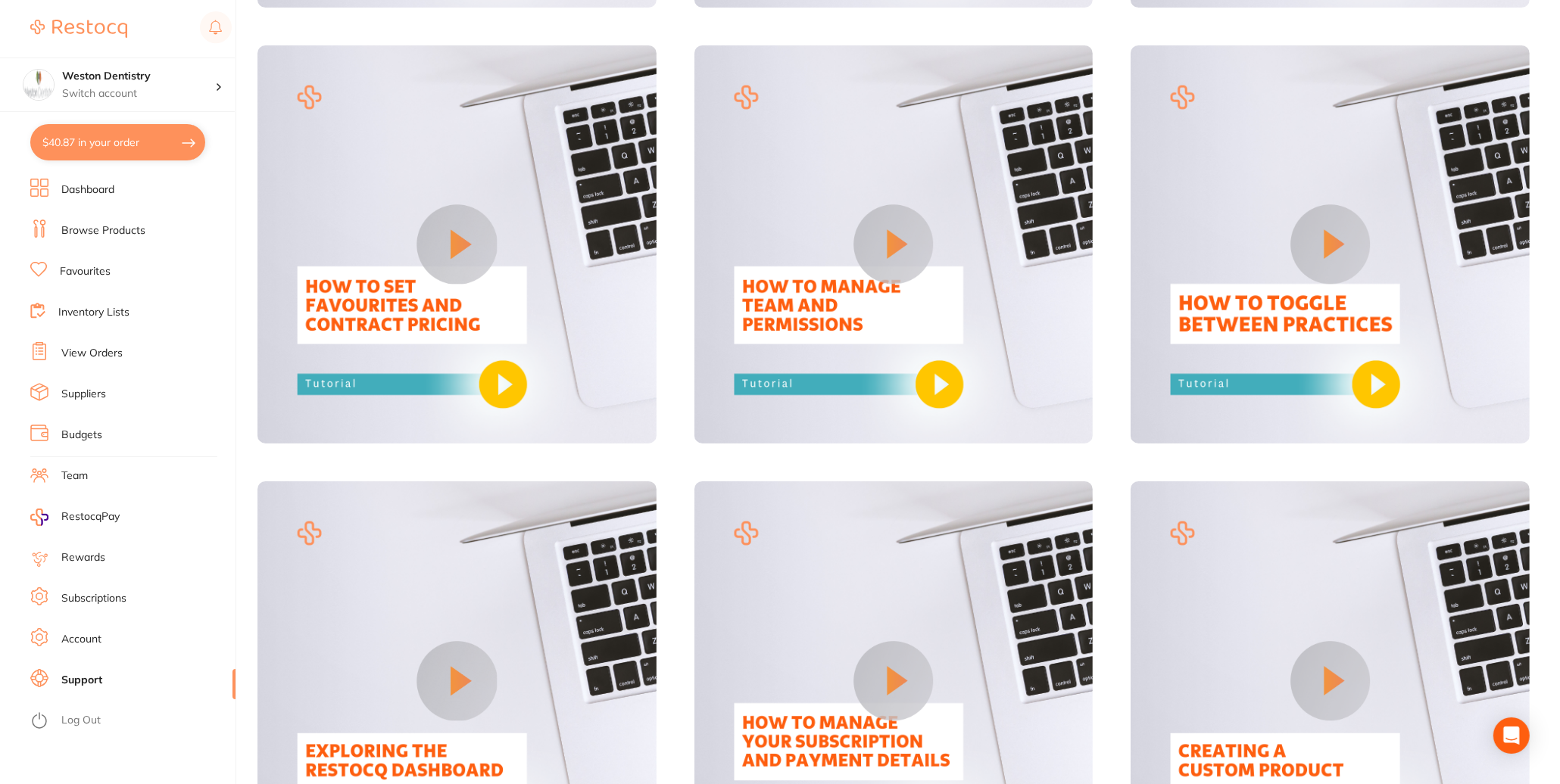
scroll to position [1303, 0]
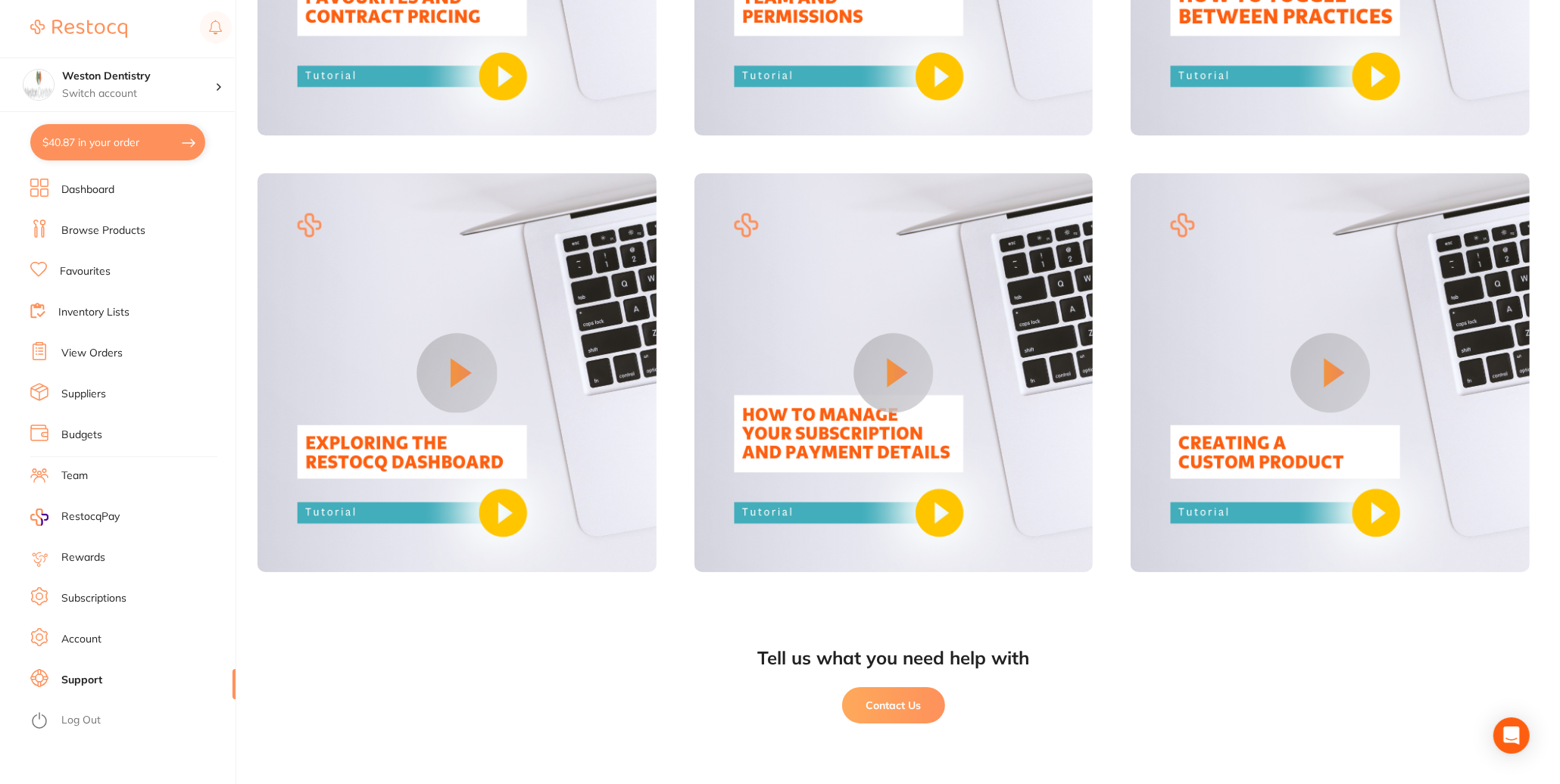
click at [77, 601] on link "Subscriptions" at bounding box center [93, 598] width 65 height 15
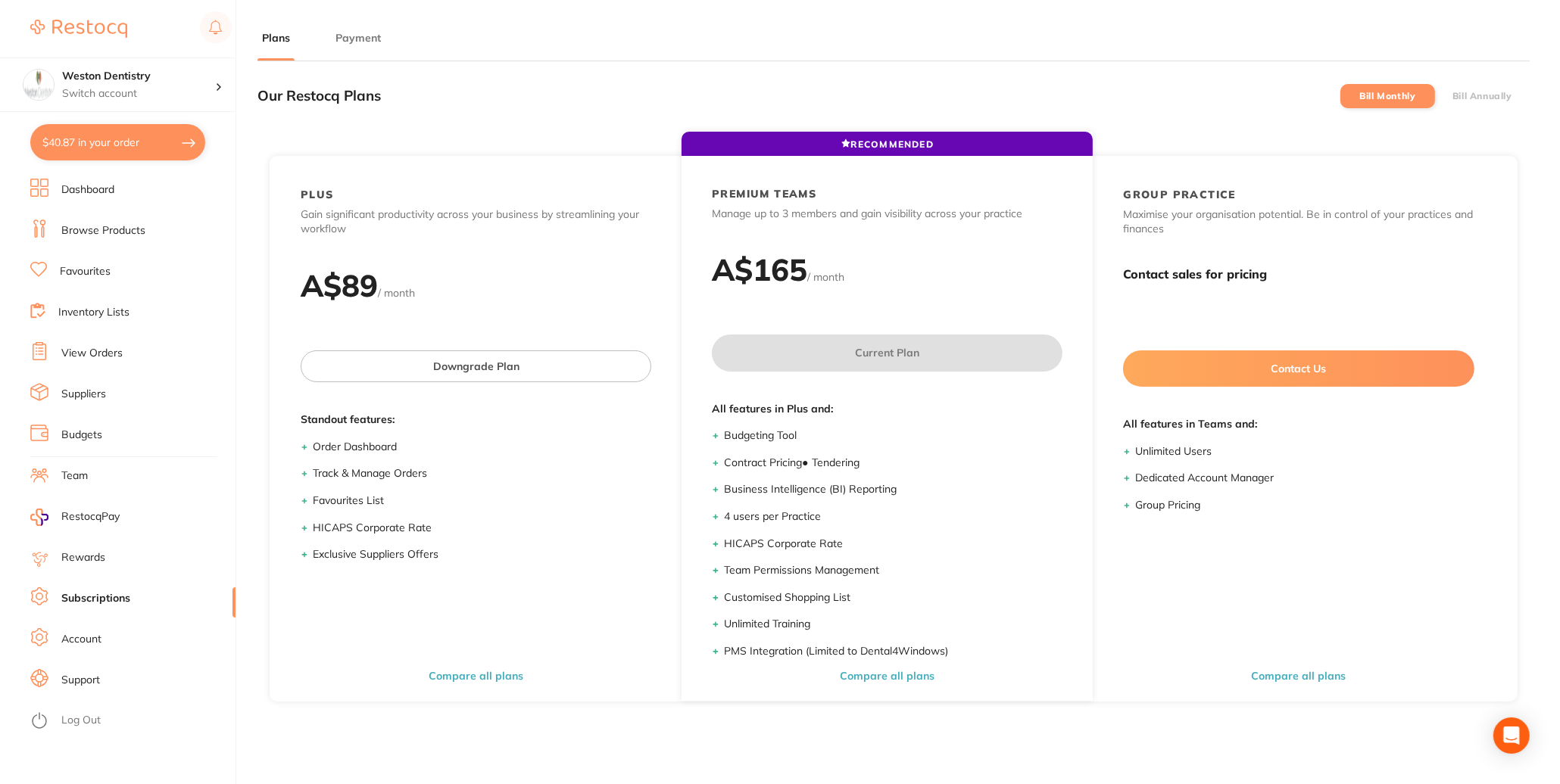
click at [339, 43] on button "Payment" at bounding box center [358, 38] width 54 height 14
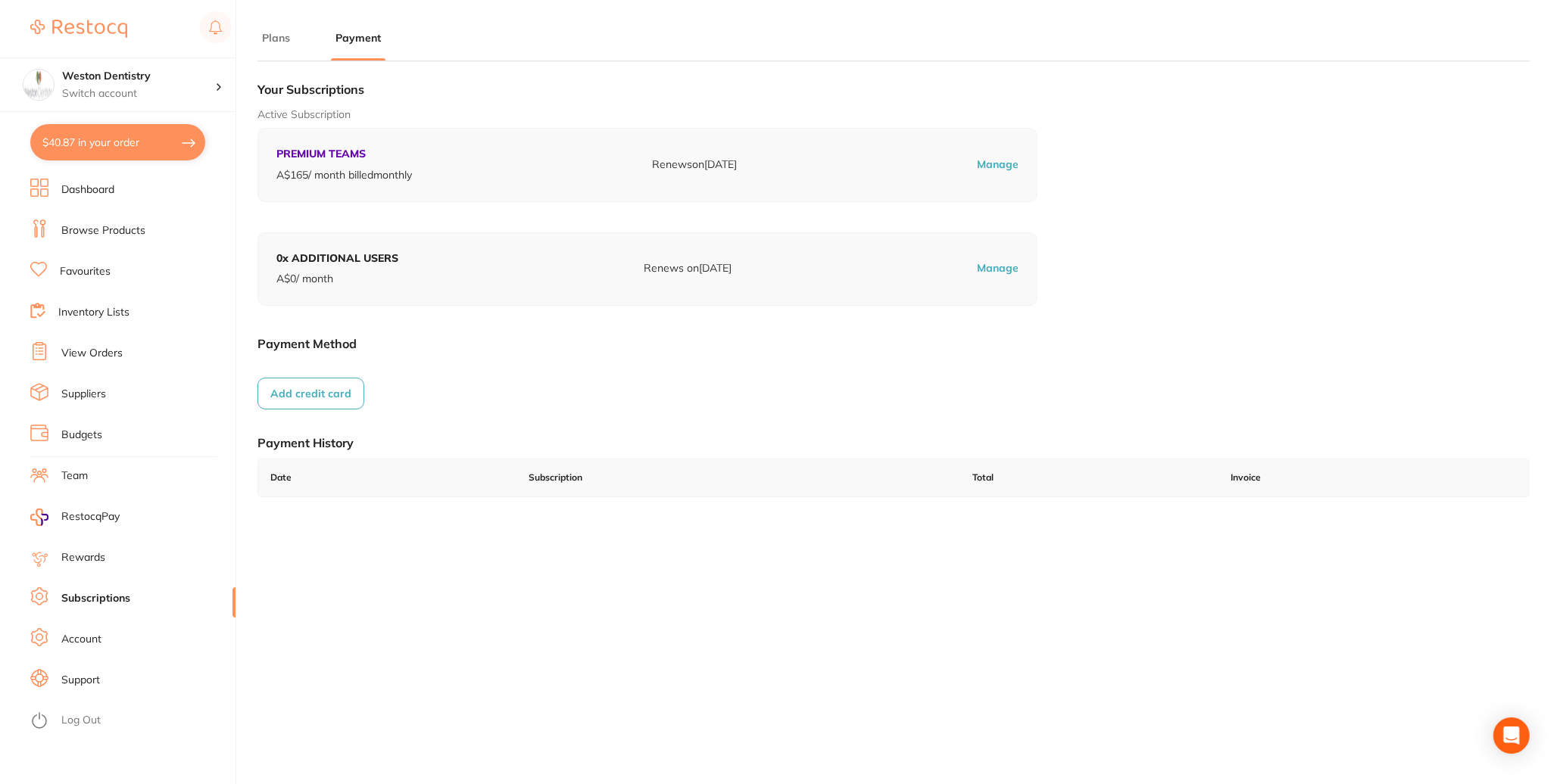
click at [435, 392] on div "Your Subscriptions Active Subscription PREMIUM TEAMS A$ 165 / month billed mont…" at bounding box center [893, 296] width 1272 height 448
click at [325, 397] on button "Add credit card" at bounding box center [311, 393] width 107 height 32
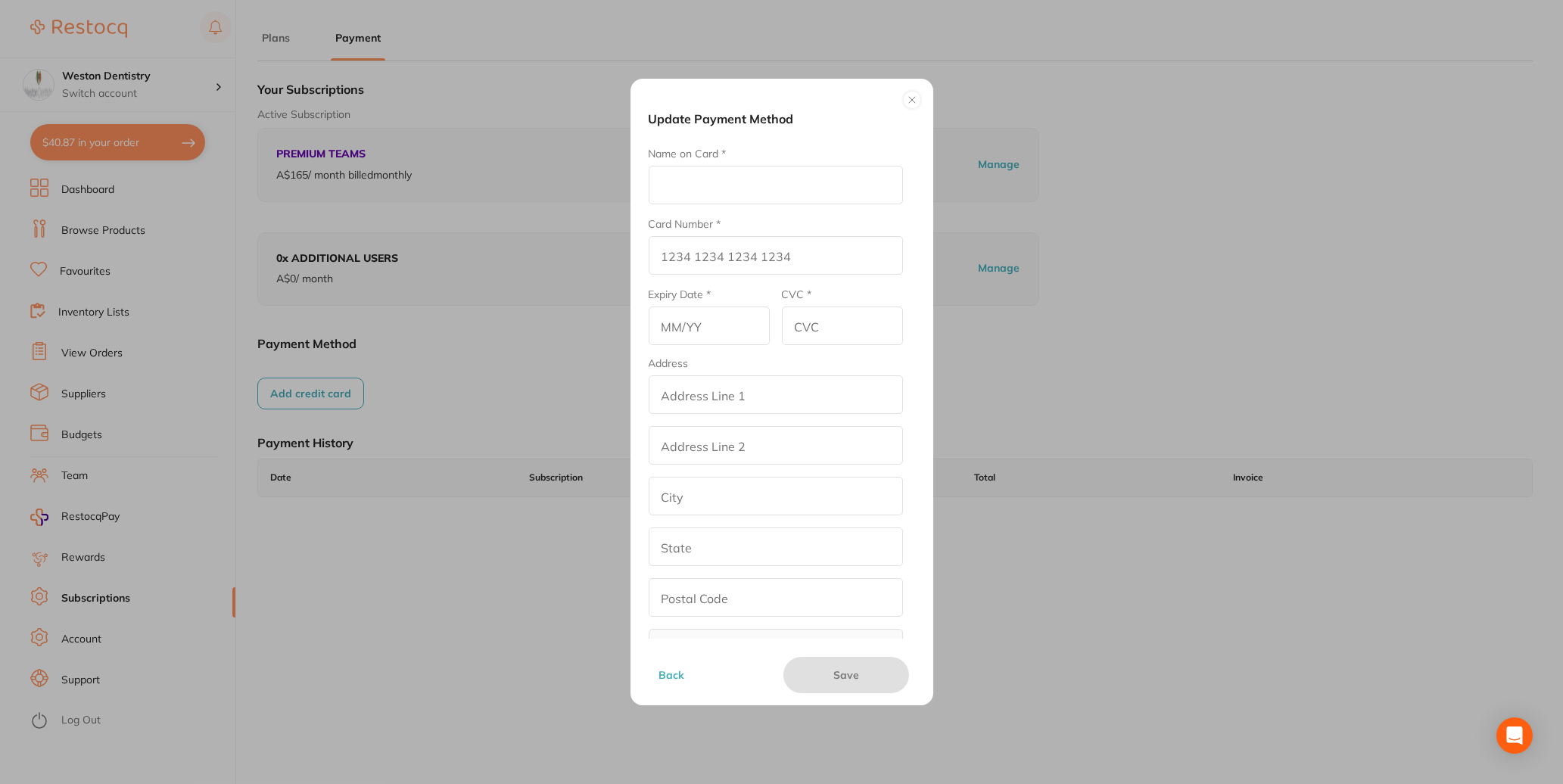
drag, startPoint x: 723, startPoint y: 259, endPoint x: 740, endPoint y: 246, distance: 21.4
click at [723, 258] on input "Card Number *" at bounding box center [776, 255] width 255 height 38
click at [738, 190] on input "Name on Card *" at bounding box center [776, 184] width 255 height 38
type input "4336877121324170"
click at [705, 271] on input "Card Number *" at bounding box center [776, 255] width 255 height 38
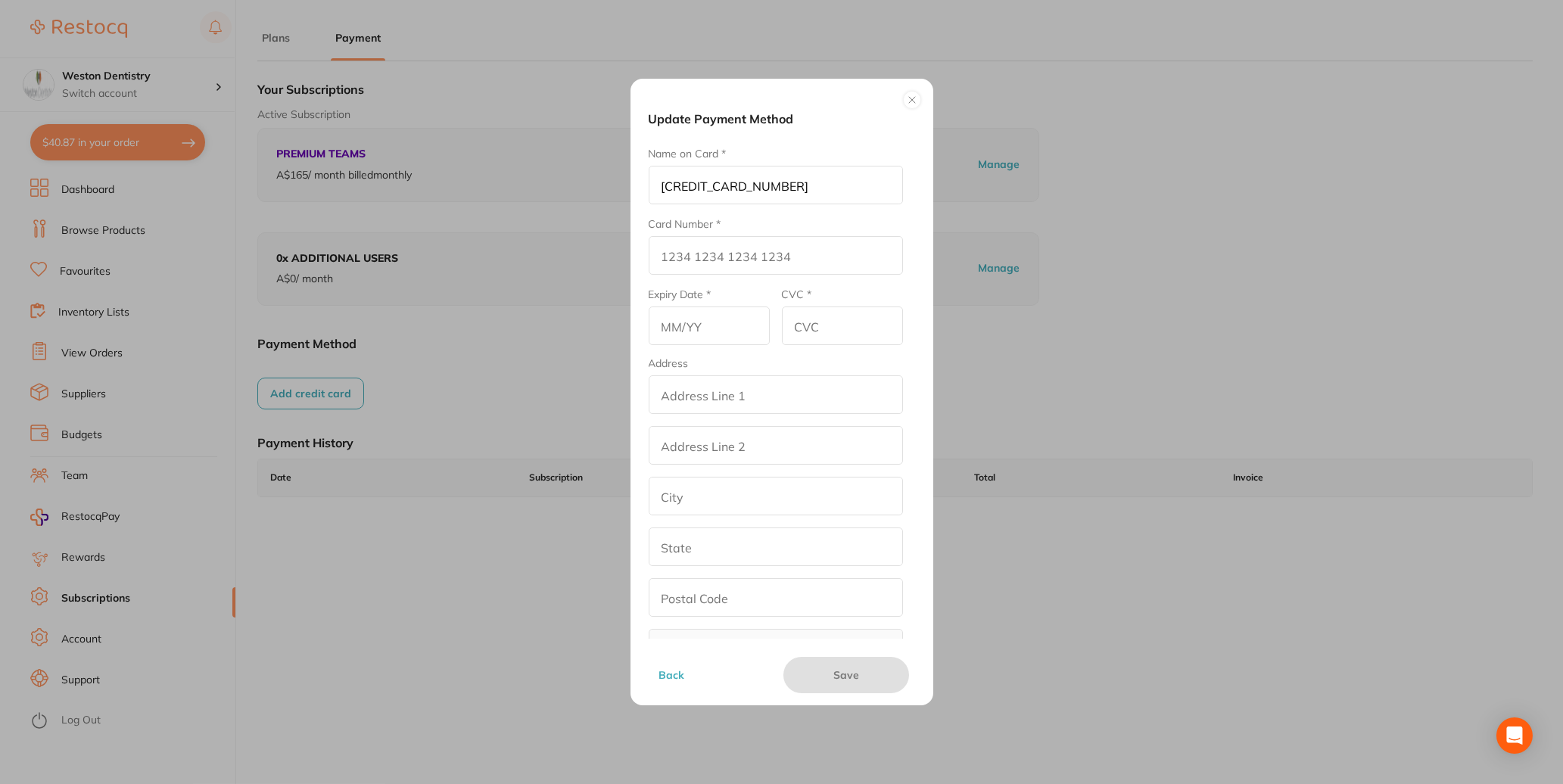
drag, startPoint x: 820, startPoint y: 192, endPoint x: 630, endPoint y: 195, distance: 190.0
click at [627, 195] on div "Update Payment Method Name on Card * 4336877121324170 Card Number * Expiry Date…" at bounding box center [782, 392] width 1563 height 784
click at [681, 265] on input "Card Number *" at bounding box center [776, 255] width 255 height 38
paste input "4336 8771 2132 4170"
type input "4336 8771 2132 4170"
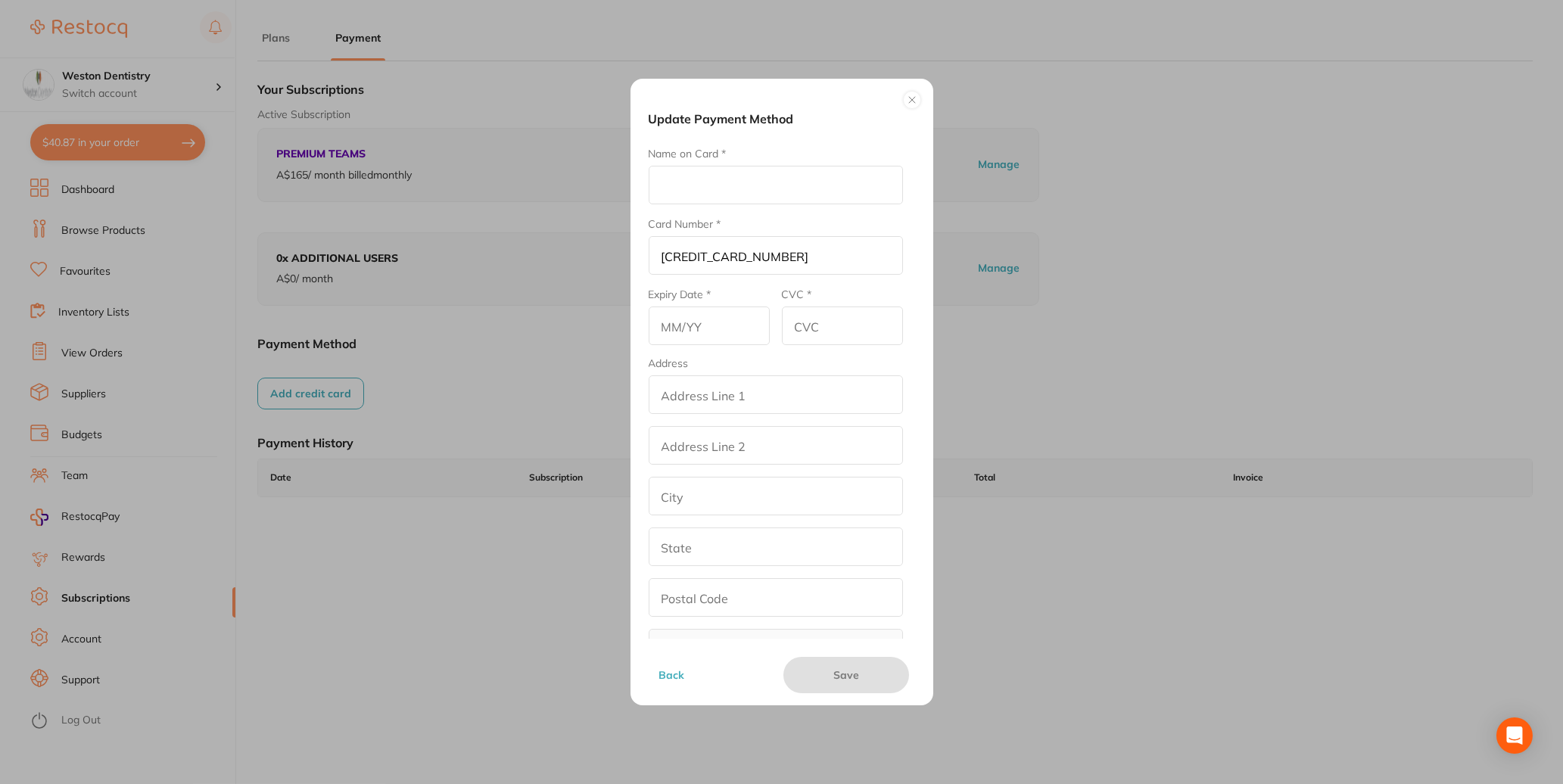
click at [698, 191] on input "Name on Card *" at bounding box center [776, 184] width 255 height 38
type input "Weston Dentistry"
click at [849, 151] on div "Name on Card * Weston Dentistry" at bounding box center [776, 174] width 255 height 58
click at [690, 336] on input "text" at bounding box center [709, 325] width 121 height 38
type input "0628"
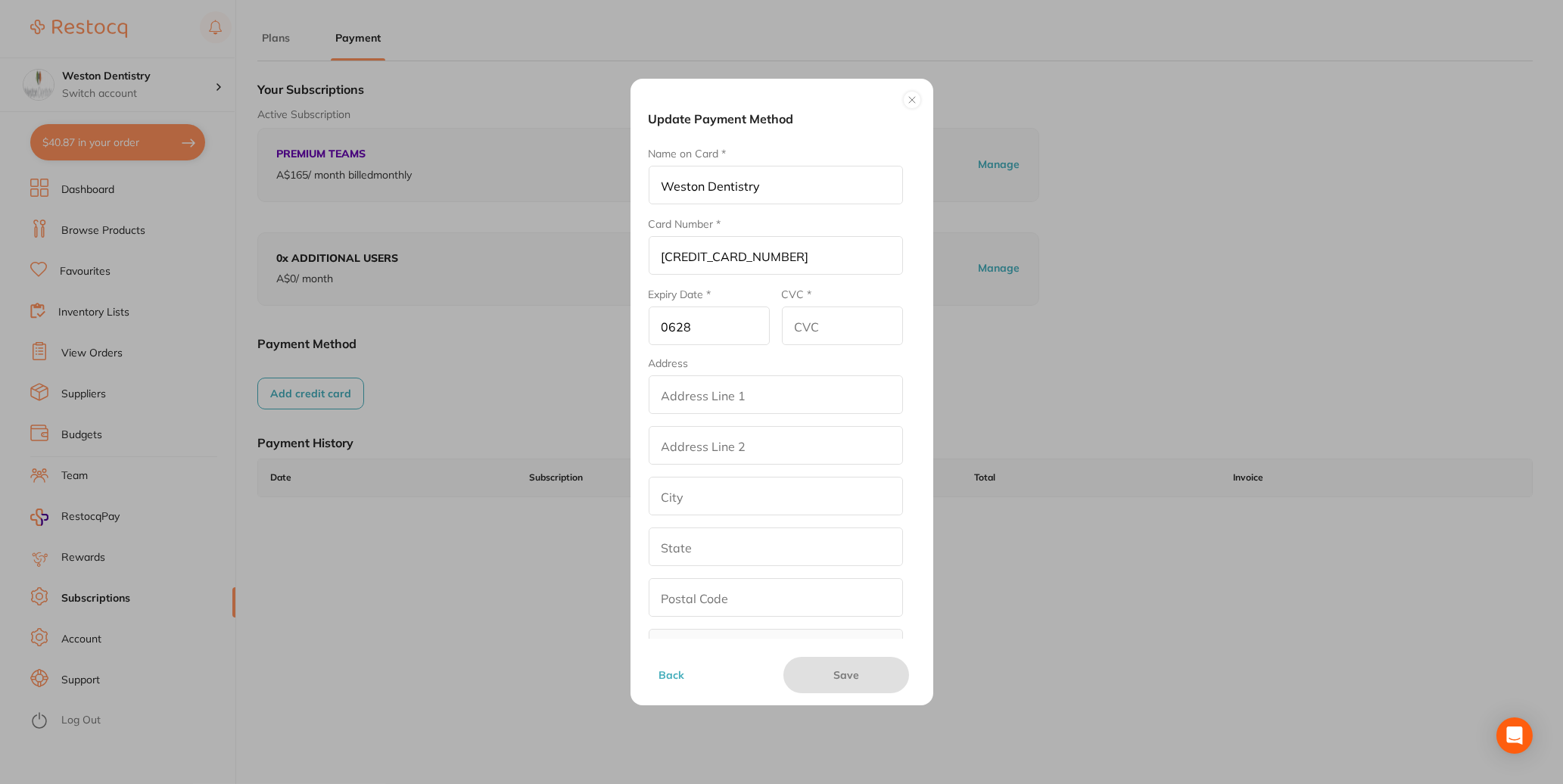
click at [810, 344] on input "CVC *" at bounding box center [843, 325] width 121 height 38
type input "035"
click at [710, 414] on input "addressLineOne" at bounding box center [776, 394] width 255 height 38
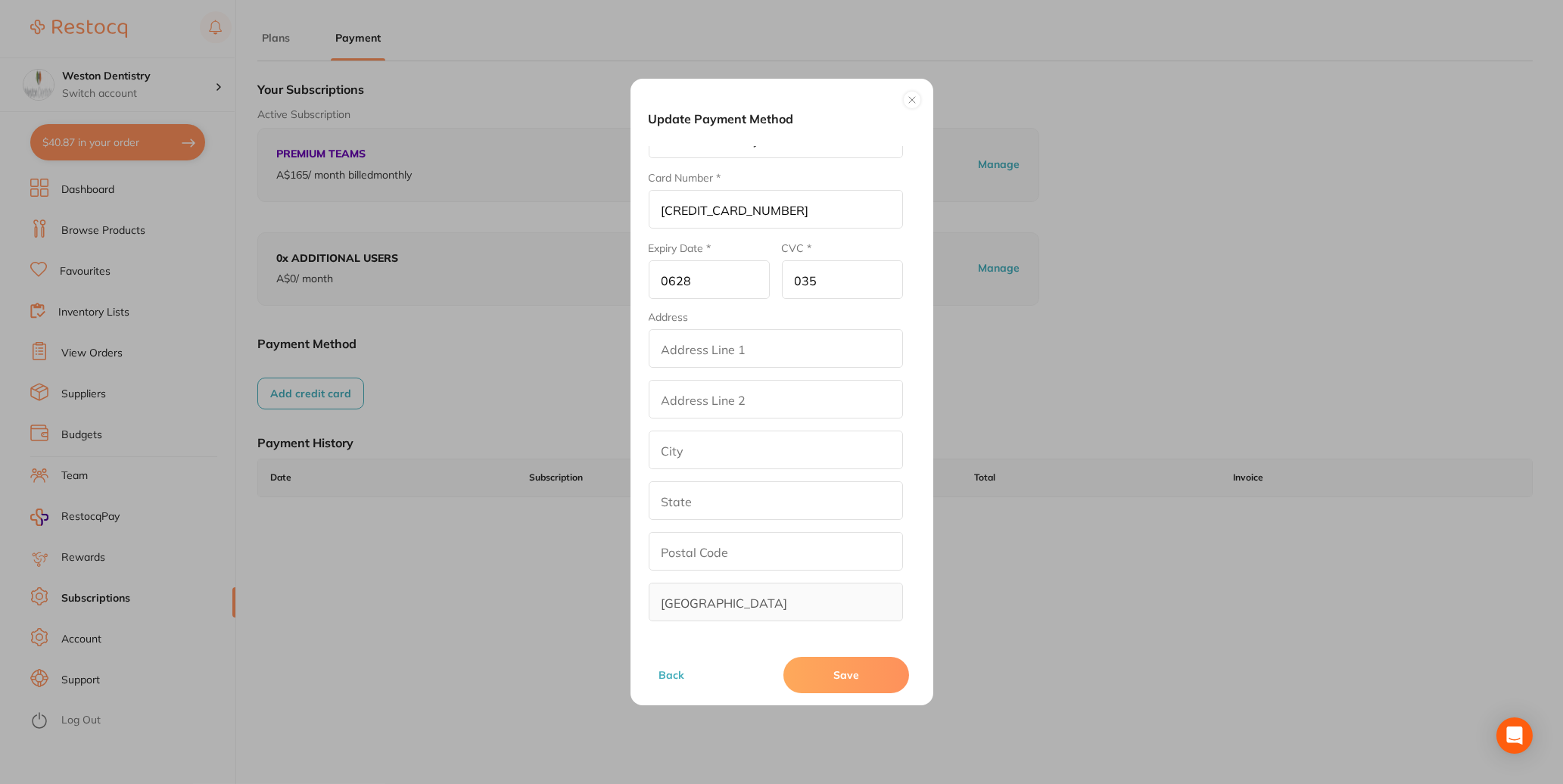
type input "Weston Dentistry"
type input "15/41-43 Liardet Street"
type input "Weston"
type input "ACT"
type input "2611"
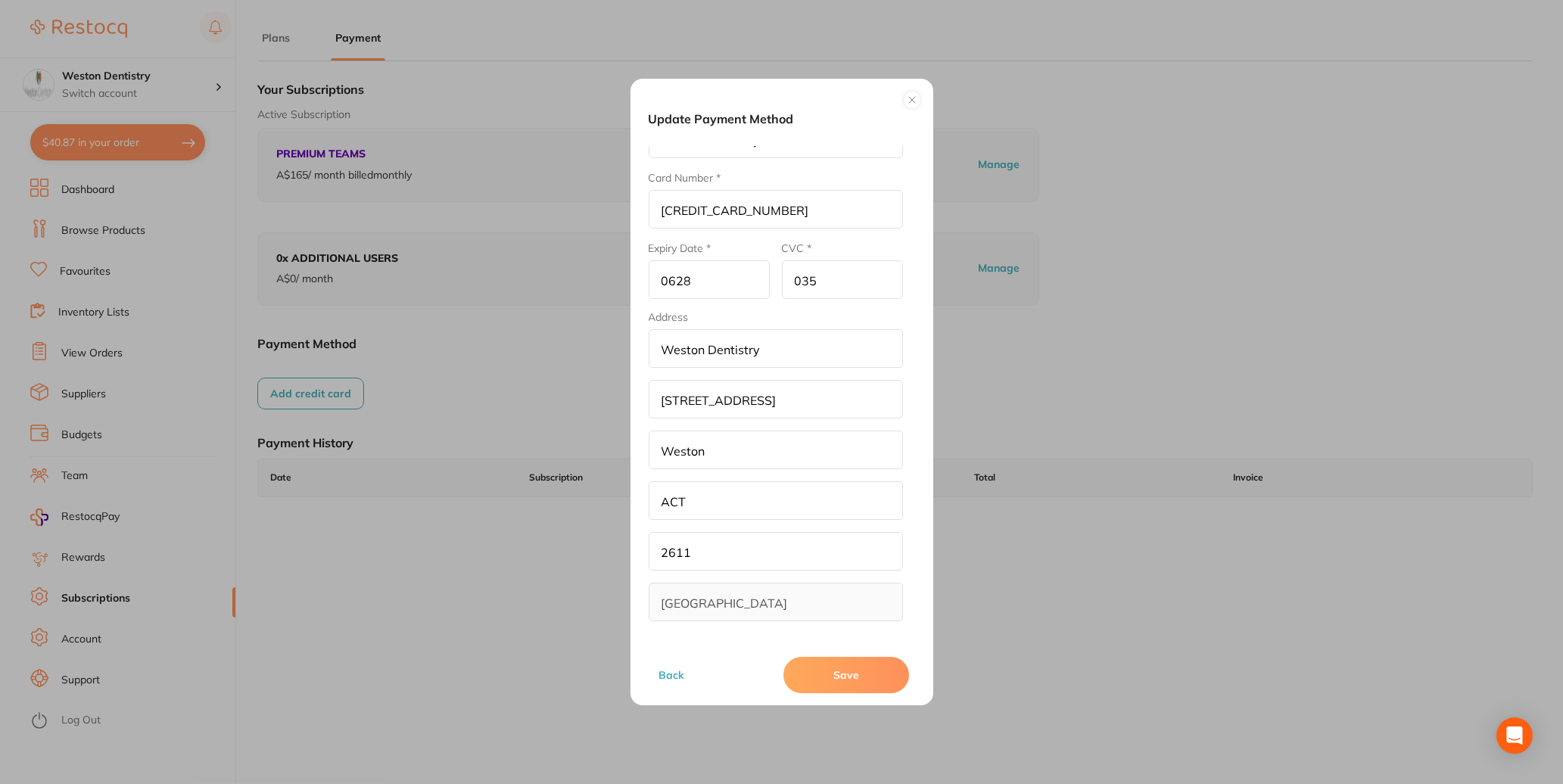
click at [850, 682] on button "Save" at bounding box center [846, 675] width 126 height 36
drag, startPoint x: 723, startPoint y: 256, endPoint x: 570, endPoint y: 262, distance: 153.1
click at [570, 262] on div "Update Payment Method Name on Card * Weston Dentistry Card Number * 4336 8771 2…" at bounding box center [782, 392] width 1563 height 784
type input "06/28"
click at [858, 670] on button "Save" at bounding box center [846, 675] width 126 height 36
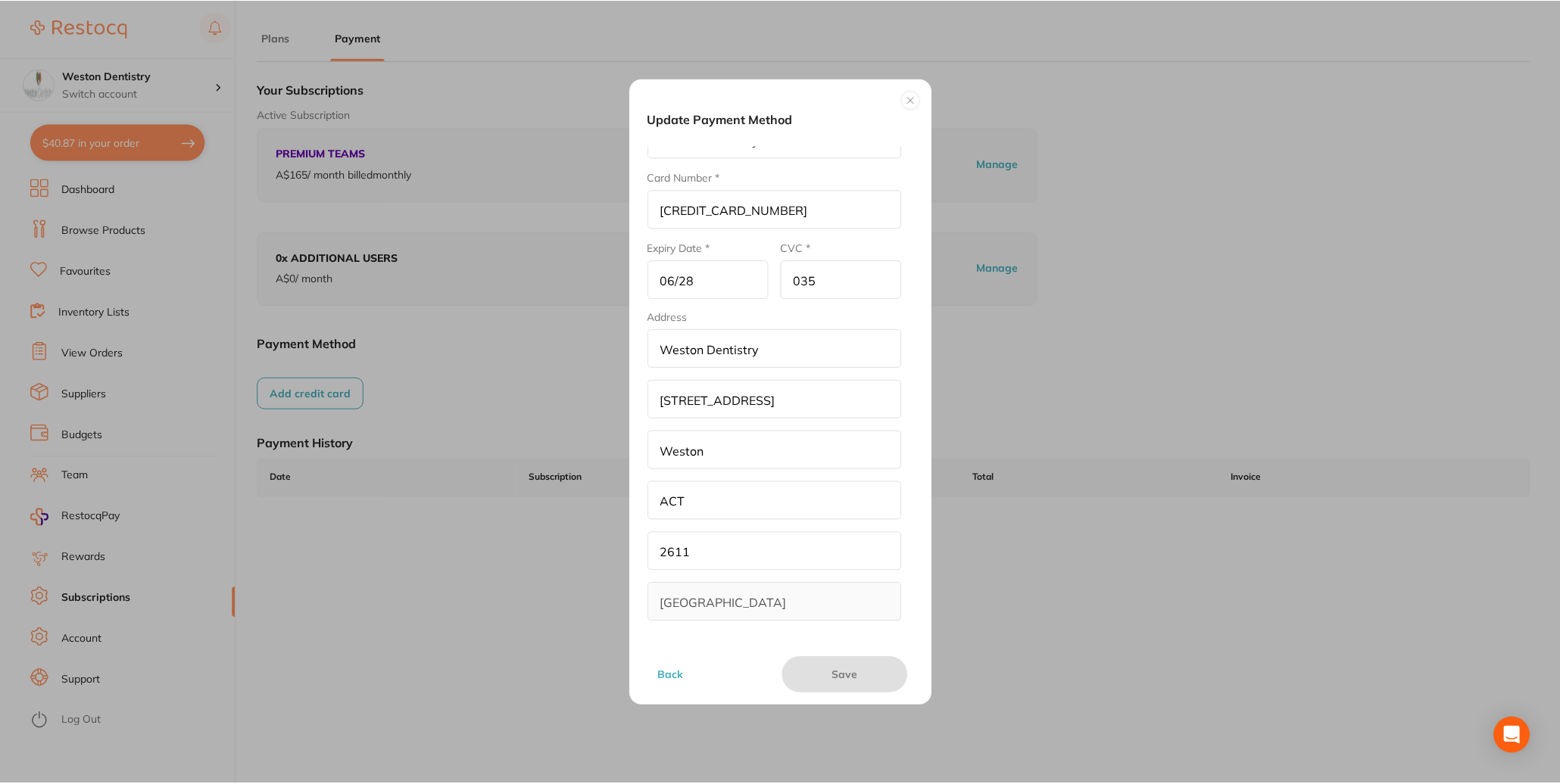
scroll to position [209, 0]
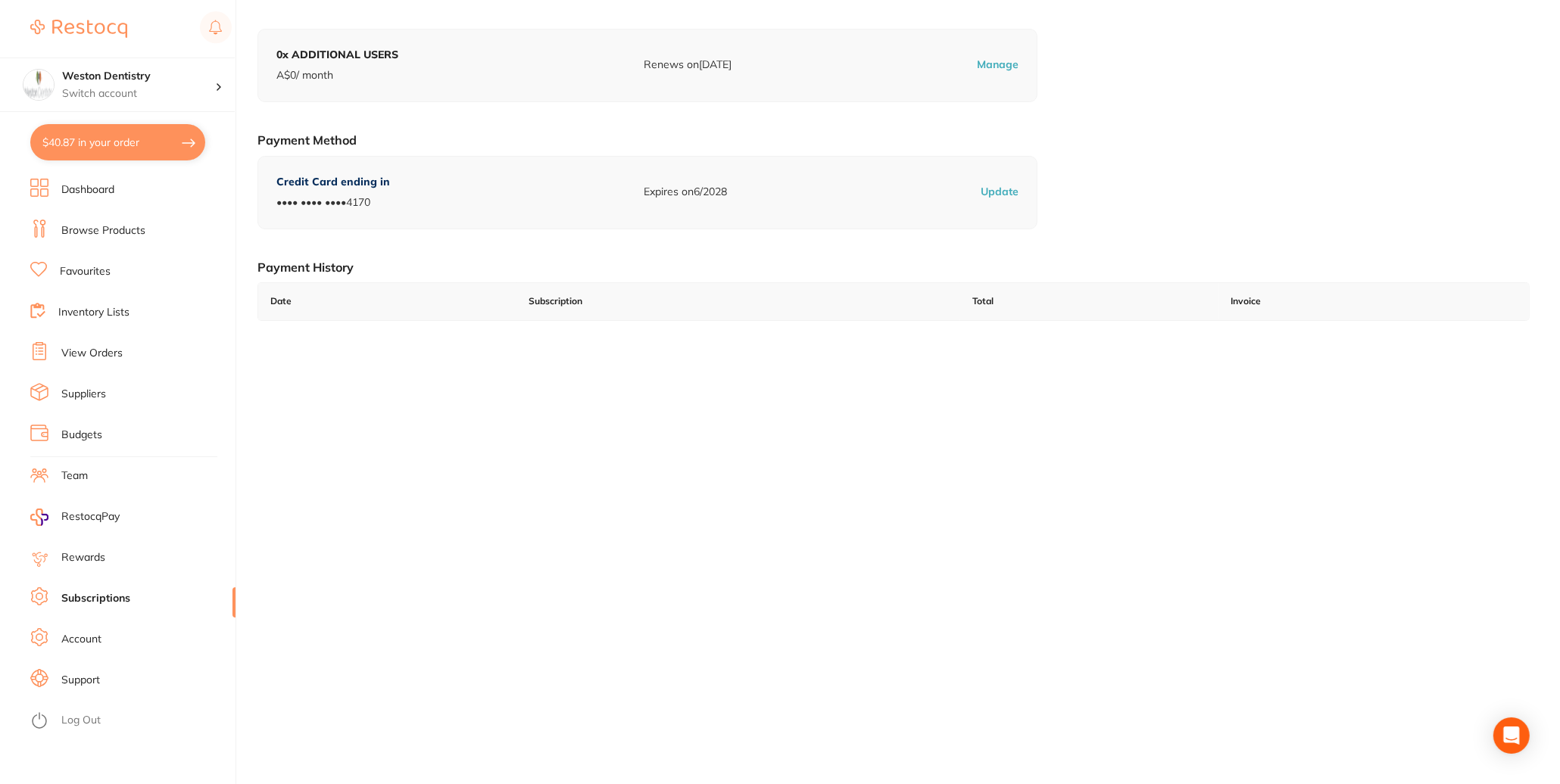
click at [617, 435] on div "Our Restocq Plans Bill Monthly Bill Annually RECOMMENDED PLUS Gain significant …" at bounding box center [893, 262] width 1272 height 784
click at [597, 124] on div "Your Subscriptions Active Subscription PREMIUM TEAMS A$ 165 / month billed mont…" at bounding box center [893, 108] width 1272 height 475
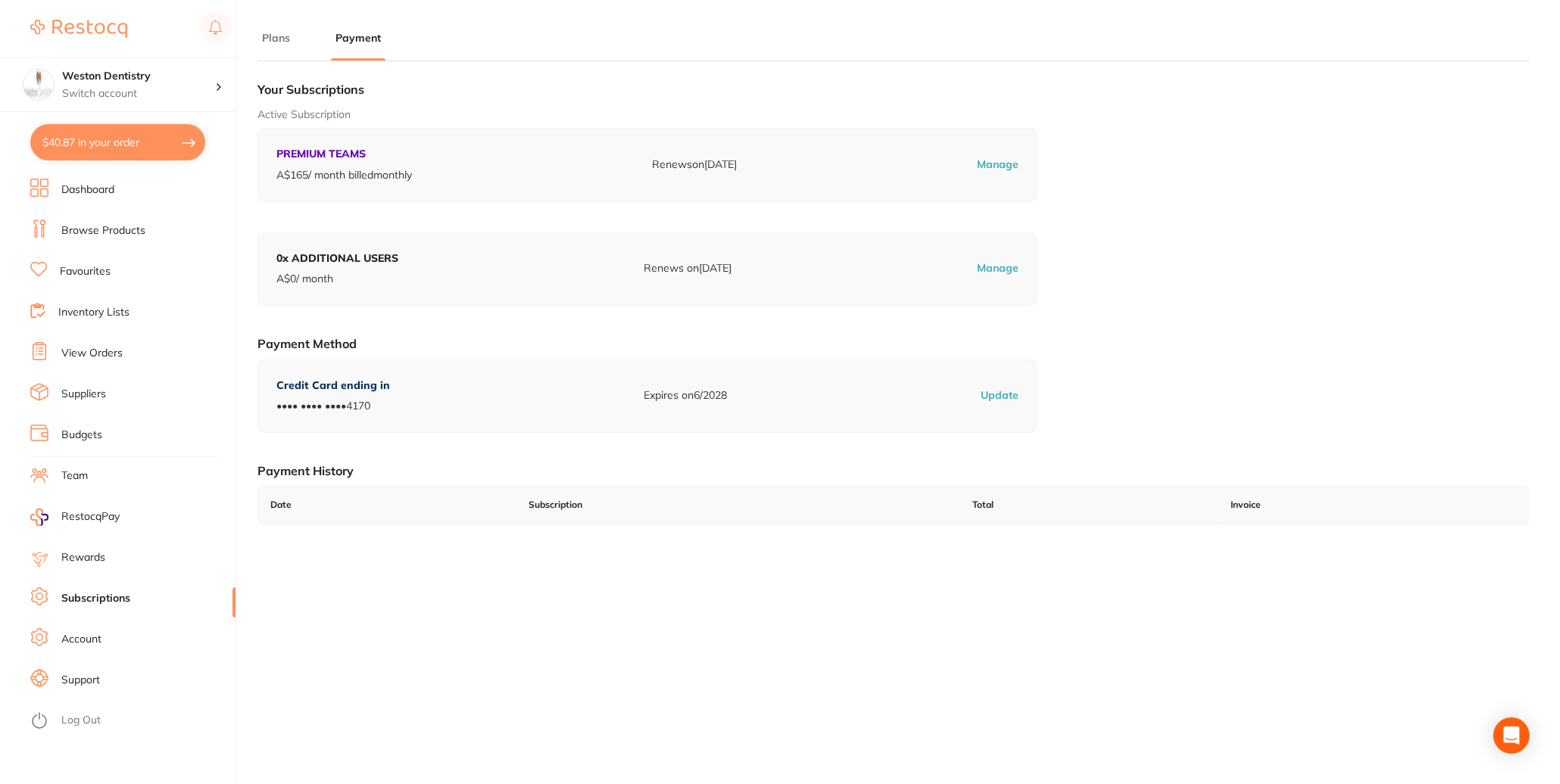
click at [97, 139] on button "$40.87 in your order" at bounding box center [118, 141] width 175 height 36
checkbox input "true"
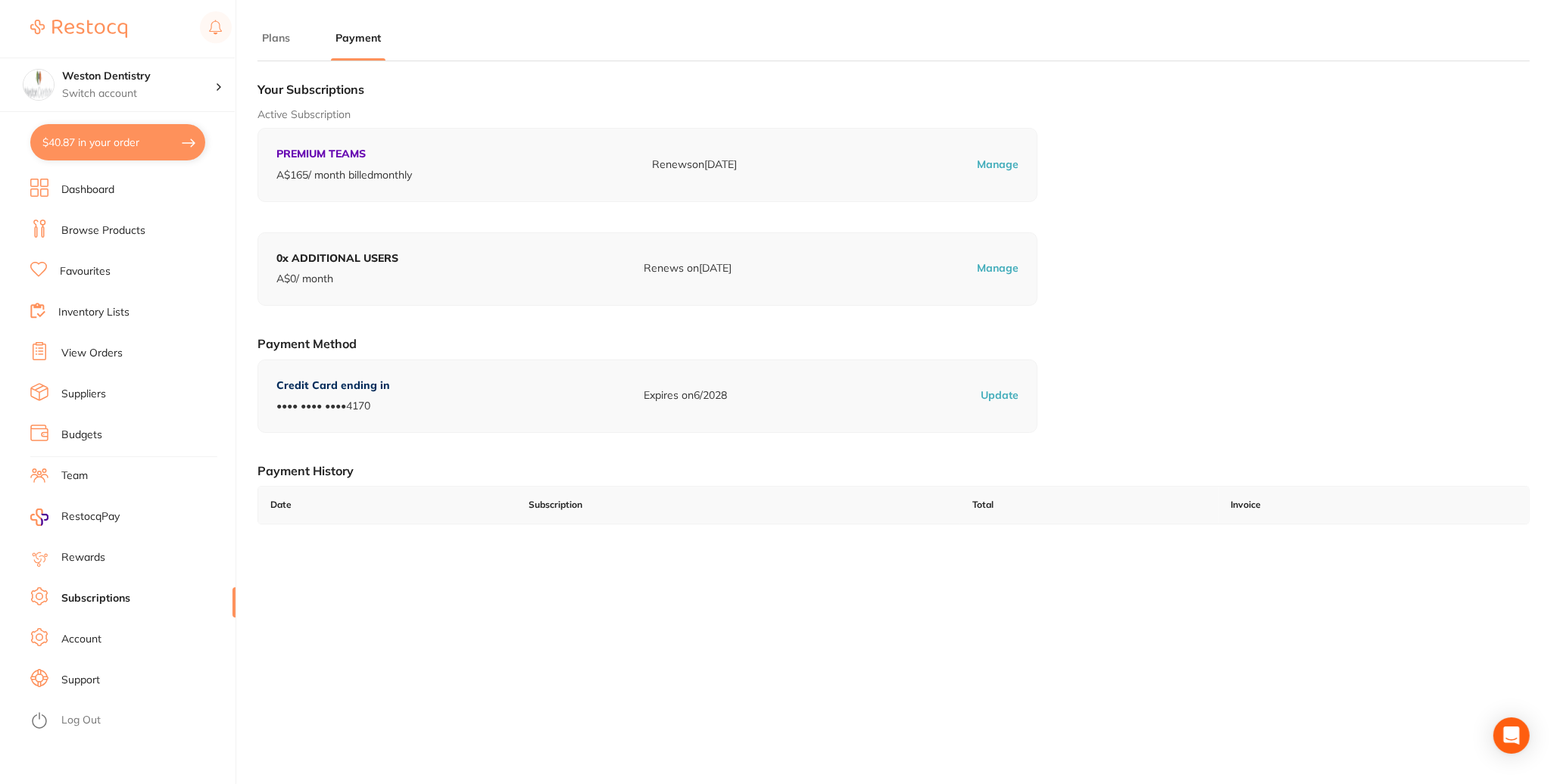
checkbox input "true"
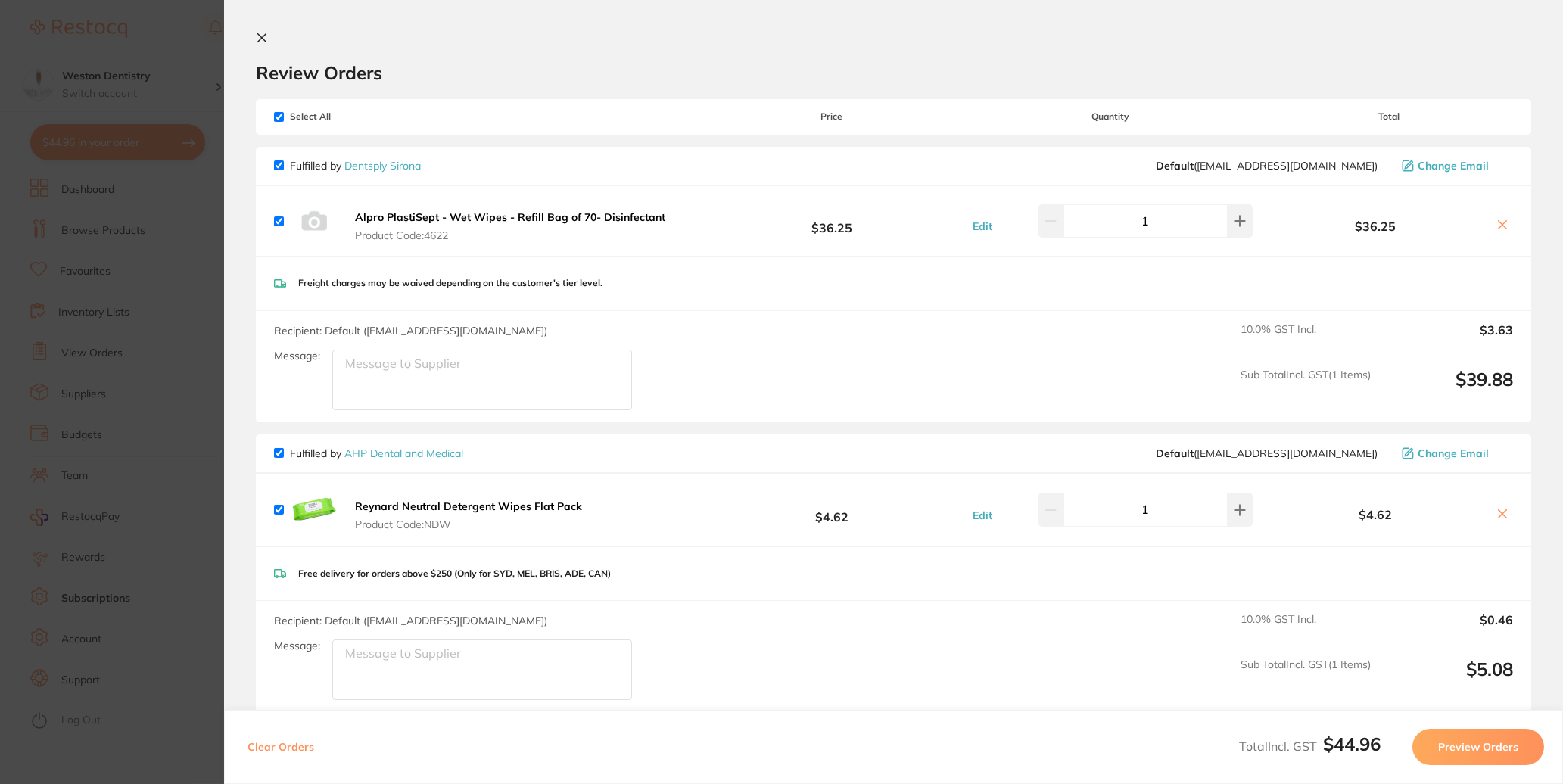
scroll to position [217, 0]
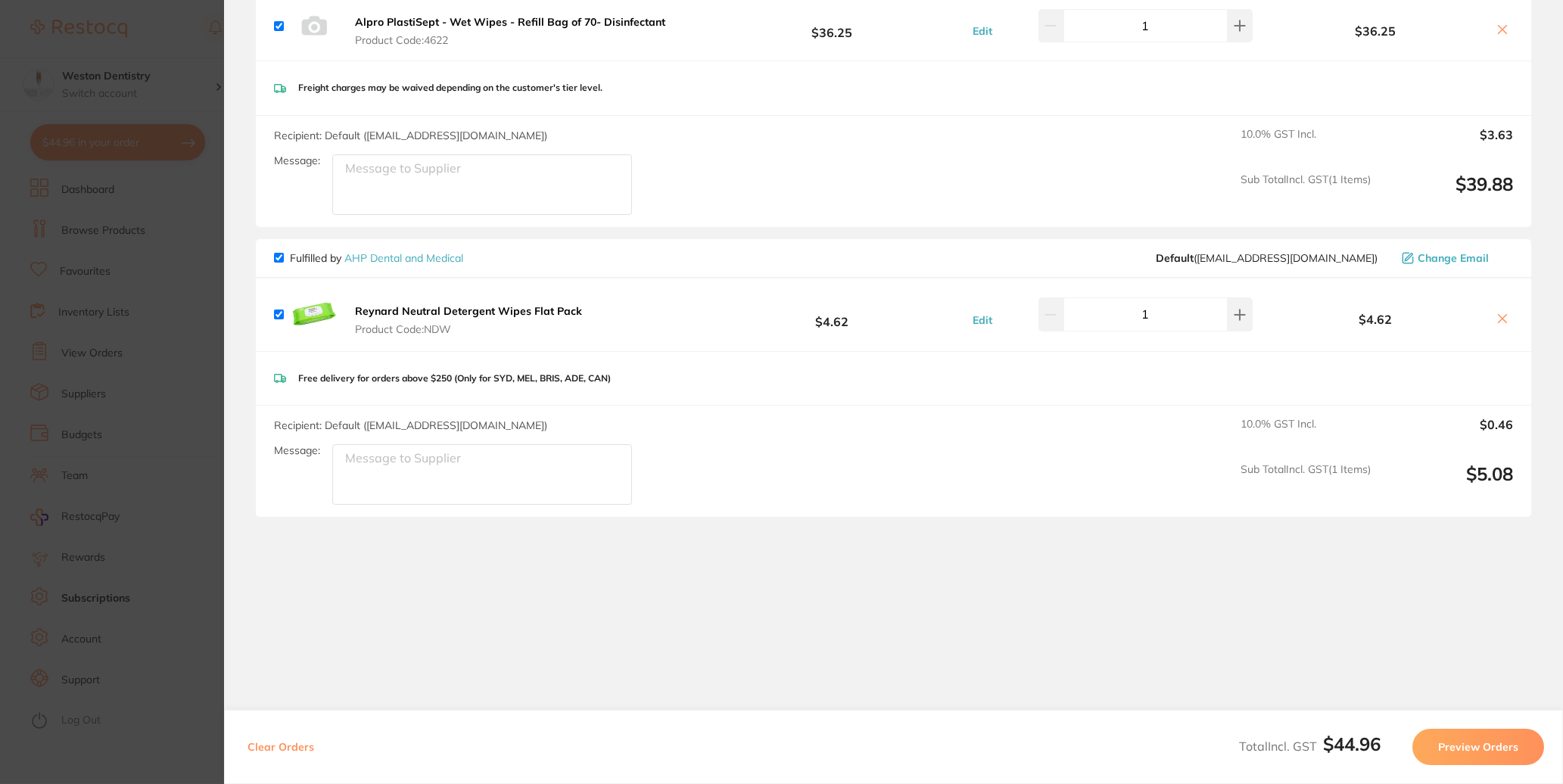
click at [1494, 312] on button at bounding box center [1502, 319] width 21 height 16
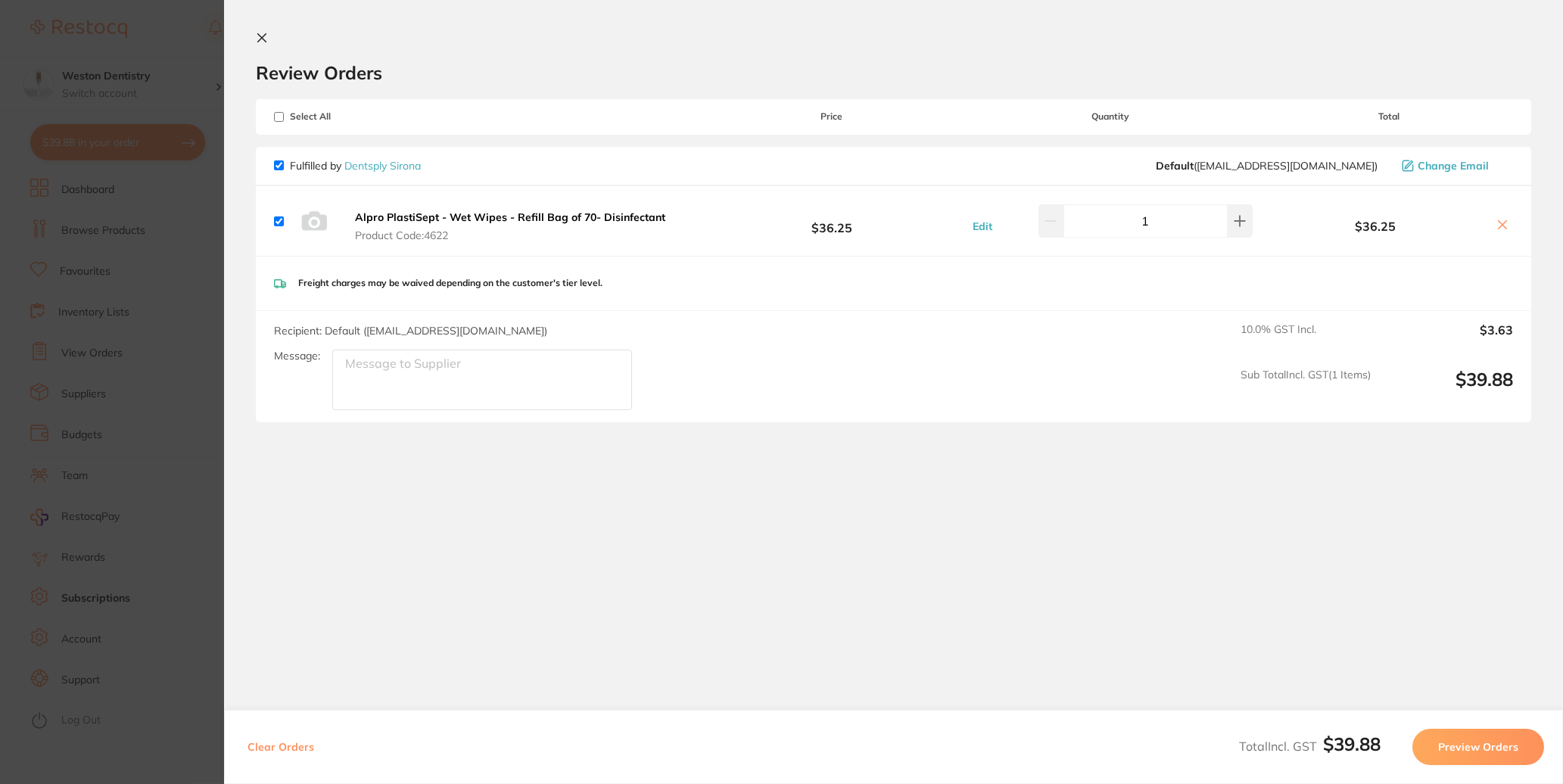
scroll to position [0, 0]
click at [1502, 230] on icon at bounding box center [1502, 225] width 12 height 12
checkbox input "false"
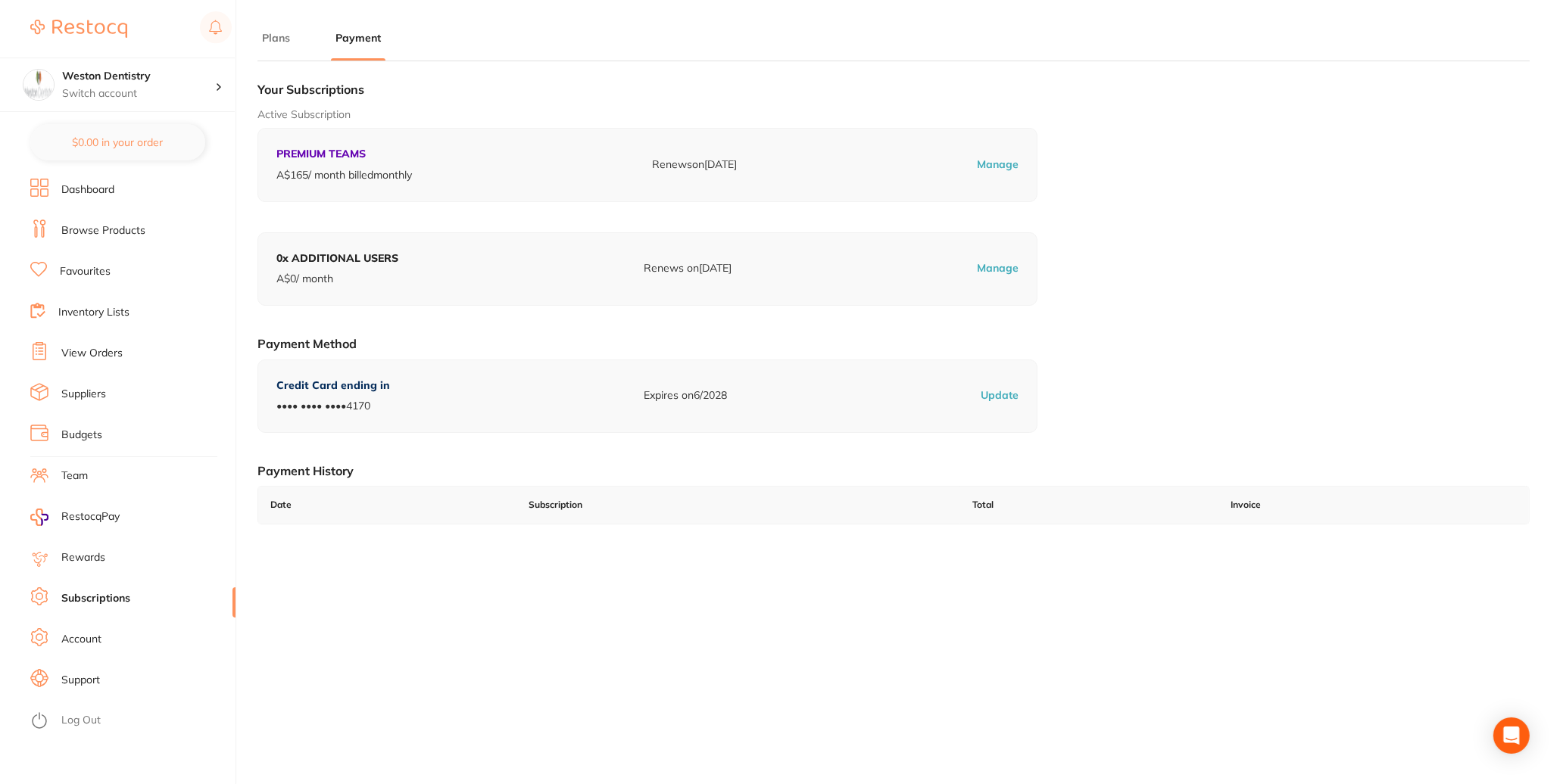
click at [114, 183] on link "Dashboard" at bounding box center [88, 190] width 53 height 15
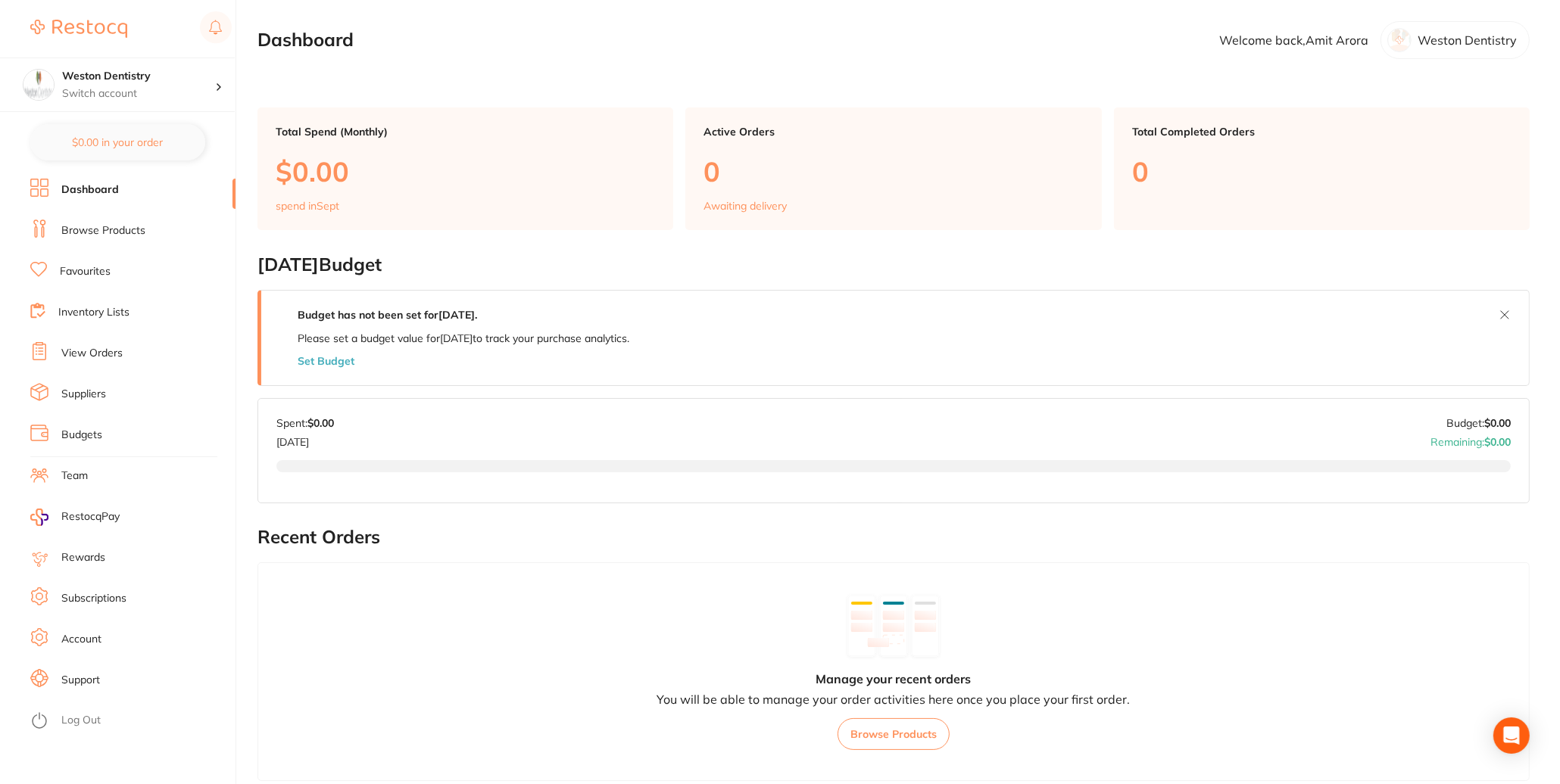
click at [125, 222] on li "Browse Products" at bounding box center [133, 231] width 205 height 23
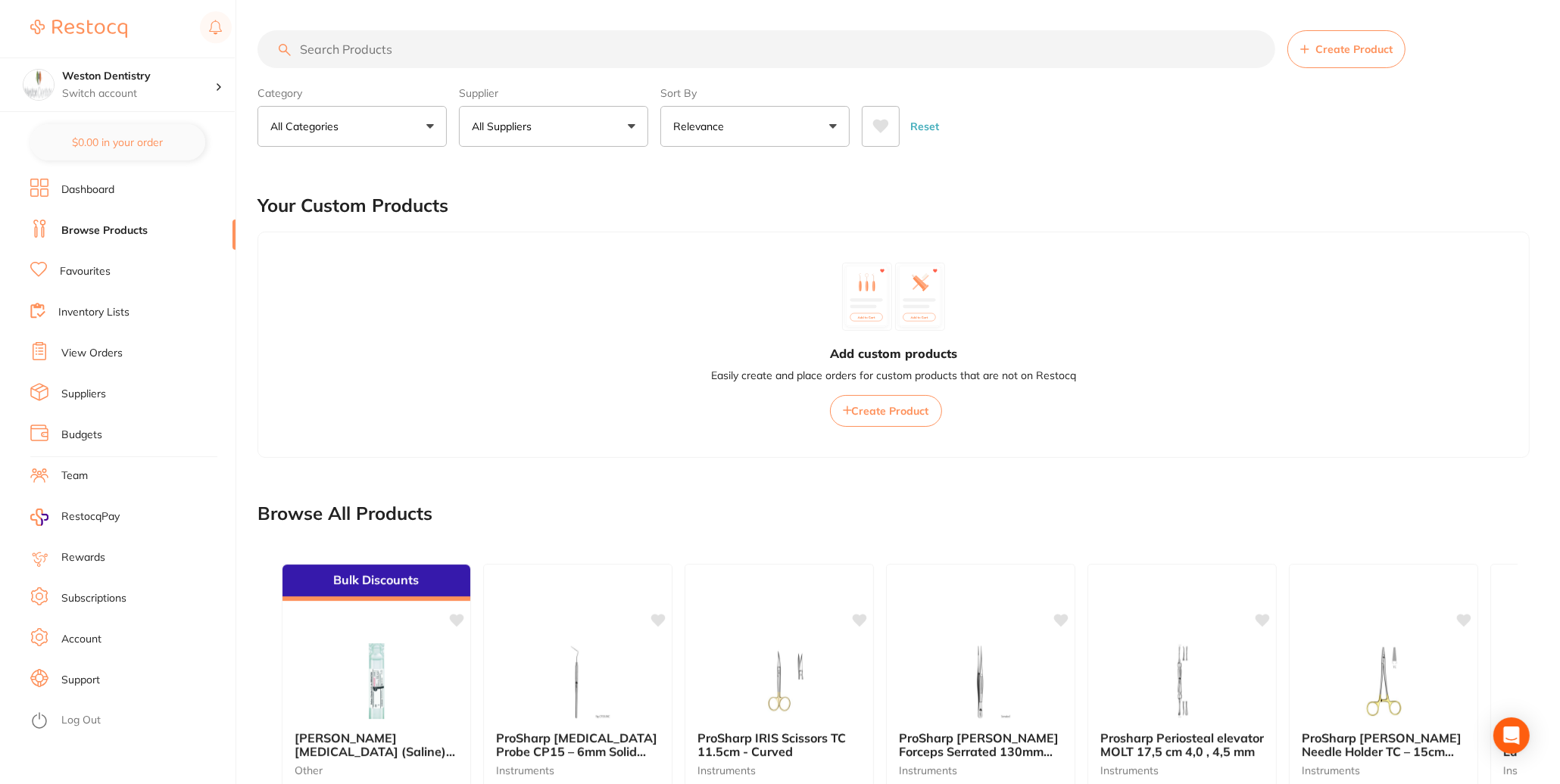
click at [355, 50] on input "search" at bounding box center [766, 49] width 1018 height 38
type input "towels"
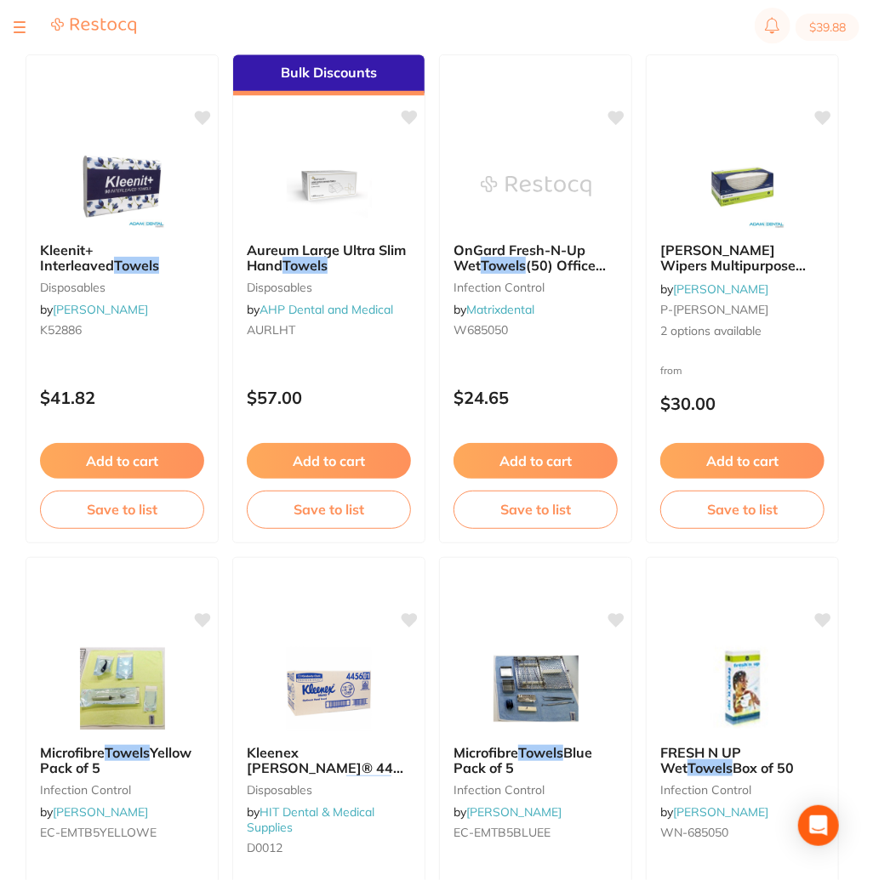
scroll to position [680, 0]
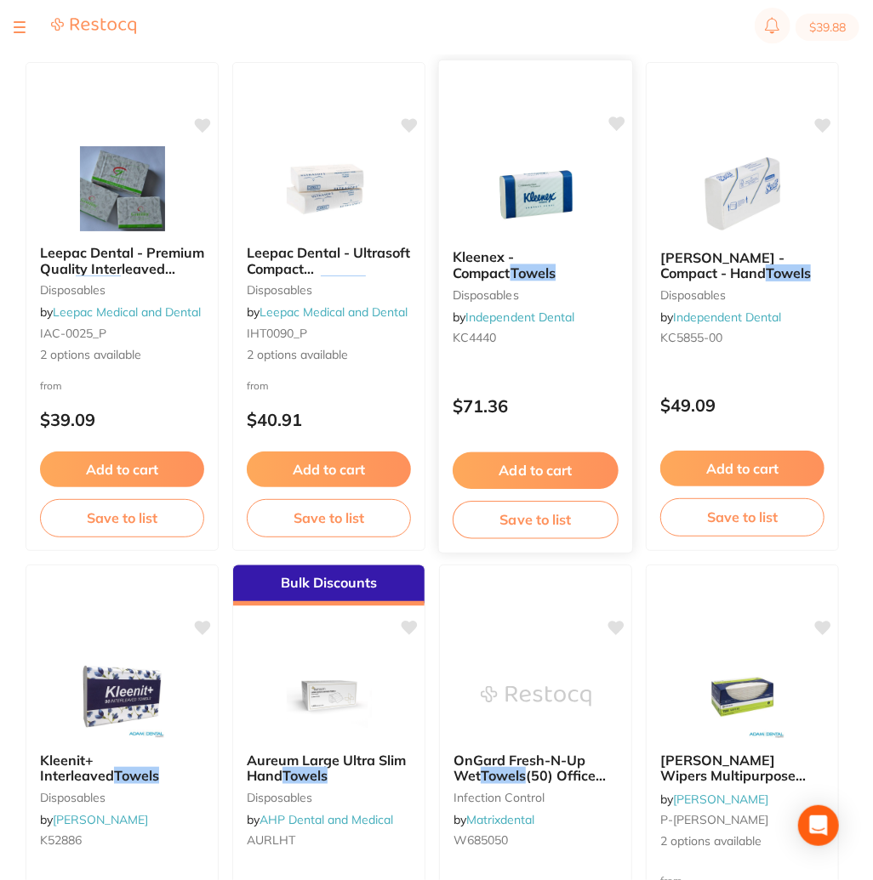
click at [520, 325] on link "Independent Dental" at bounding box center [519, 317] width 109 height 15
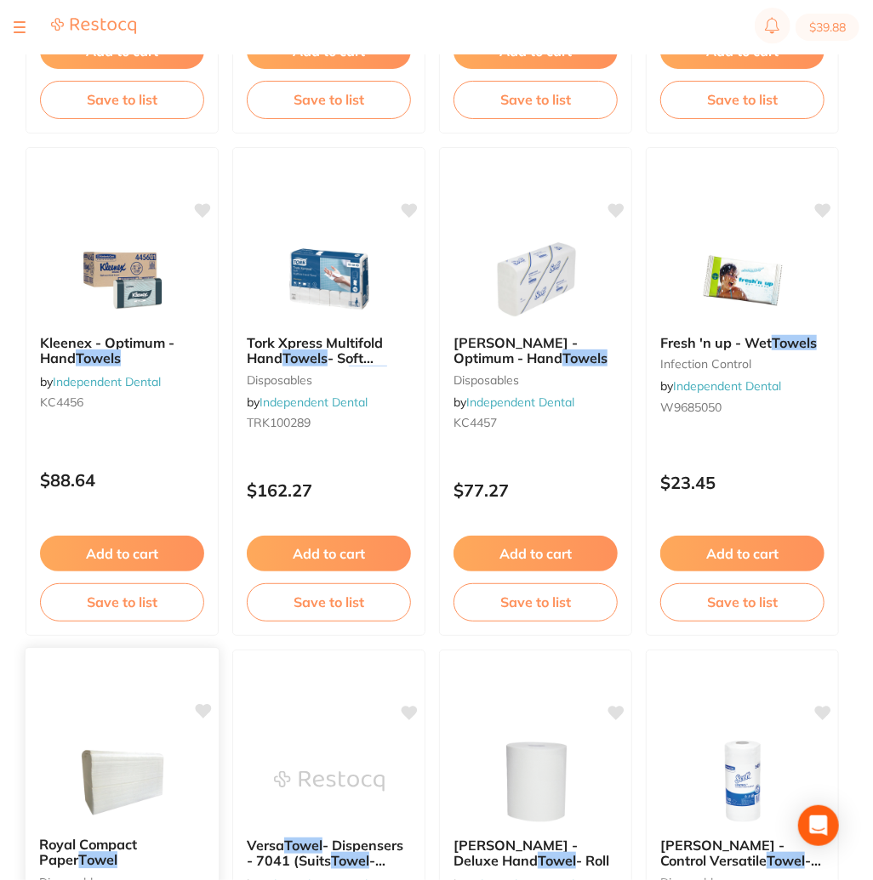
scroll to position [850, 0]
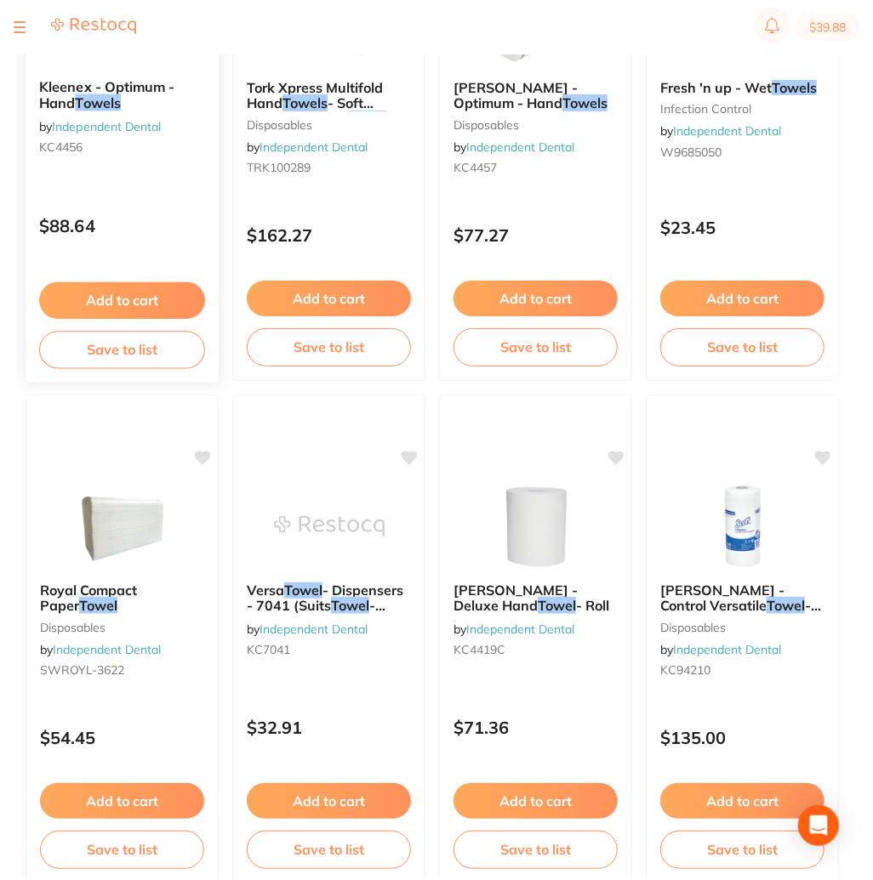
click at [156, 309] on button "Add to cart" at bounding box center [122, 300] width 166 height 37
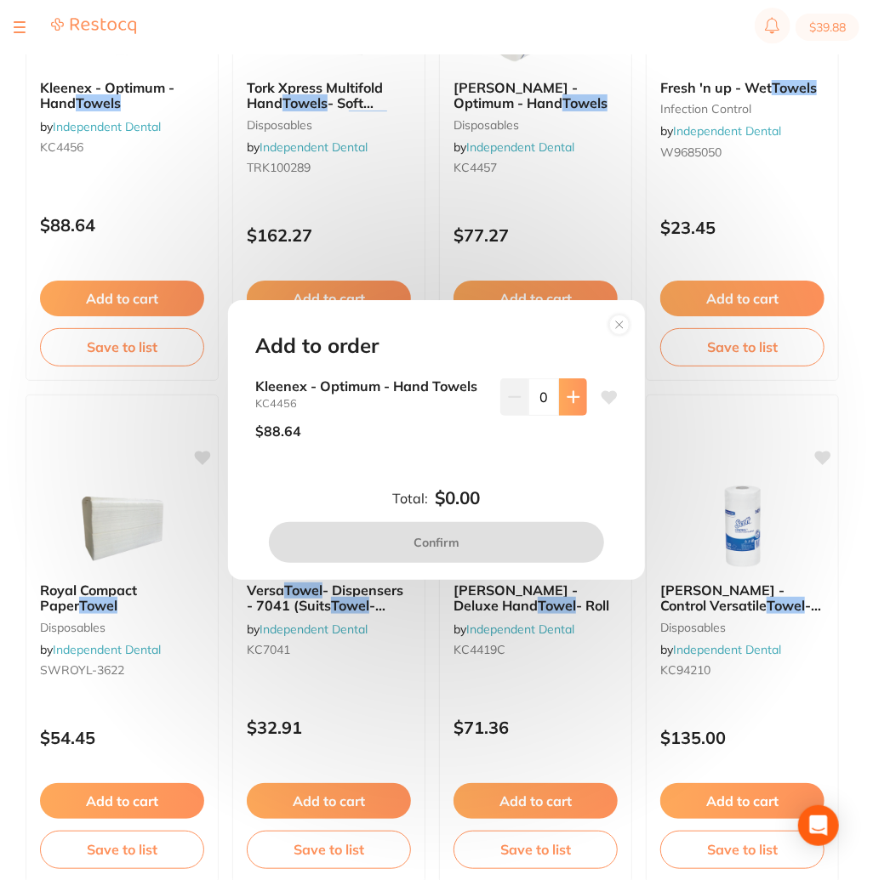
click at [571, 388] on button at bounding box center [573, 396] width 28 height 37
type input "1"
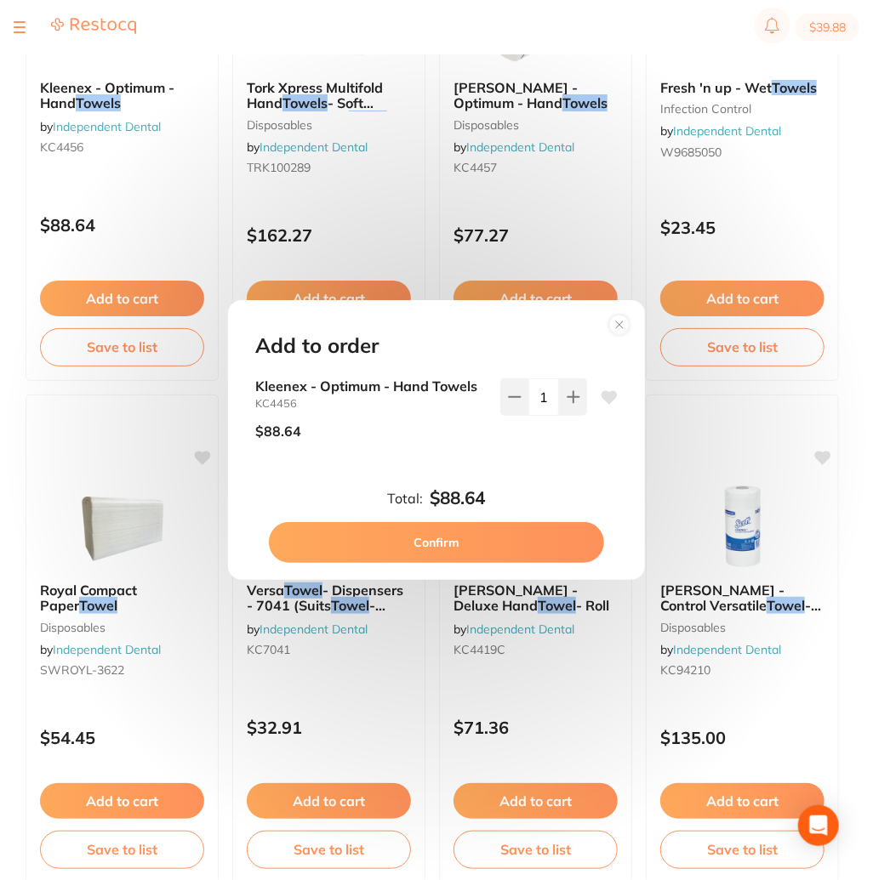
click at [479, 560] on button "Confirm" at bounding box center [436, 542] width 335 height 41
checkbox input "true"
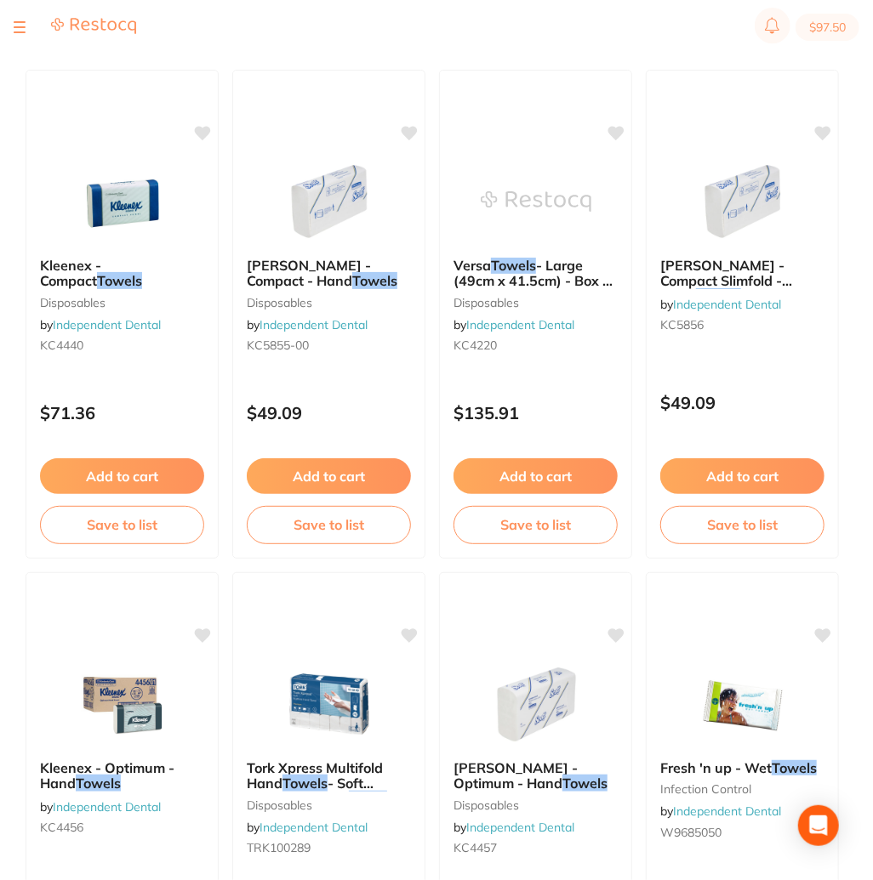
scroll to position [0, 0]
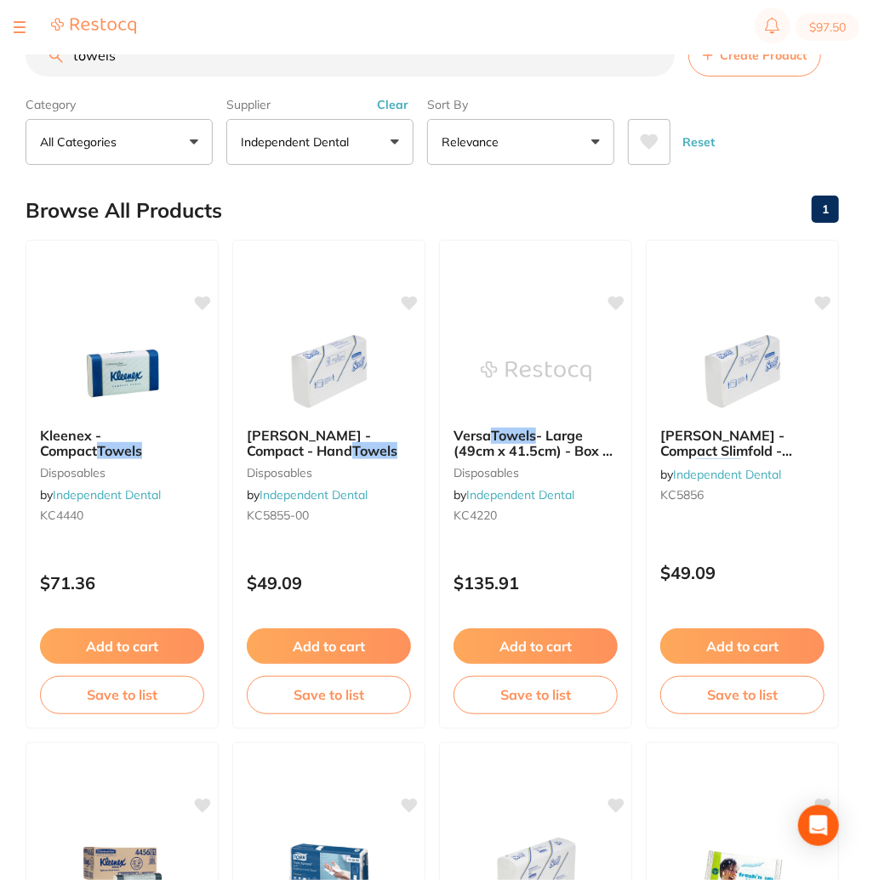
drag, startPoint x: 148, startPoint y: 62, endPoint x: -2, endPoint y: 58, distance: 149.7
click at [0, 58] on html "$97.50 Weston Dentistry Switch account Weston Dentistry $97.50 in your order Da…" at bounding box center [436, 413] width 873 height 826
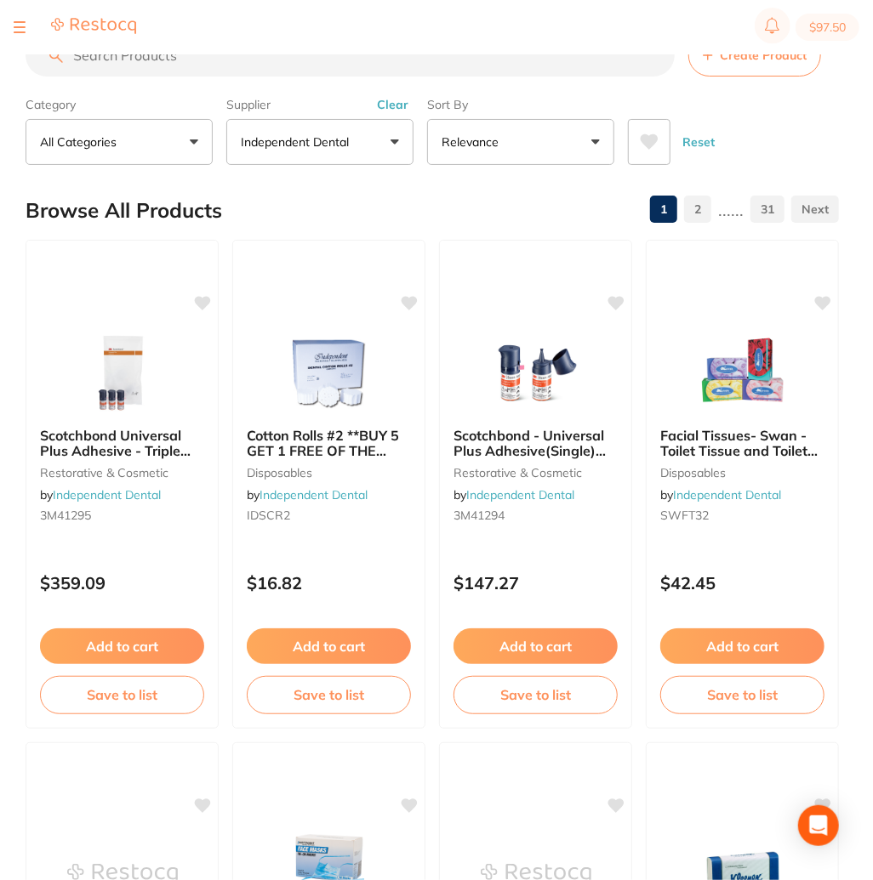
click at [140, 67] on input "search" at bounding box center [350, 55] width 649 height 43
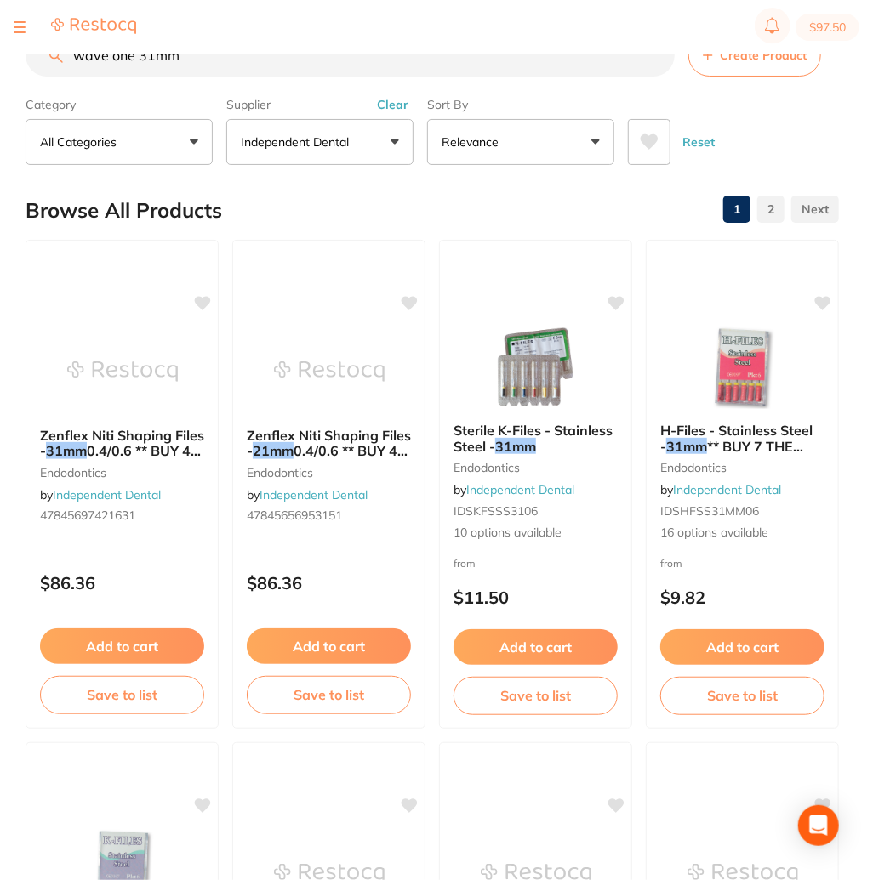
type input "wave one 31mm"
click at [372, 146] on button "Independent Dental" at bounding box center [319, 142] width 187 height 46
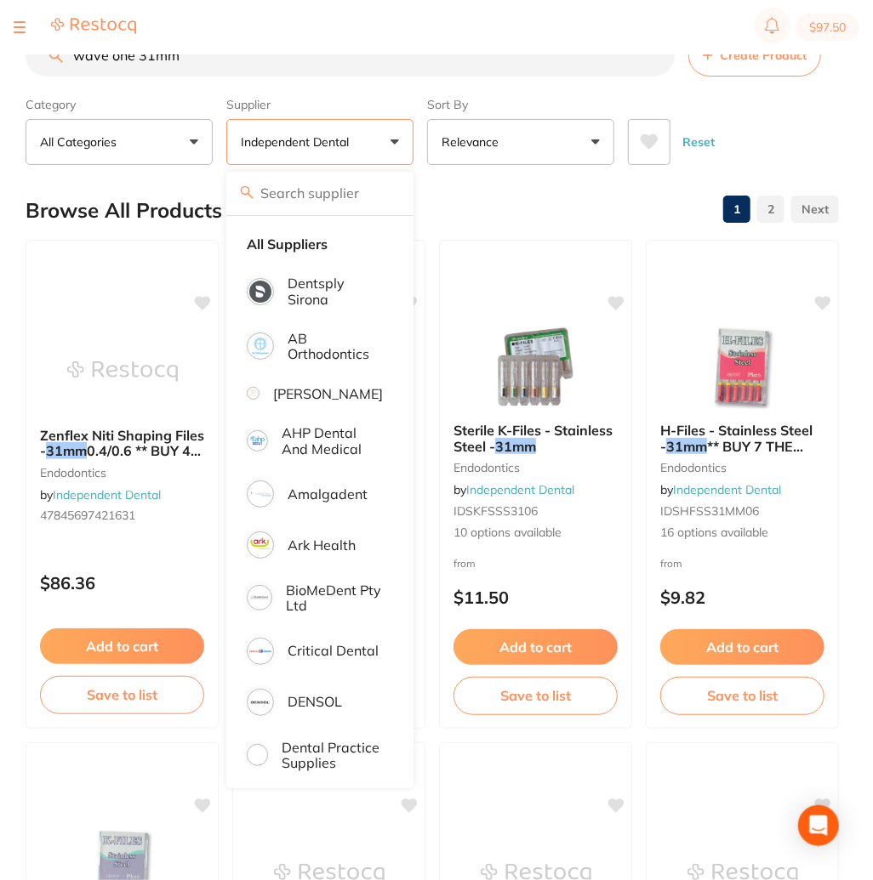
click at [353, 107] on label "Supplier" at bounding box center [319, 104] width 187 height 15
click at [292, 251] on strong "All Suppliers" at bounding box center [287, 243] width 81 height 15
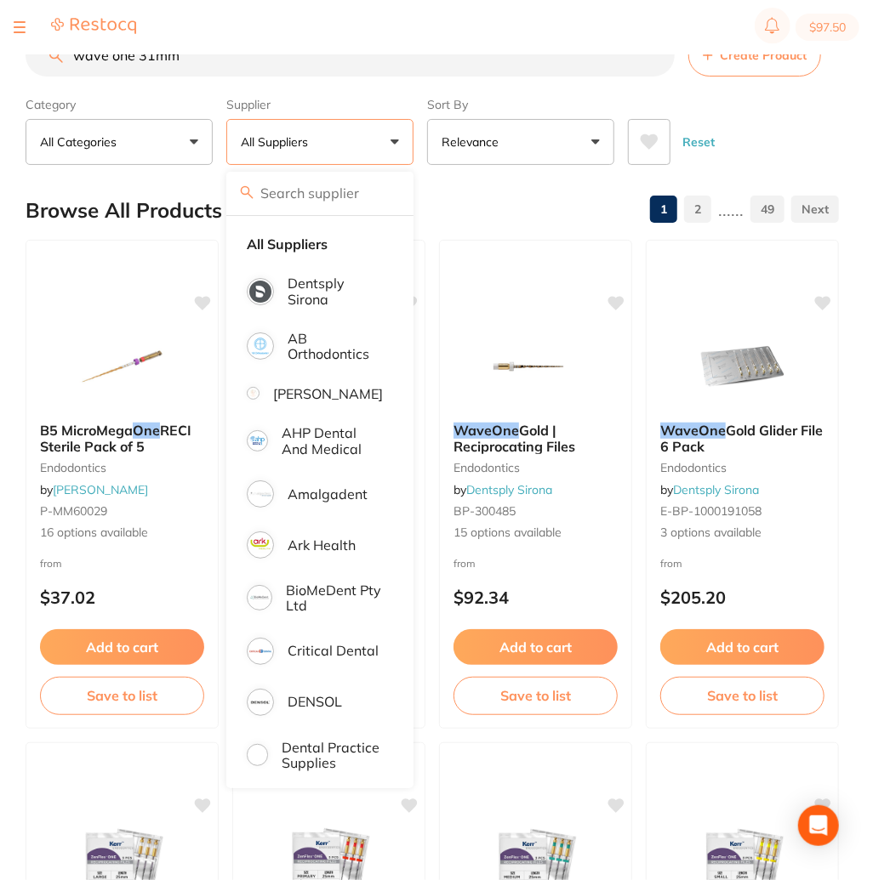
click at [313, 99] on div "Supplier All Suppliers All Suppliers Dentsply Sirona AB Orthodontics Adam Denta…" at bounding box center [319, 127] width 187 height 75
click at [400, 148] on button "All Suppliers" at bounding box center [319, 142] width 187 height 46
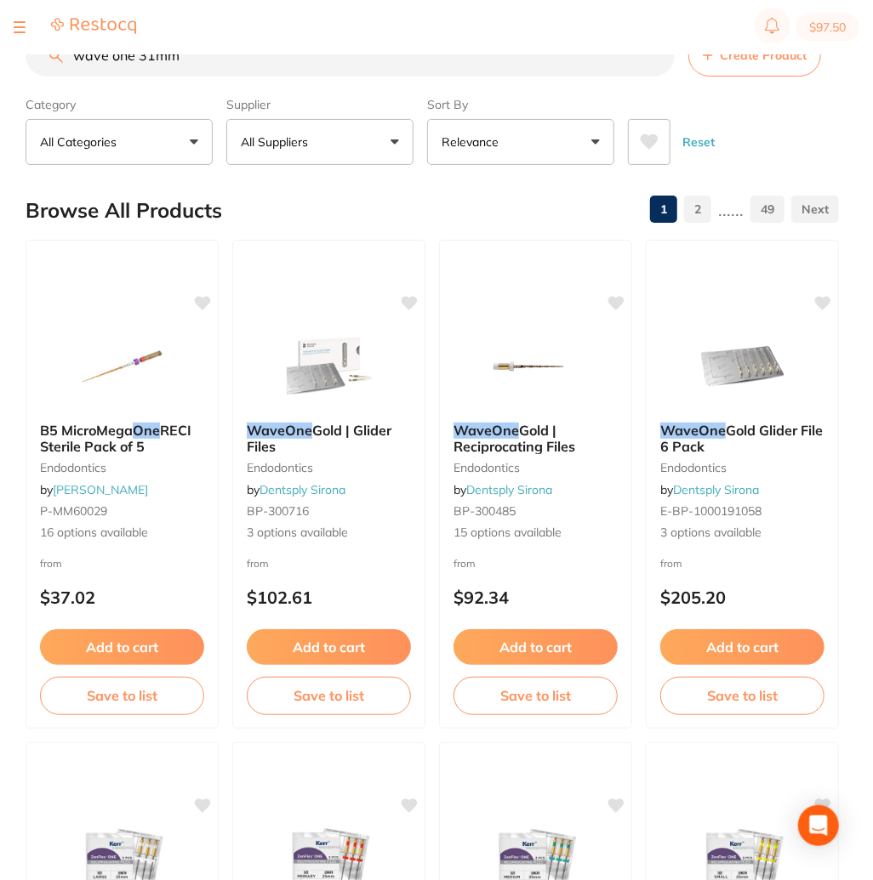
click at [344, 143] on button "All Suppliers" at bounding box center [319, 142] width 187 height 46
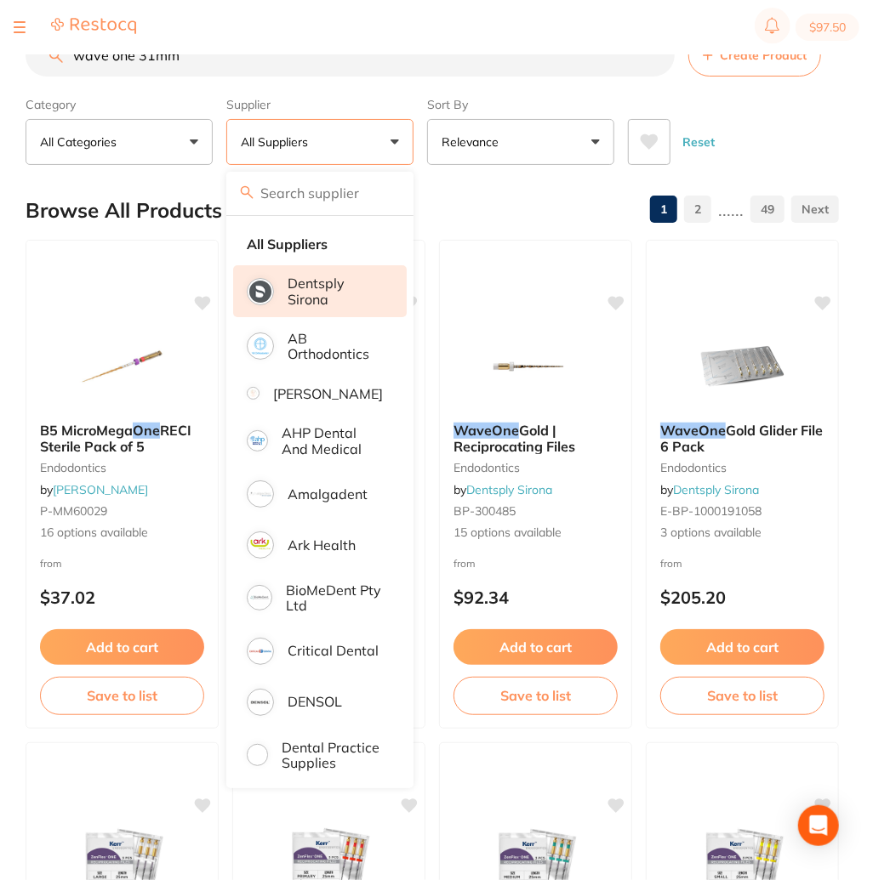
click at [318, 307] on p "Dentsply Sirona" at bounding box center [334, 291] width 95 height 31
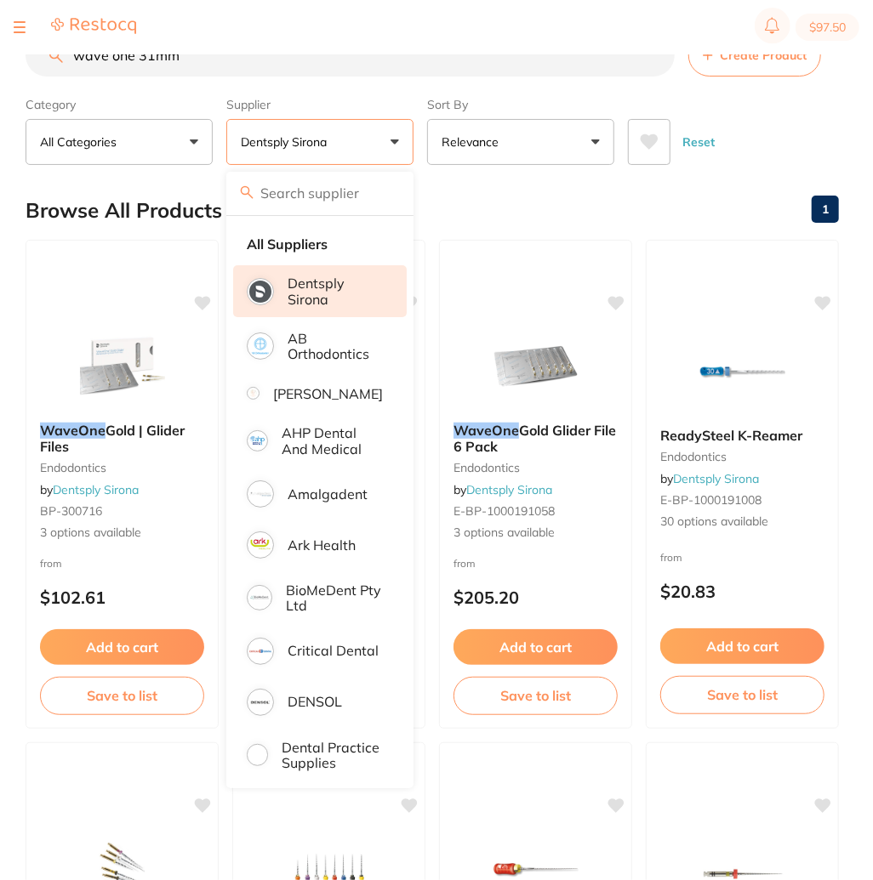
click at [139, 187] on div "Browse All Products 1" at bounding box center [432, 210] width 813 height 57
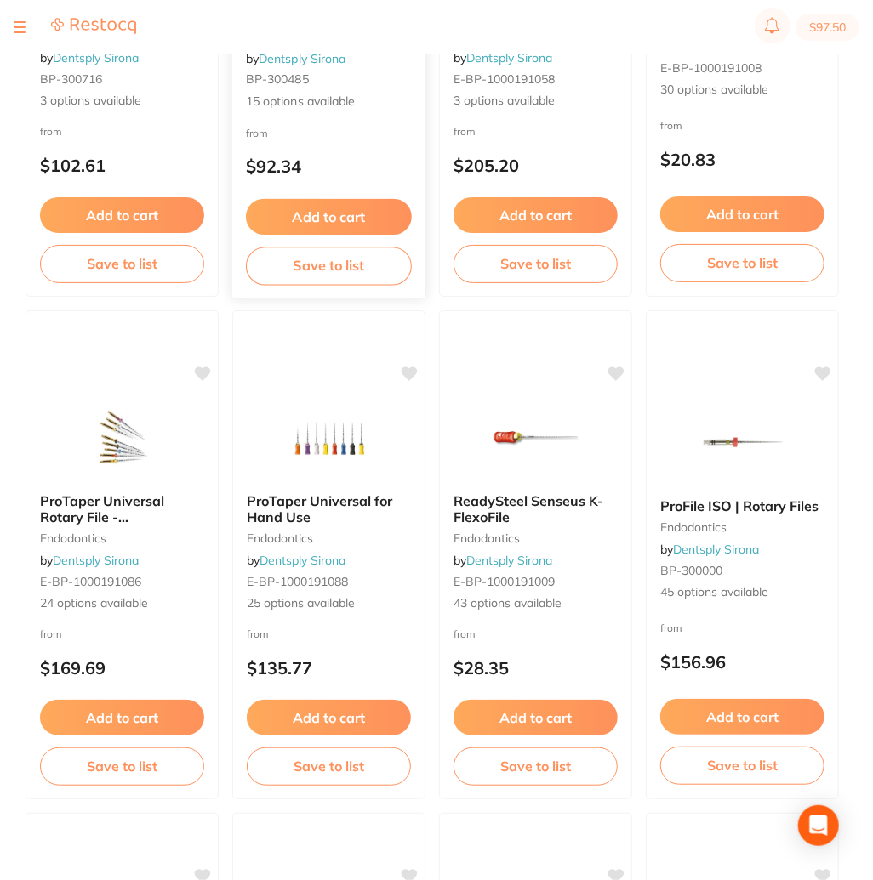
scroll to position [92, 0]
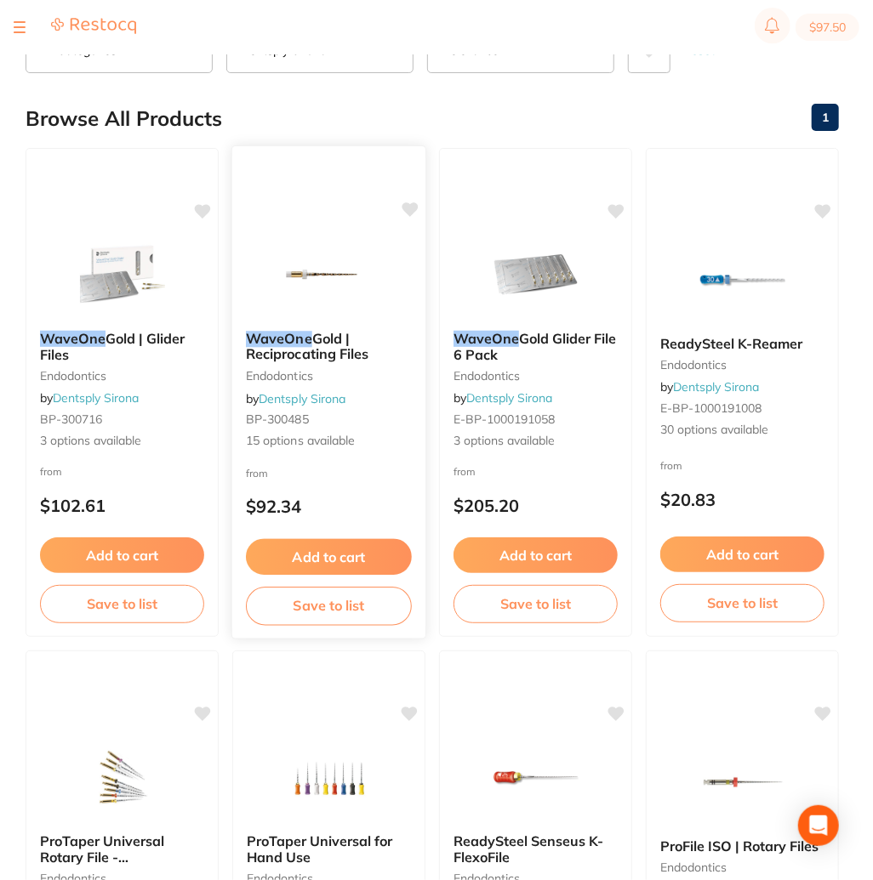
drag, startPoint x: 357, startPoint y: 333, endPoint x: 367, endPoint y: 343, distance: 13.2
click at [357, 333] on span "Gold | Reciprocating Files" at bounding box center [307, 346] width 122 height 33
click at [327, 350] on span "Gold | Reciprocating Files" at bounding box center [307, 346] width 122 height 33
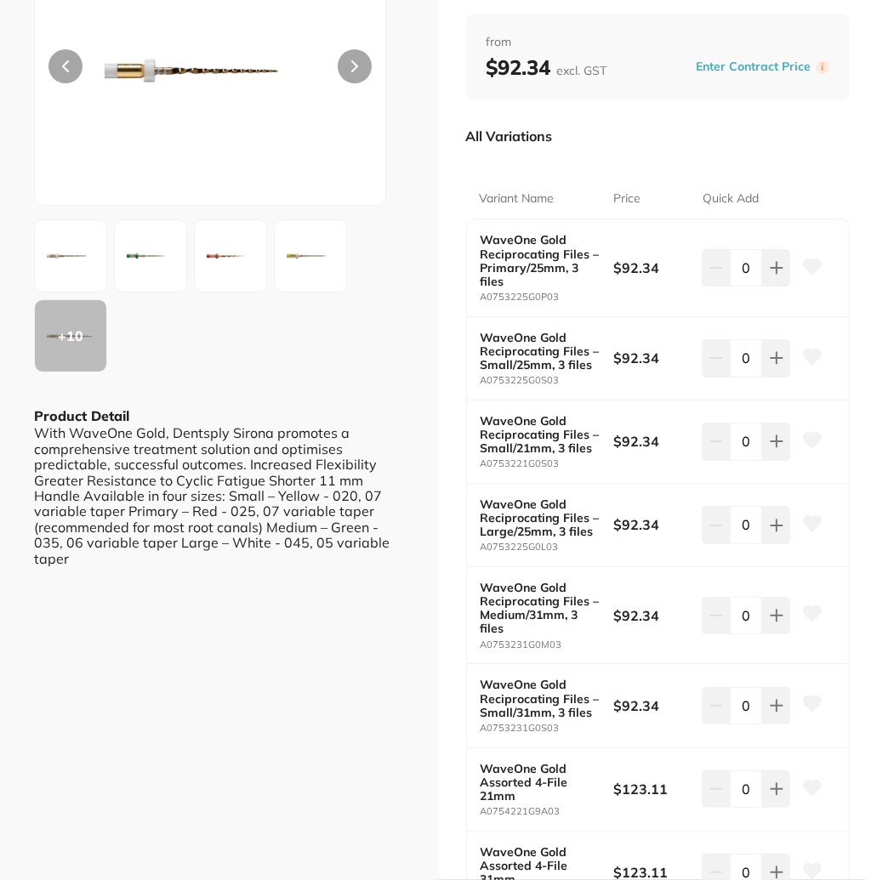
scroll to position [255, 0]
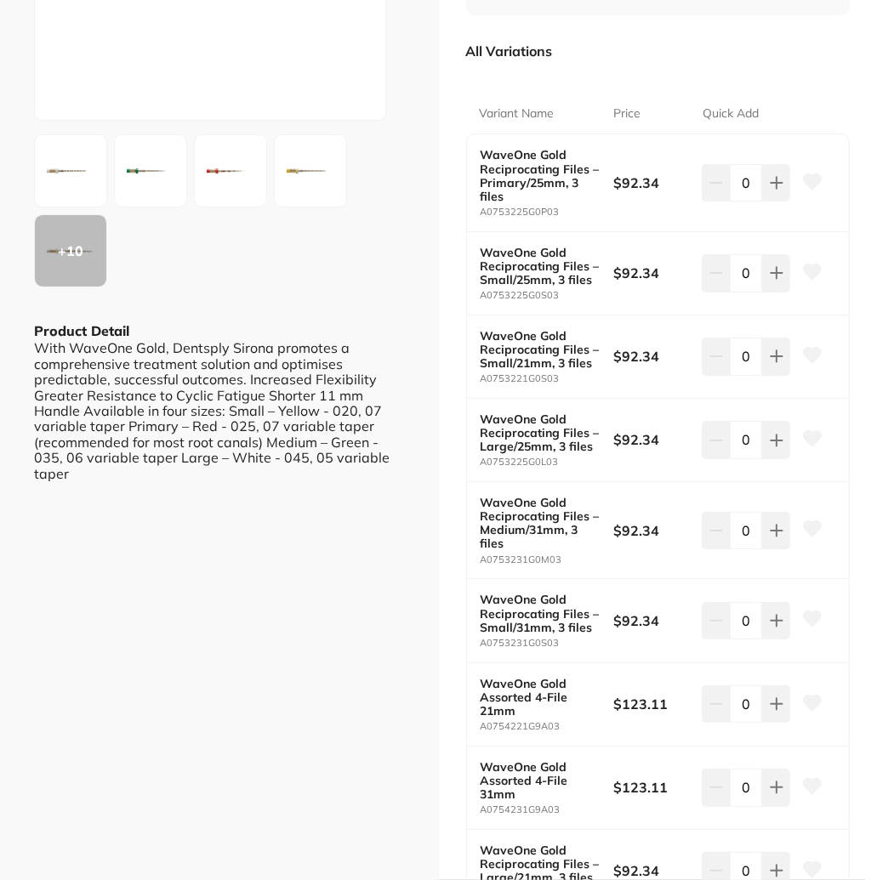
click at [539, 521] on b "WaveOne Gold Reciprocating Files – Medium/31mm, 3 files" at bounding box center [540, 523] width 120 height 54
click at [765, 540] on button at bounding box center [776, 530] width 28 height 37
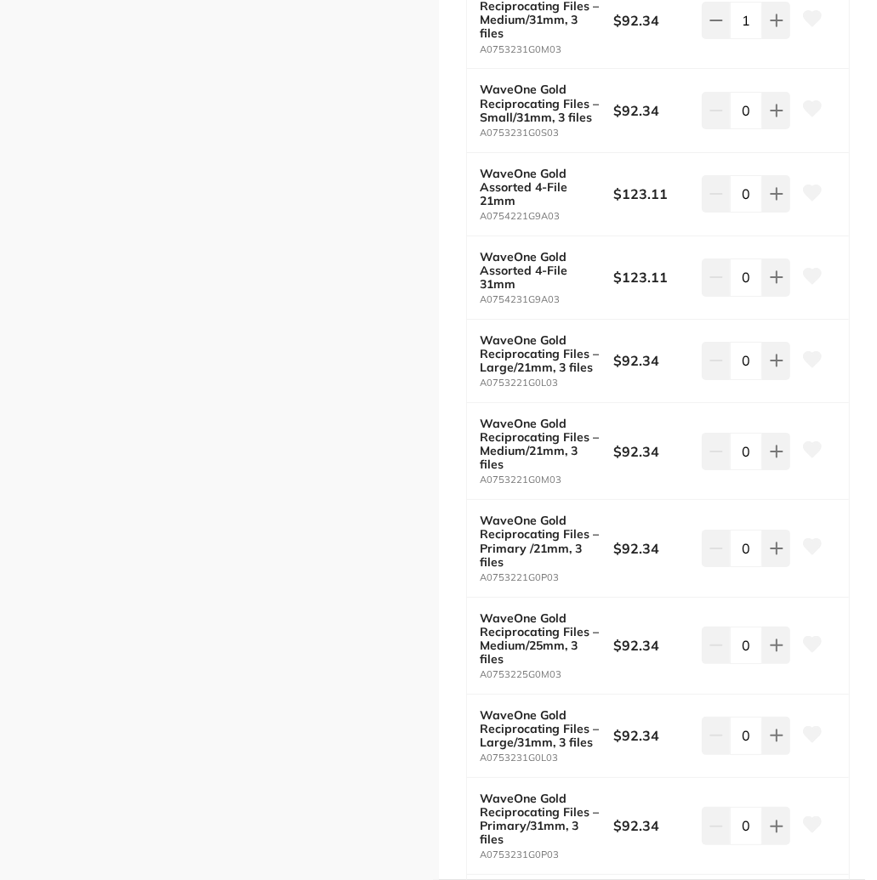
scroll to position [340, 0]
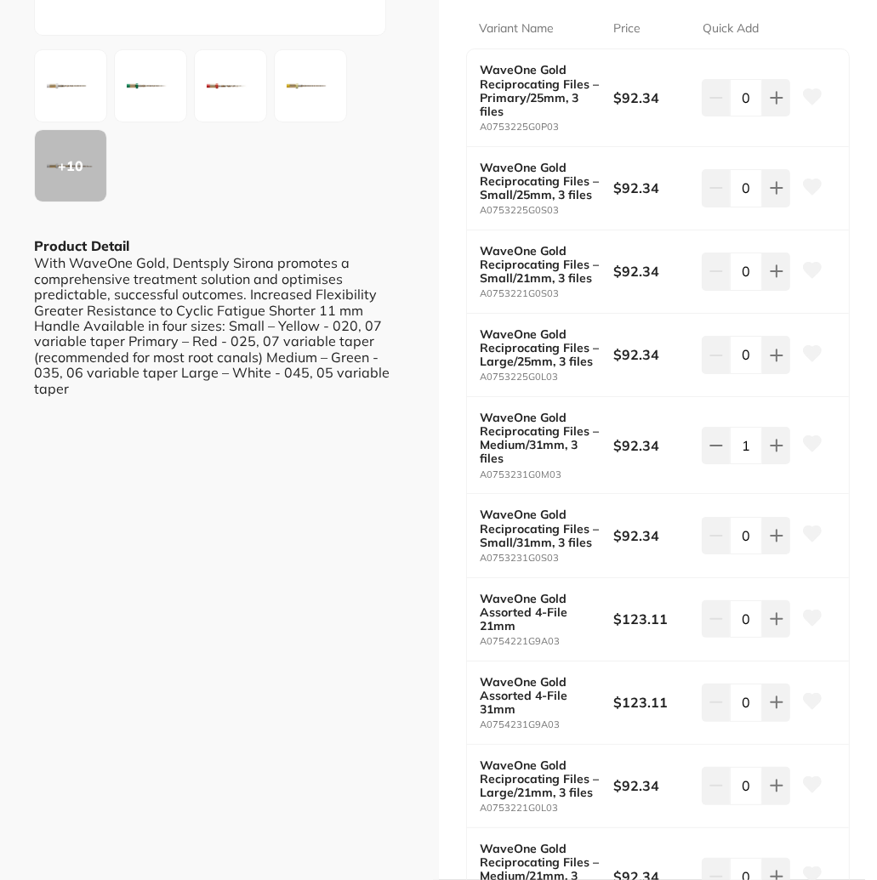
drag, startPoint x: 778, startPoint y: 449, endPoint x: 672, endPoint y: 483, distance: 111.6
click at [778, 449] on icon at bounding box center [777, 446] width 14 height 14
type input "2"
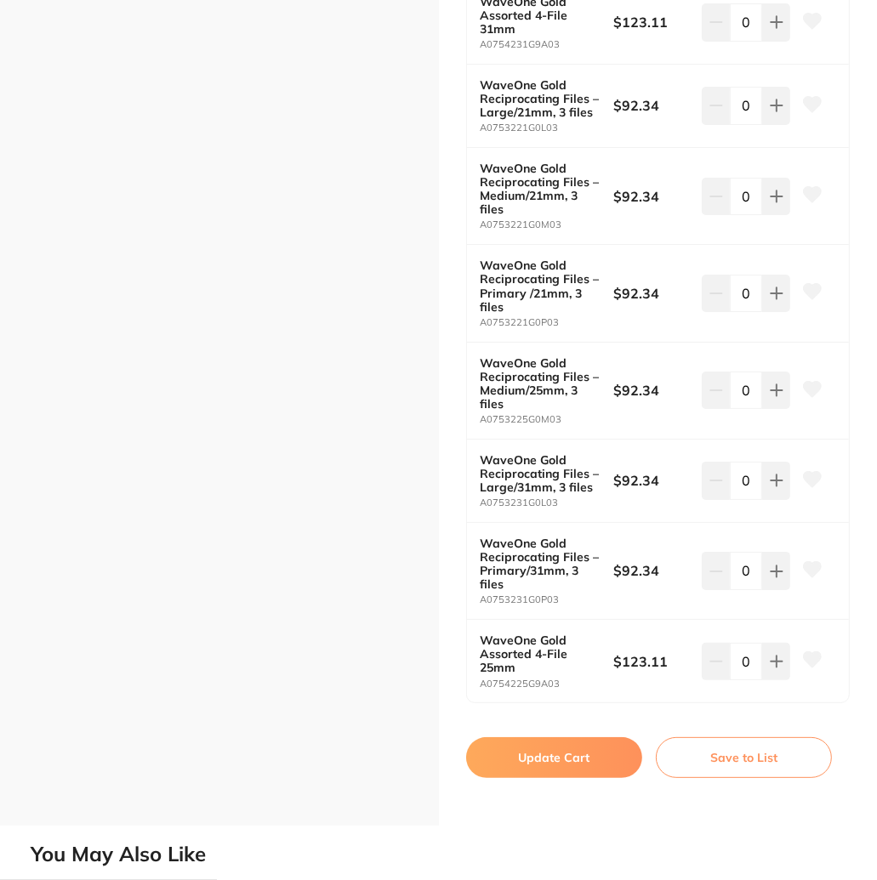
scroll to position [1361, 0]
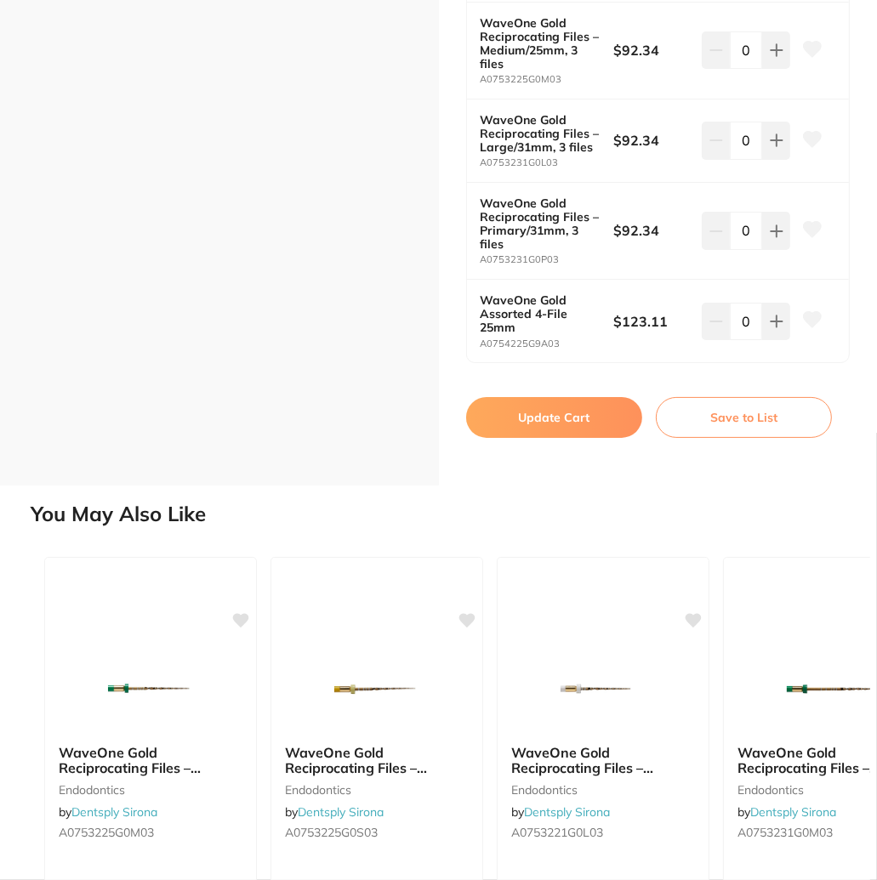
click at [549, 438] on button "Update Cart" at bounding box center [554, 417] width 176 height 41
checkbox input "false"
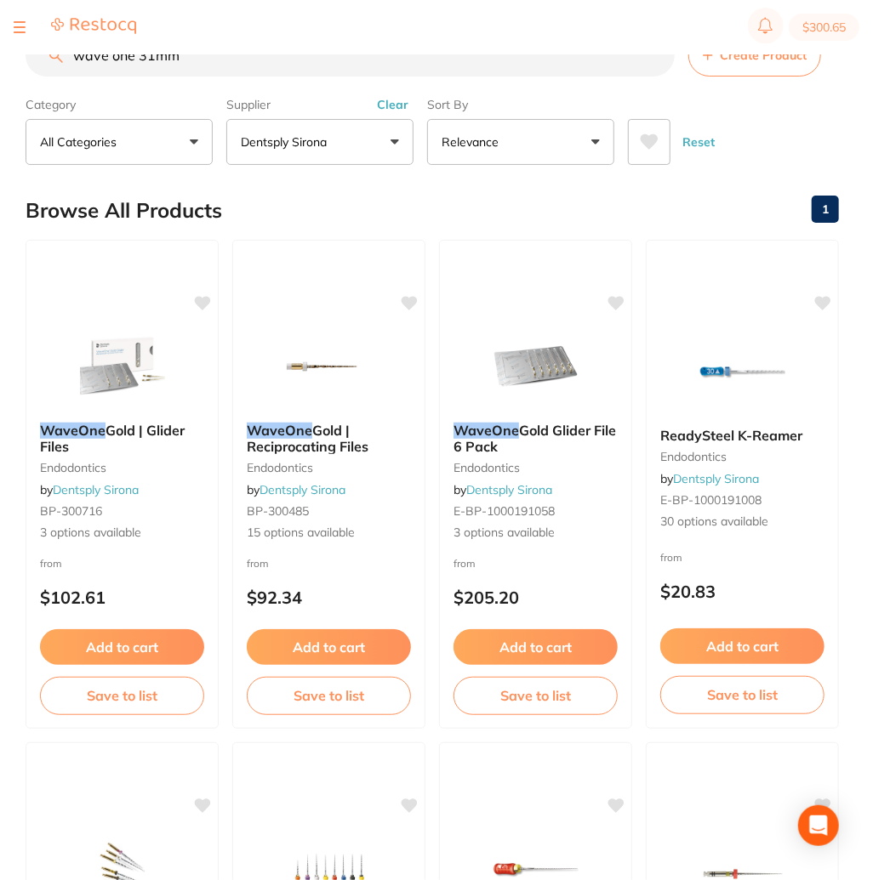
click at [92, 143] on p "All Categories" at bounding box center [81, 142] width 83 height 17
click at [94, 142] on p "All Categories" at bounding box center [81, 142] width 83 height 17
click at [529, 148] on button "Relevance" at bounding box center [520, 142] width 187 height 46
click at [760, 164] on div "Reset" at bounding box center [726, 135] width 197 height 60
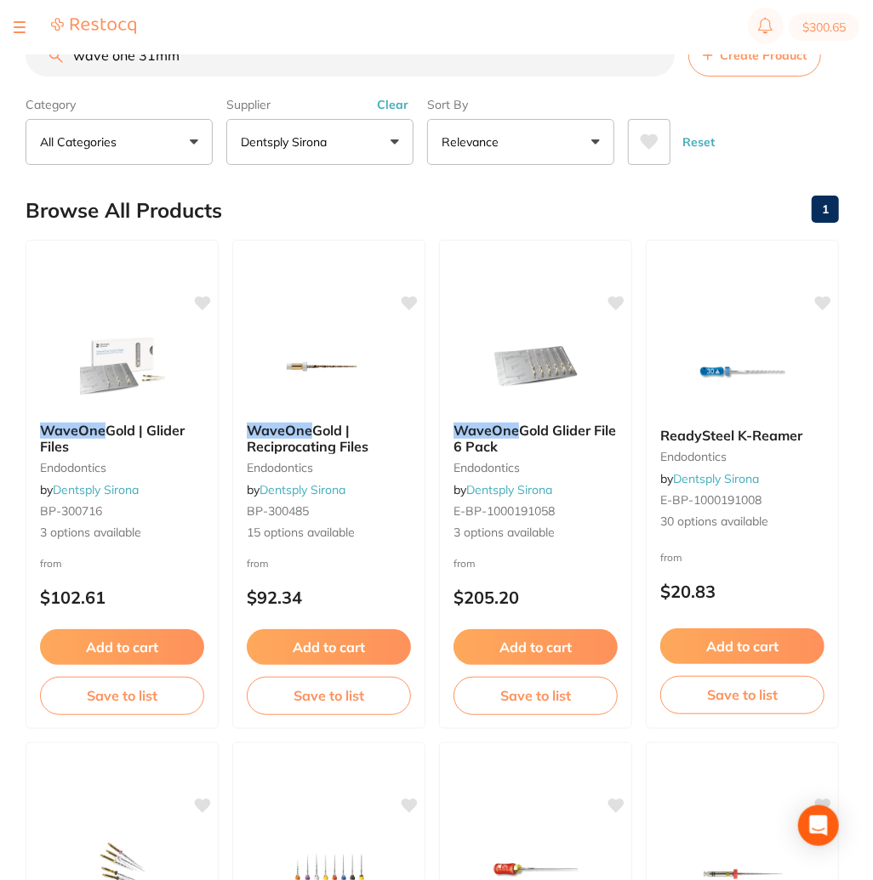
click at [26, 30] on div at bounding box center [75, 27] width 122 height 20
click at [19, 29] on div at bounding box center [20, 27] width 12 height 20
click at [23, 25] on div at bounding box center [20, 27] width 12 height 20
click at [19, 26] on button at bounding box center [20, 27] width 12 height 2
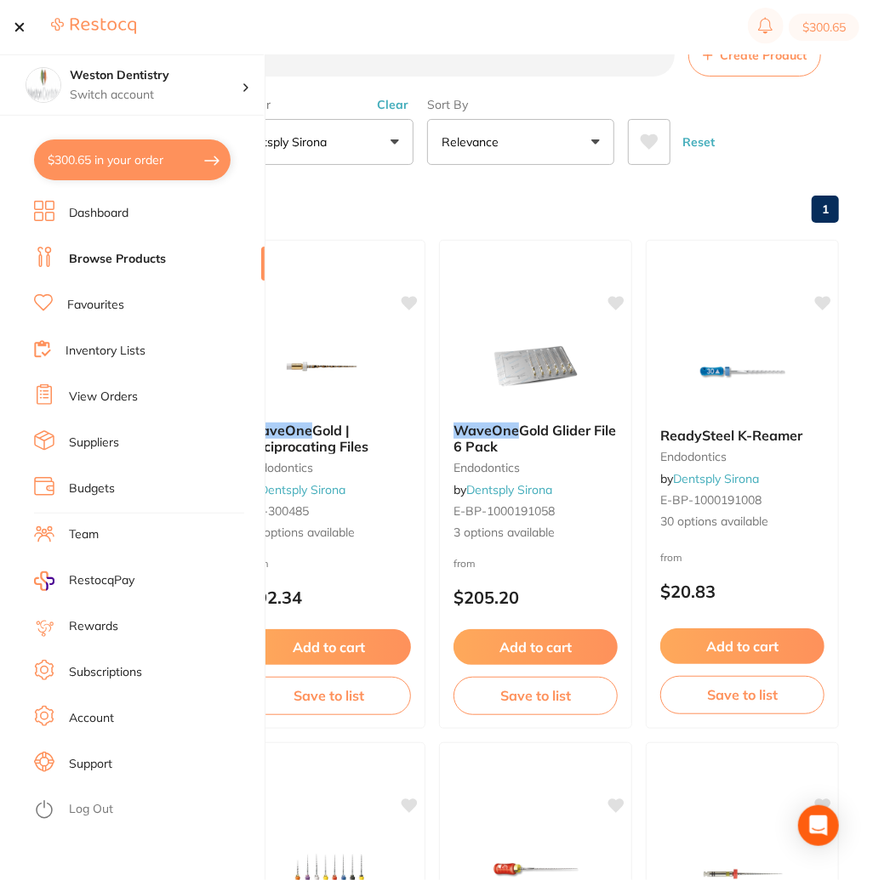
scroll to position [85, 0]
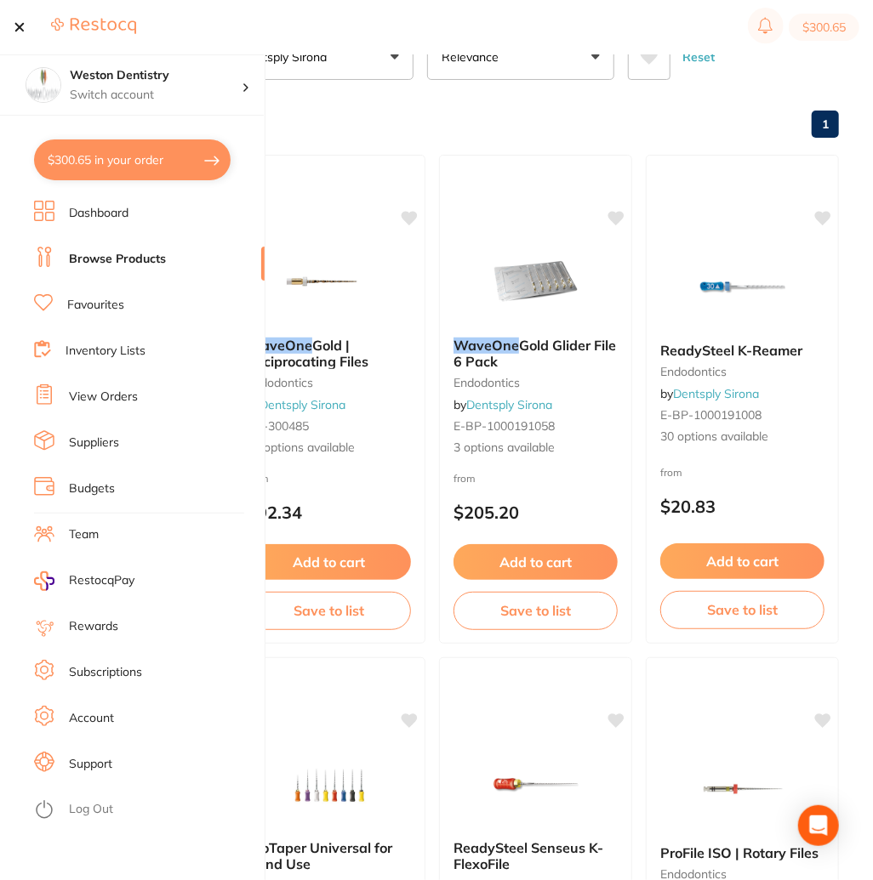
click at [80, 446] on link "Suppliers" at bounding box center [94, 443] width 50 height 17
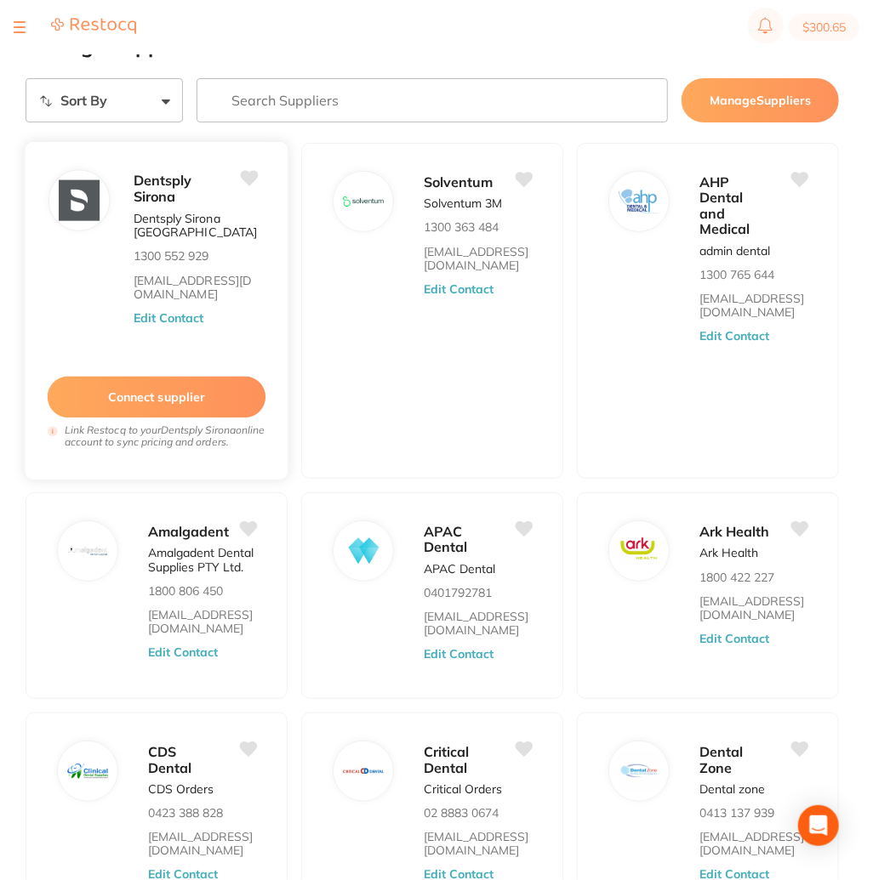
click at [151, 418] on button "Connect supplier" at bounding box center [157, 398] width 219 height 42
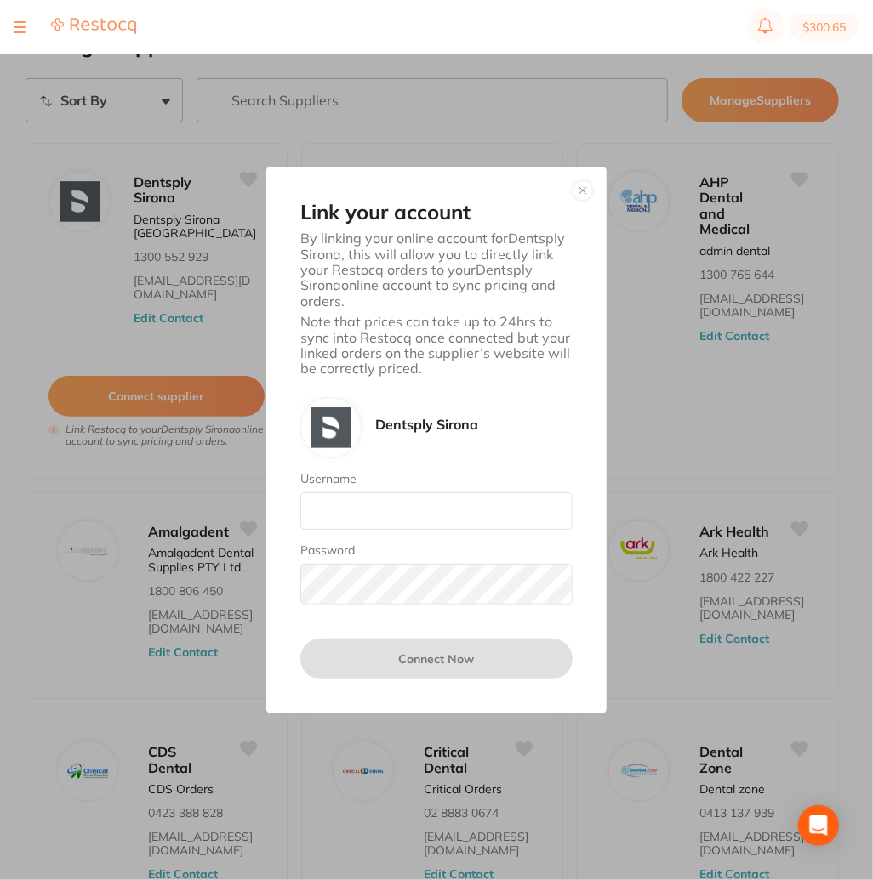
scroll to position [170, 0]
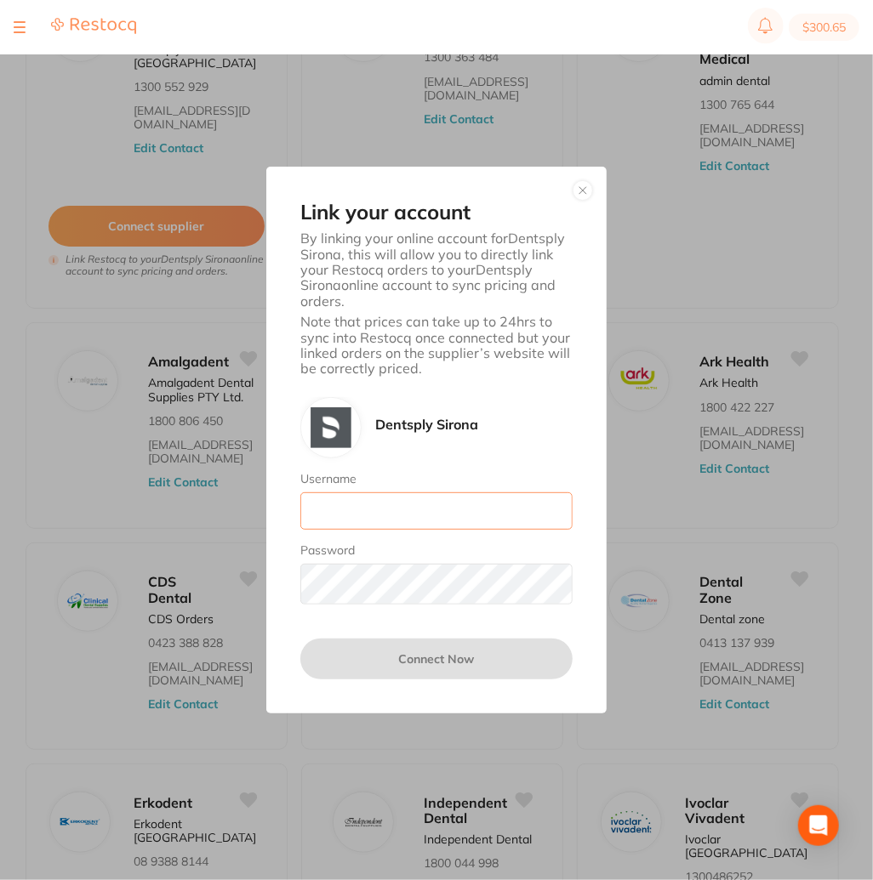
click at [399, 530] on input "Username" at bounding box center [436, 510] width 272 height 37
click at [349, 530] on input "Username" at bounding box center [436, 510] width 272 height 37
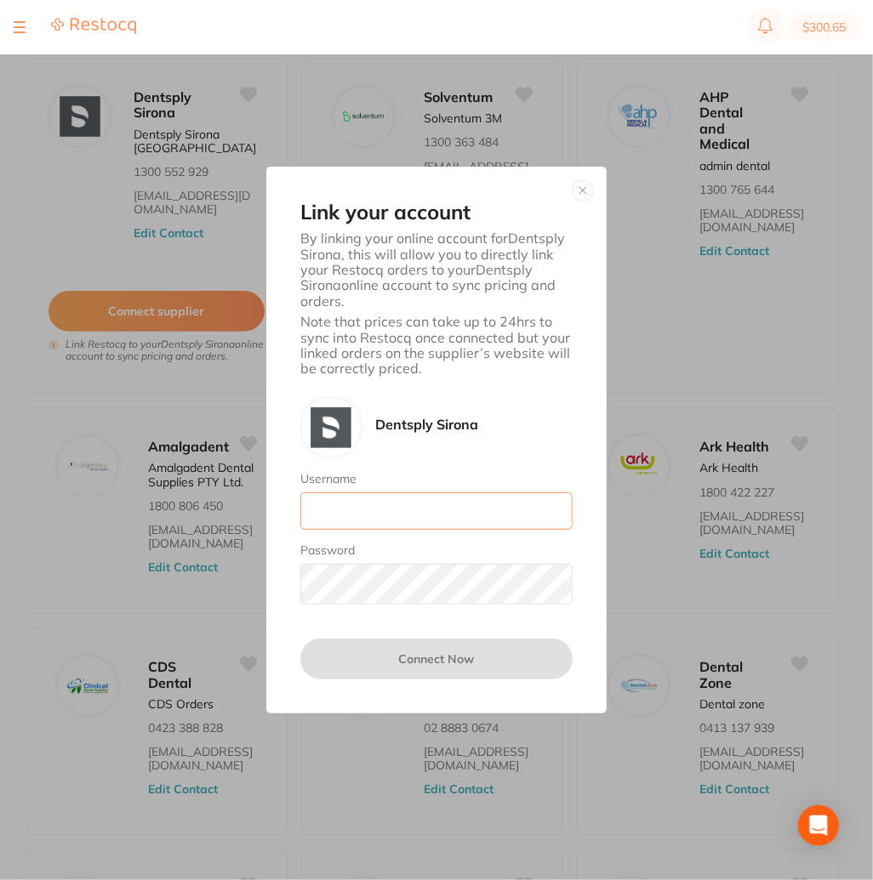
scroll to position [425, 0]
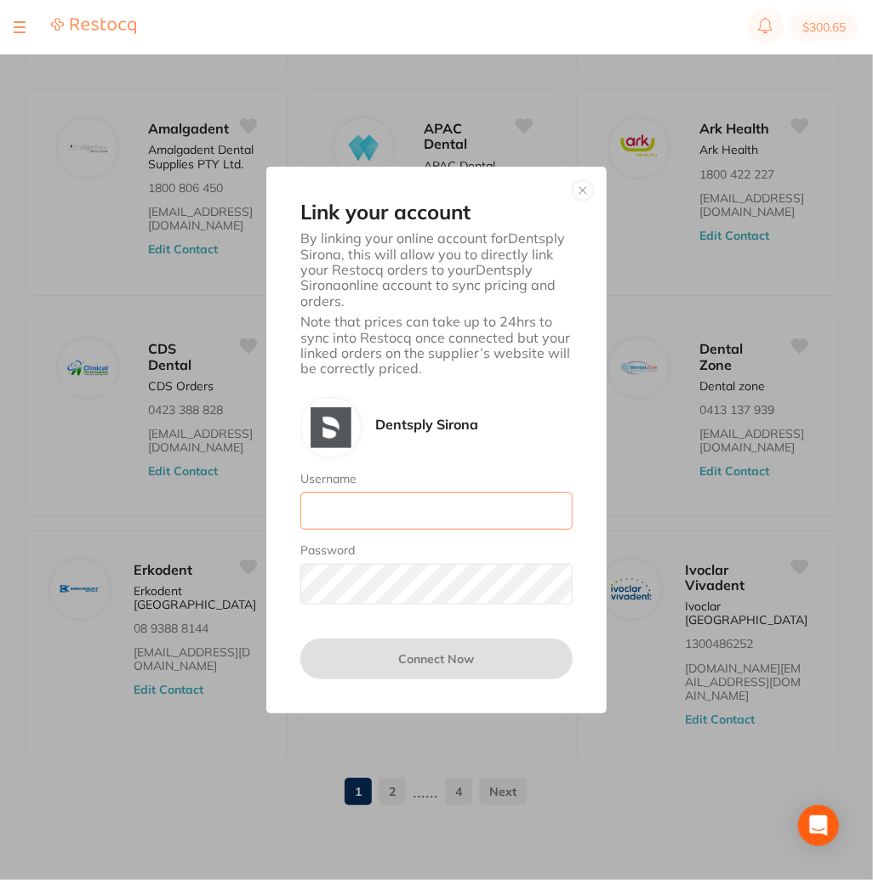
click at [373, 530] on input "Username" at bounding box center [436, 510] width 272 height 37
click at [341, 530] on input "Username" at bounding box center [436, 510] width 272 height 37
click at [429, 446] on div "Dentsply Sirona" at bounding box center [426, 427] width 103 height 61
click at [348, 530] on input "Username" at bounding box center [436, 510] width 272 height 37
click at [324, 530] on input "Username" at bounding box center [436, 510] width 272 height 37
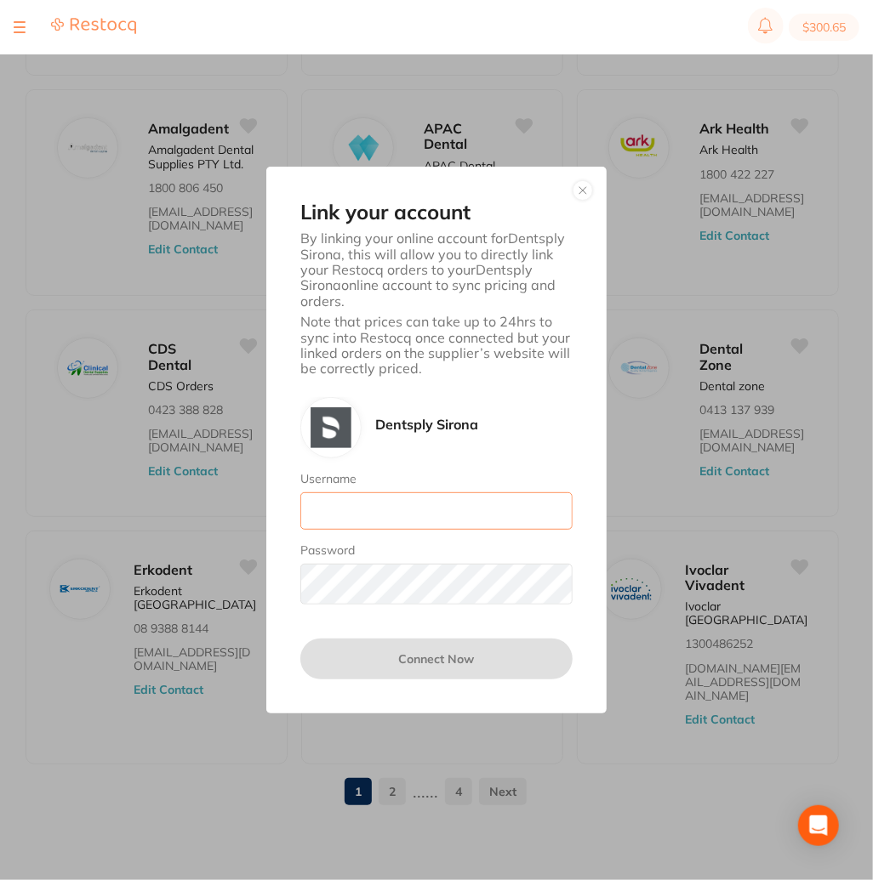
paste input "orders.affinitydentistry@gmail.com"
type input "orders.affinitydentistry@gmail.com"
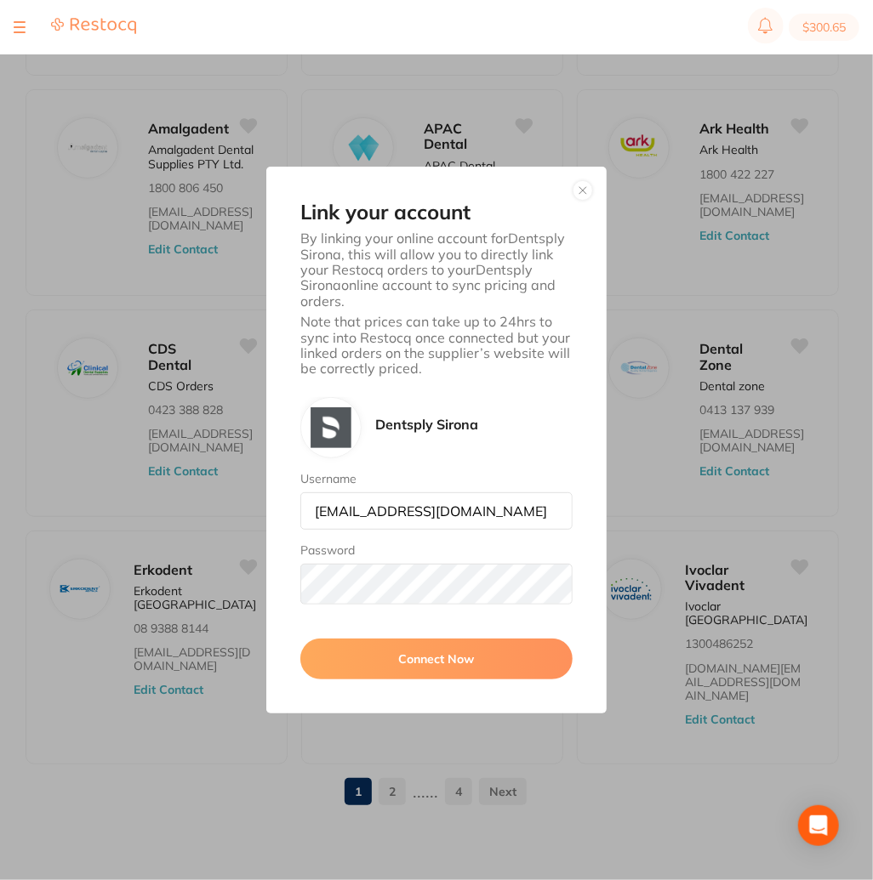
click at [494, 679] on button "Connect Now" at bounding box center [436, 659] width 272 height 41
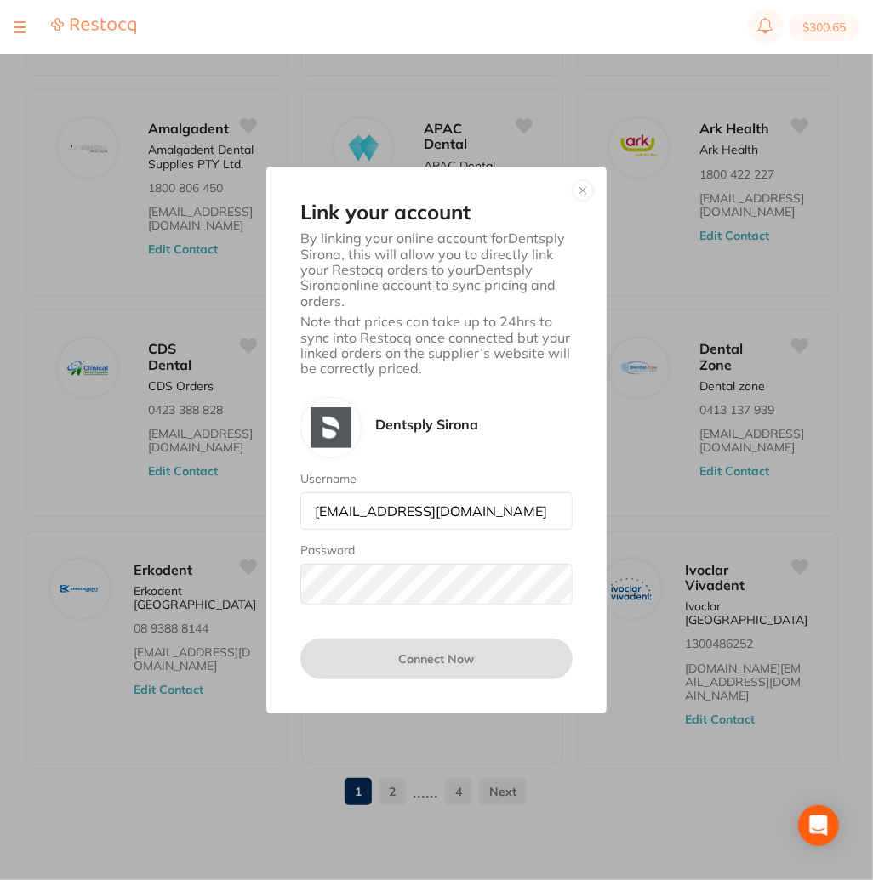
click at [483, 625] on div at bounding box center [436, 615] width 272 height 20
click at [423, 349] on p "Note that prices can take up to 24hrs to sync into Restocq once connected but y…" at bounding box center [436, 345] width 272 height 63
click at [469, 530] on input "orders.affinitydentistry@gmail.com" at bounding box center [436, 510] width 272 height 37
click at [481, 230] on p "By linking your online account for Dentsply Sirona , this will allow you to dir…" at bounding box center [436, 269] width 272 height 78
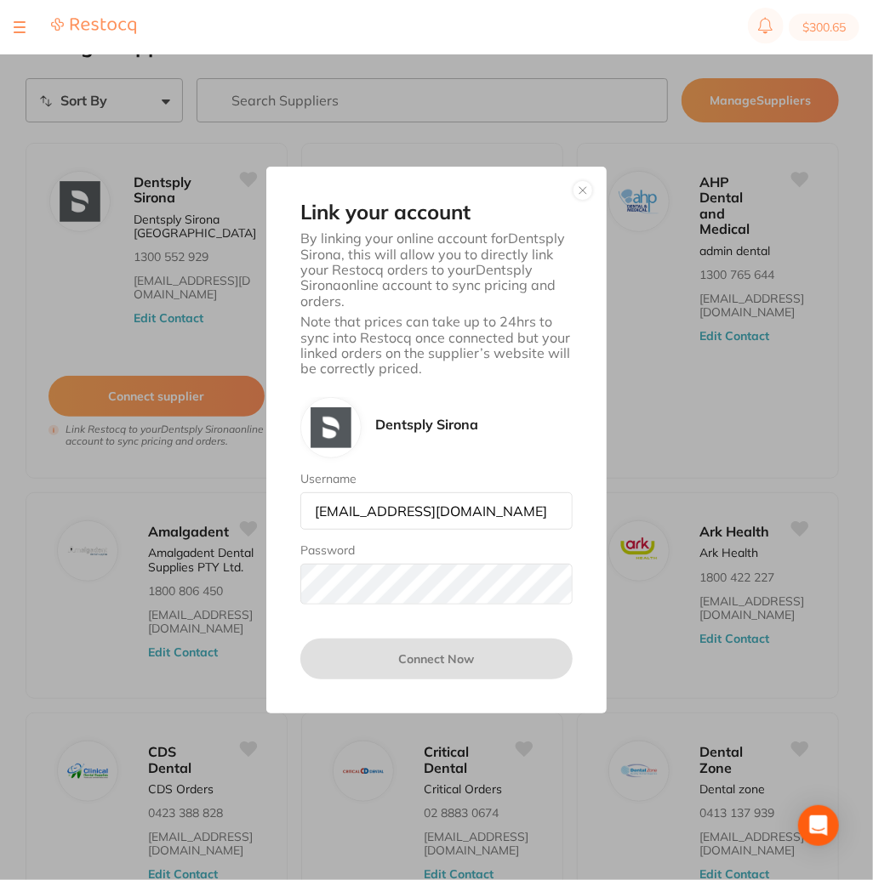
click at [587, 180] on button "button" at bounding box center [582, 190] width 20 height 20
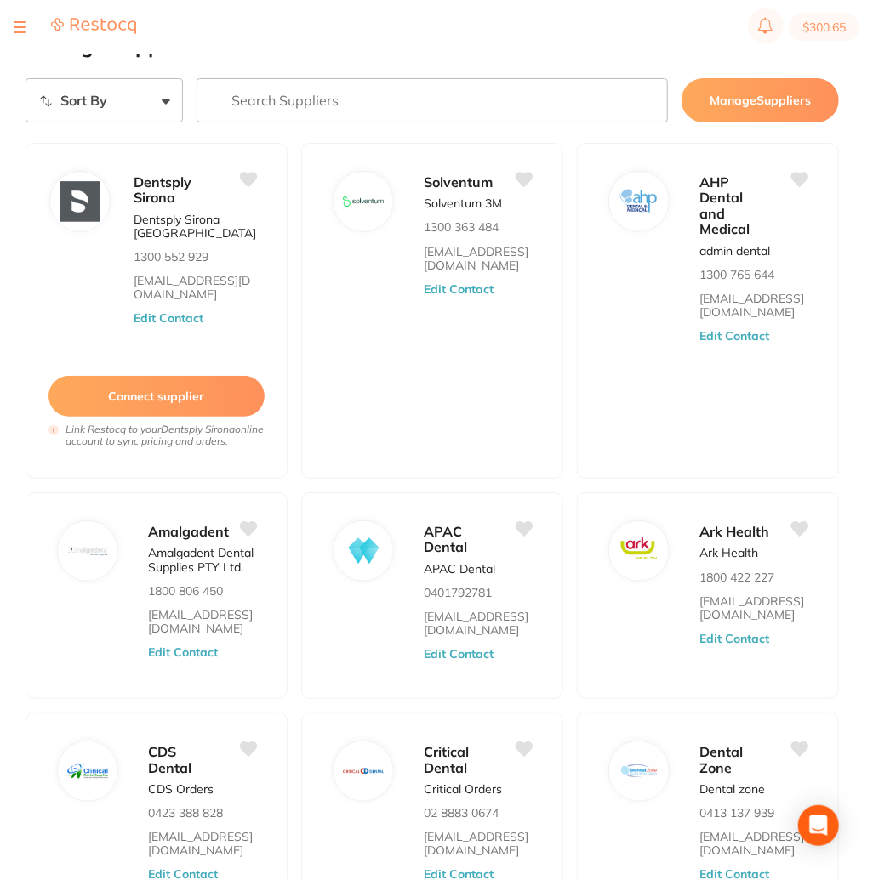
click at [366, 105] on input "search" at bounding box center [431, 100] width 471 height 44
click at [111, 26] on img at bounding box center [93, 26] width 85 height 18
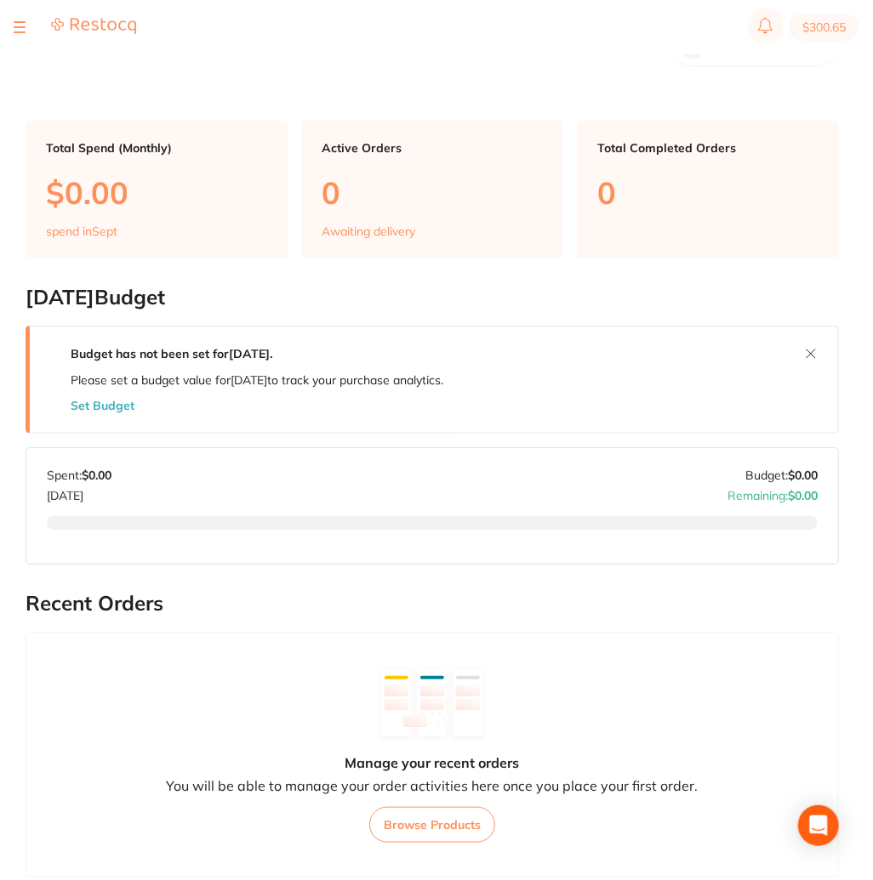
drag, startPoint x: 327, startPoint y: 329, endPoint x: 28, endPoint y: 327, distance: 299.4
click at [28, 310] on h2 "September 2025 Budget" at bounding box center [432, 298] width 813 height 24
